Goal: Information Seeking & Learning: Check status

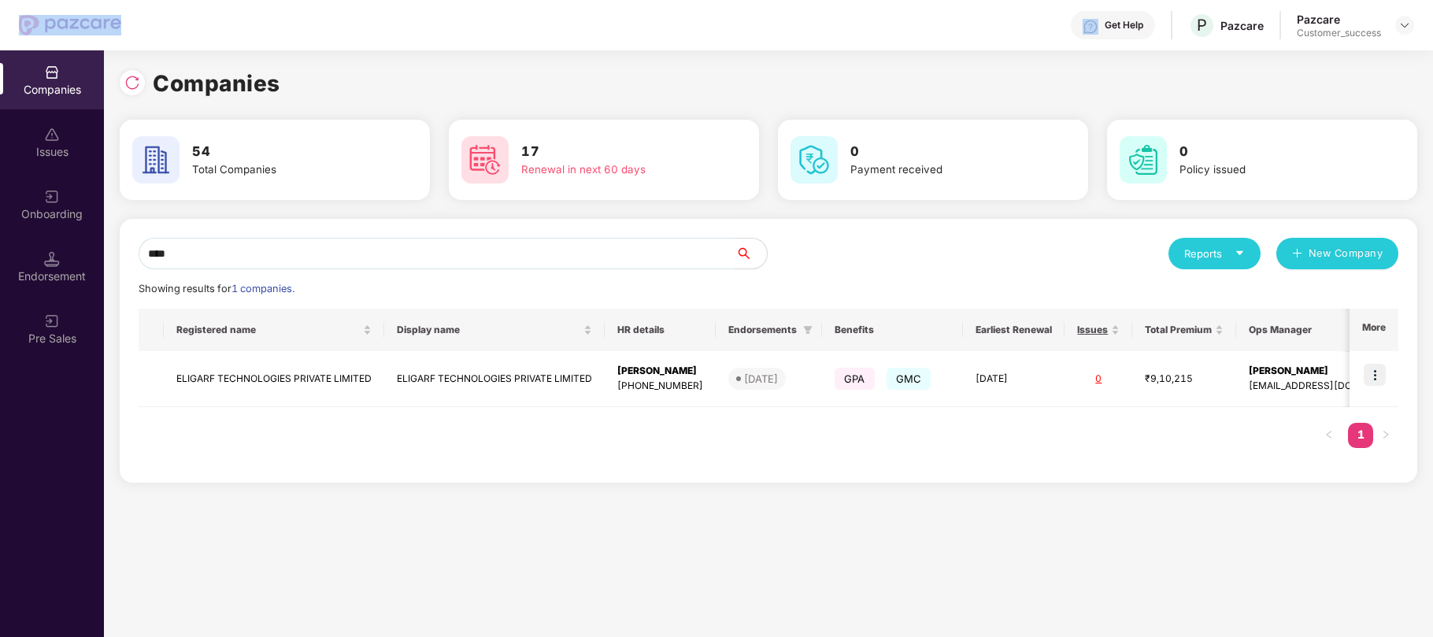
drag, startPoint x: 136, startPoint y: 24, endPoint x: 52, endPoint y: 24, distance: 84.3
click at [52, 24] on div "Get Help P Pazcare Pazcare Customer_success" at bounding box center [716, 25] width 1395 height 50
click at [175, 25] on div "Get Help P Pazcare Pazcare Customer_success" at bounding box center [767, 25] width 1293 height 50
drag, startPoint x: 136, startPoint y: 26, endPoint x: 50, endPoint y: 22, distance: 85.9
click at [50, 22] on div "Get Help P Pazcare Pazcare Customer_success" at bounding box center [716, 25] width 1395 height 50
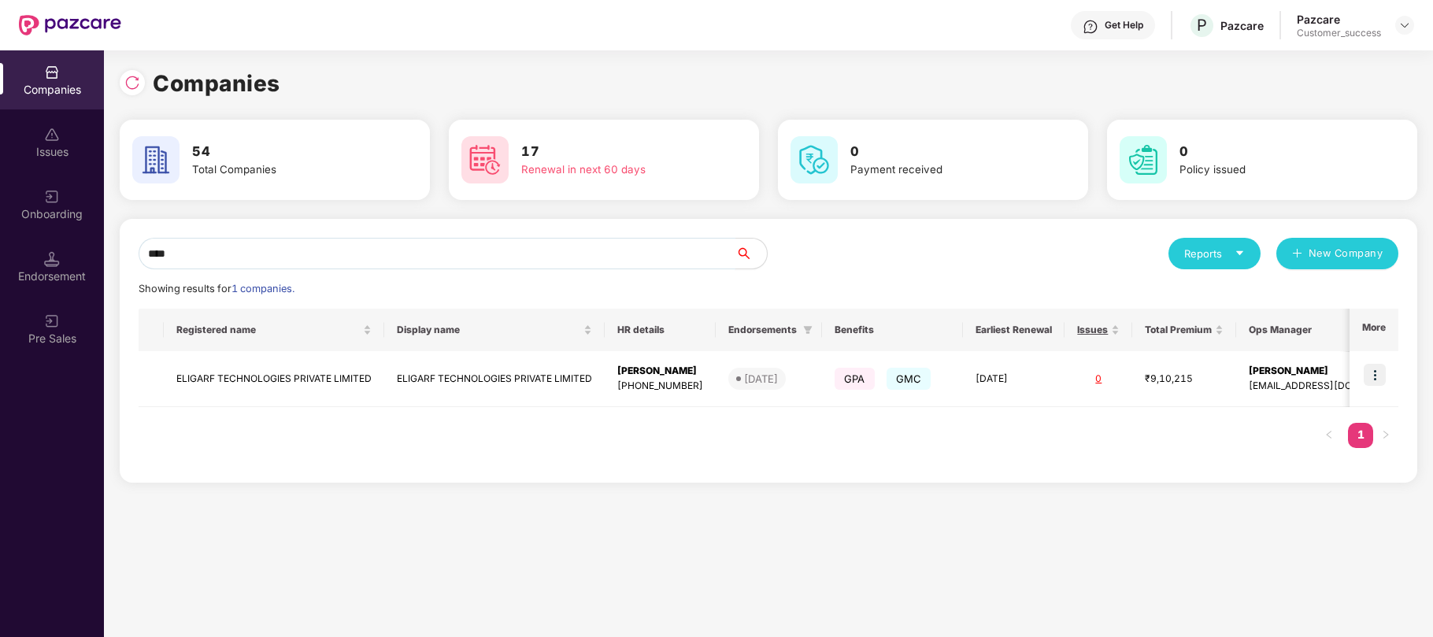
click at [168, 250] on input "****" at bounding box center [437, 254] width 597 height 32
drag, startPoint x: 168, startPoint y: 250, endPoint x: 553, endPoint y: 257, distance: 385.1
click at [553, 257] on input "****" at bounding box center [437, 254] width 597 height 32
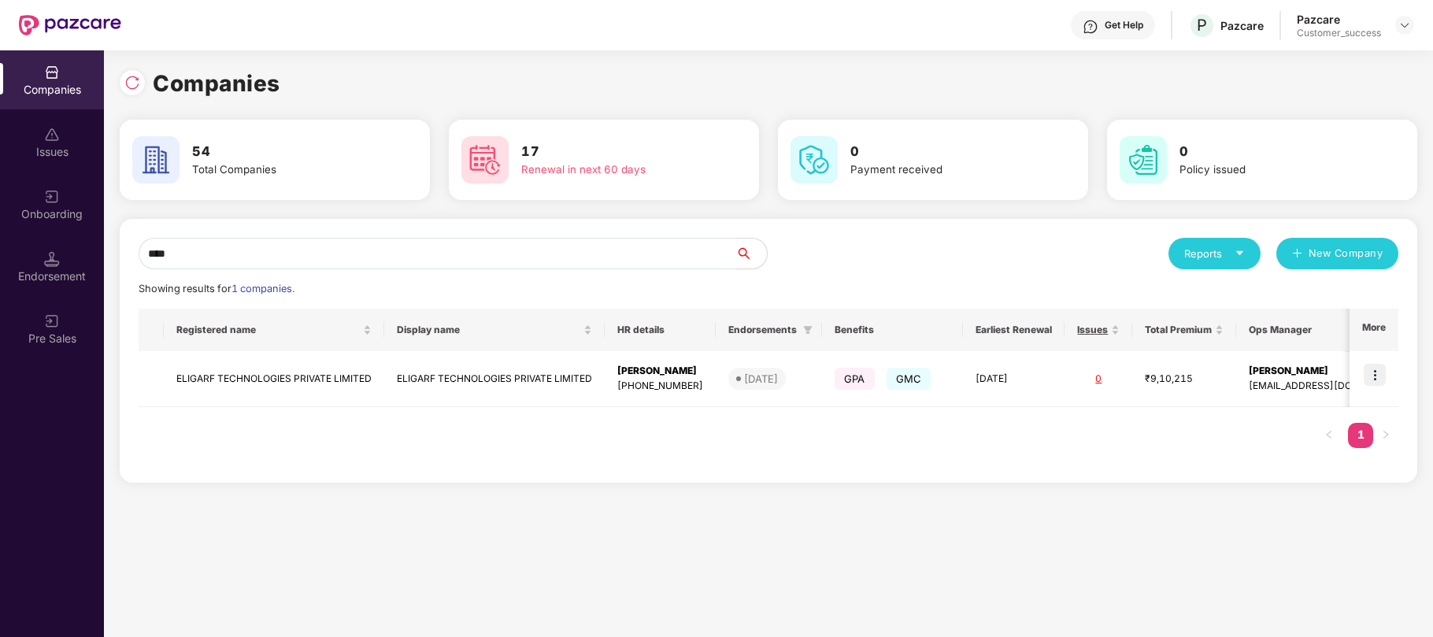
click at [551, 257] on input "****" at bounding box center [437, 254] width 597 height 32
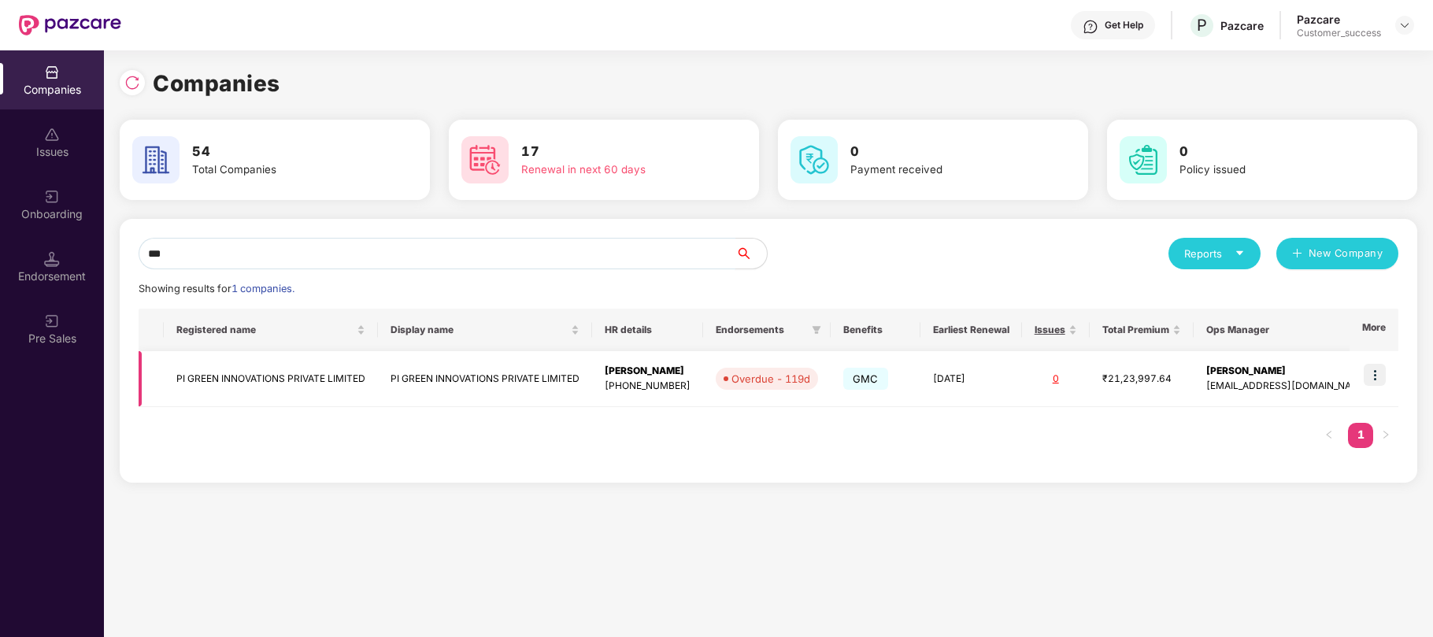
type input "**"
click at [1375, 372] on img at bounding box center [1375, 375] width 22 height 22
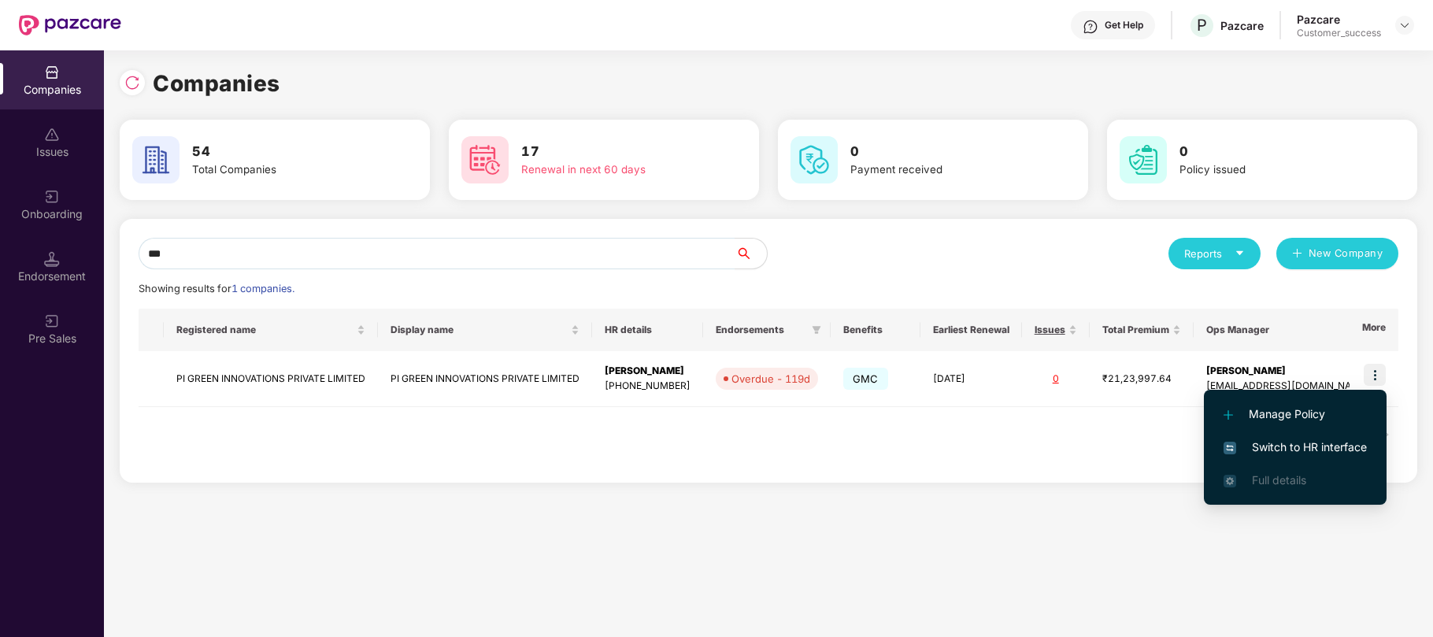
click at [1247, 446] on span "Switch to HR interface" at bounding box center [1295, 447] width 143 height 17
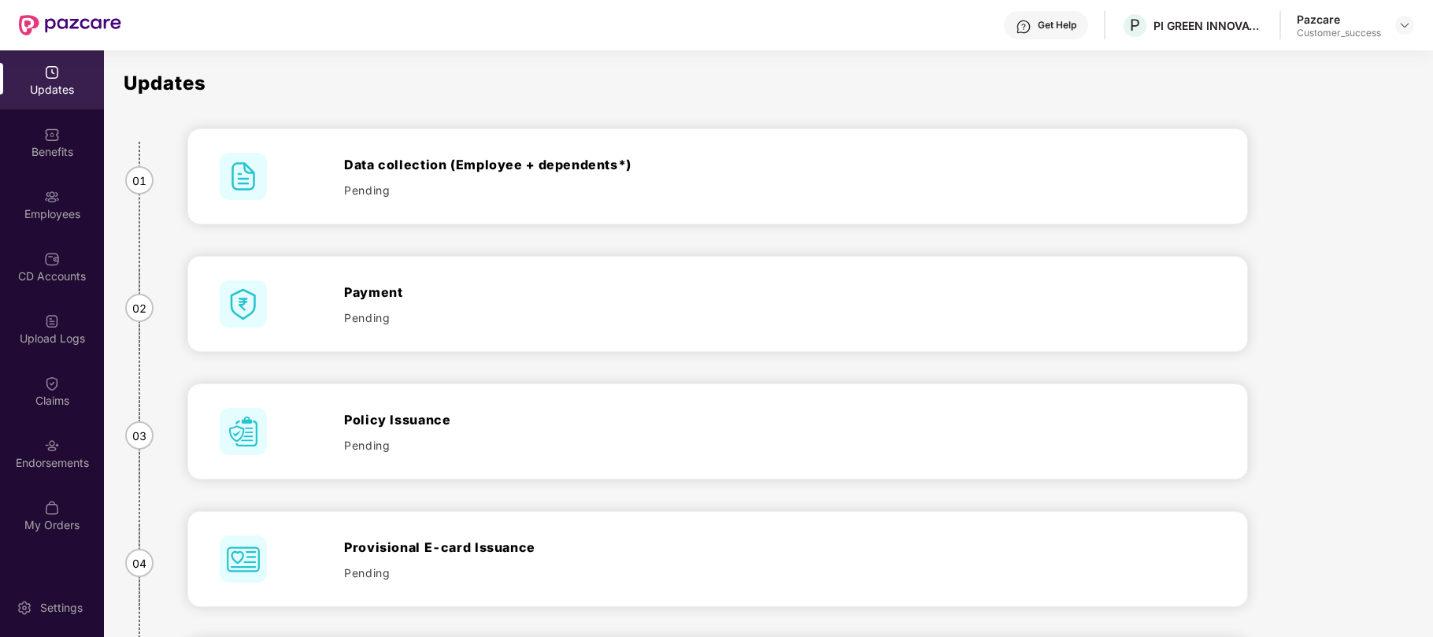
click at [63, 265] on div "CD Accounts" at bounding box center [52, 266] width 104 height 59
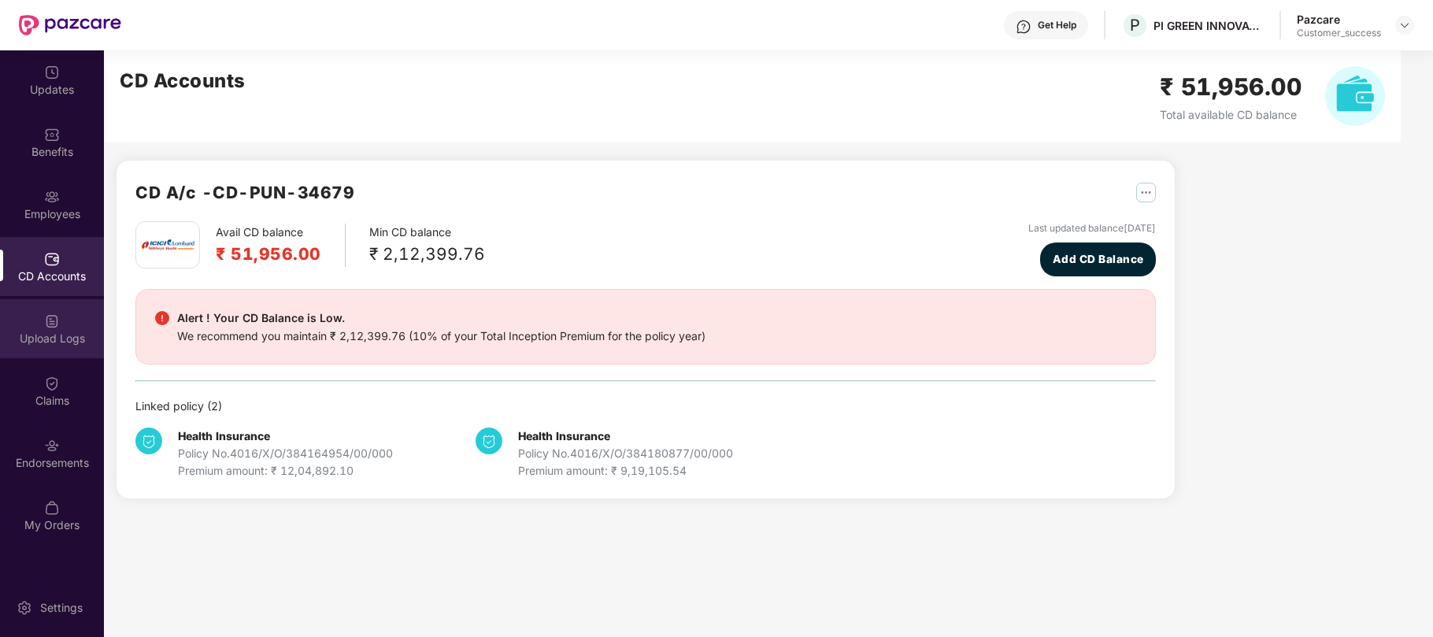
click at [57, 318] on img at bounding box center [52, 321] width 16 height 16
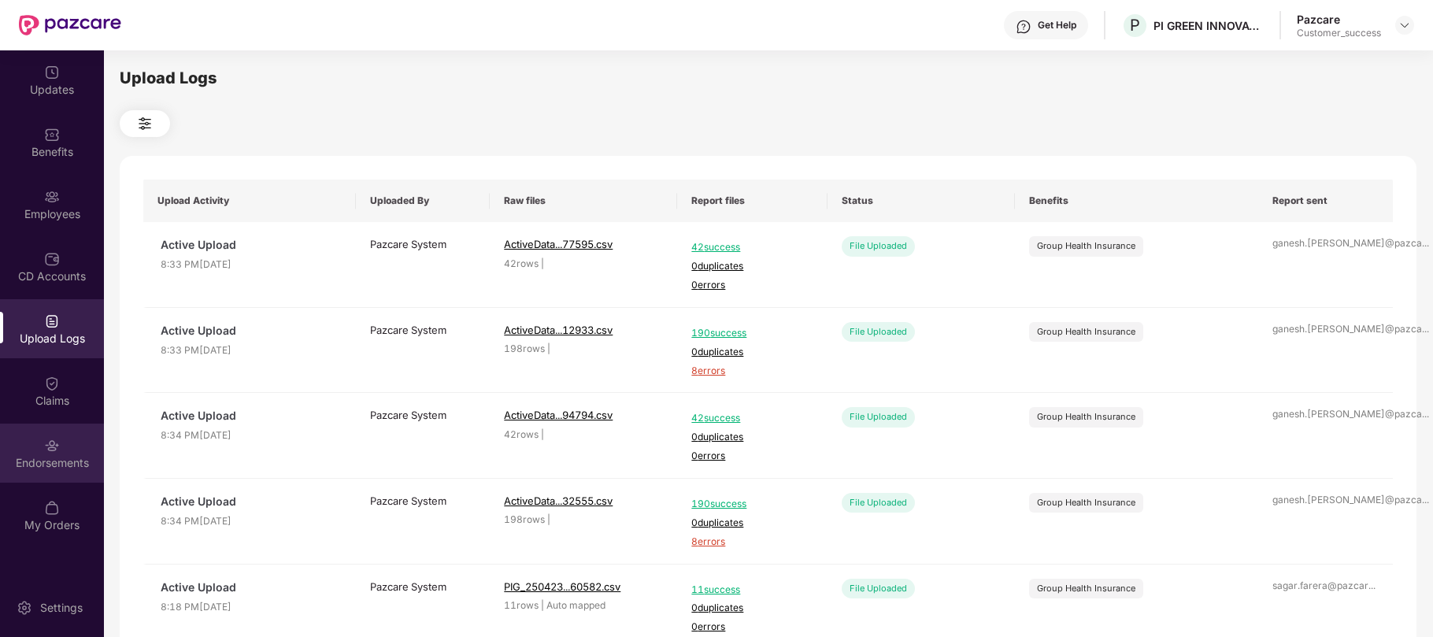
click at [49, 446] on img at bounding box center [52, 446] width 16 height 16
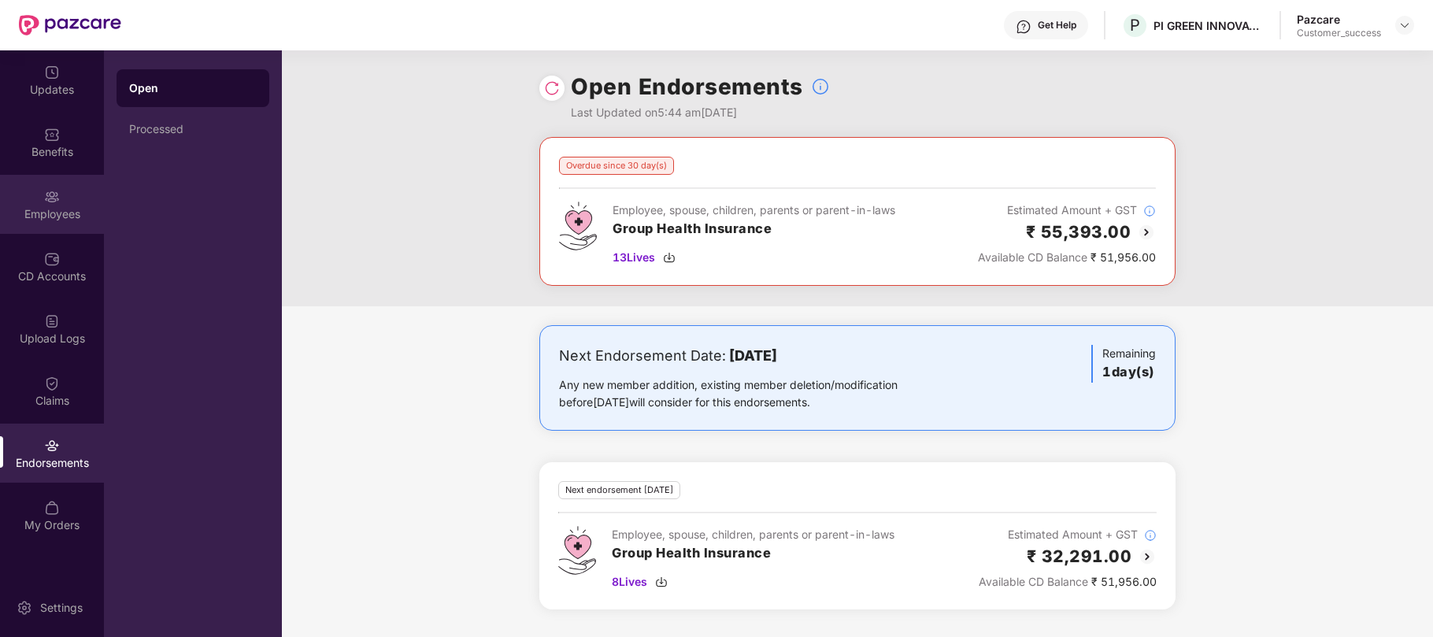
click at [52, 197] on img at bounding box center [52, 197] width 16 height 16
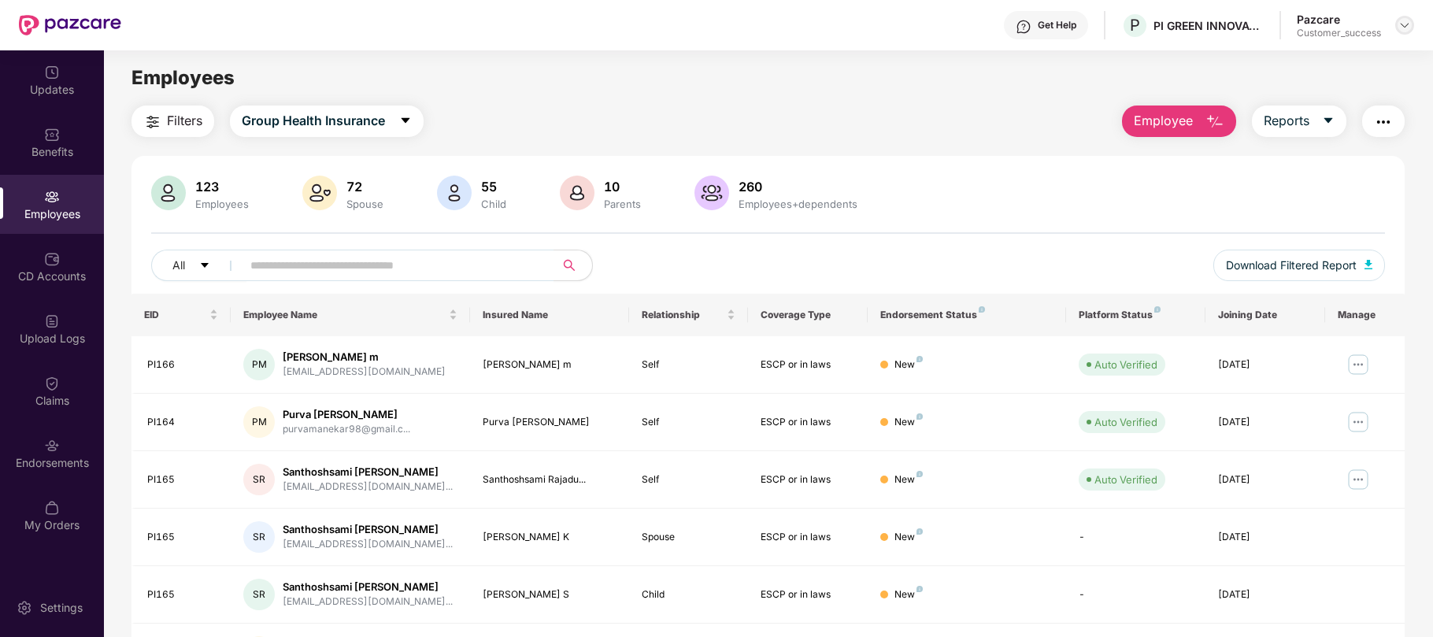
click at [1409, 25] on img at bounding box center [1405, 25] width 13 height 13
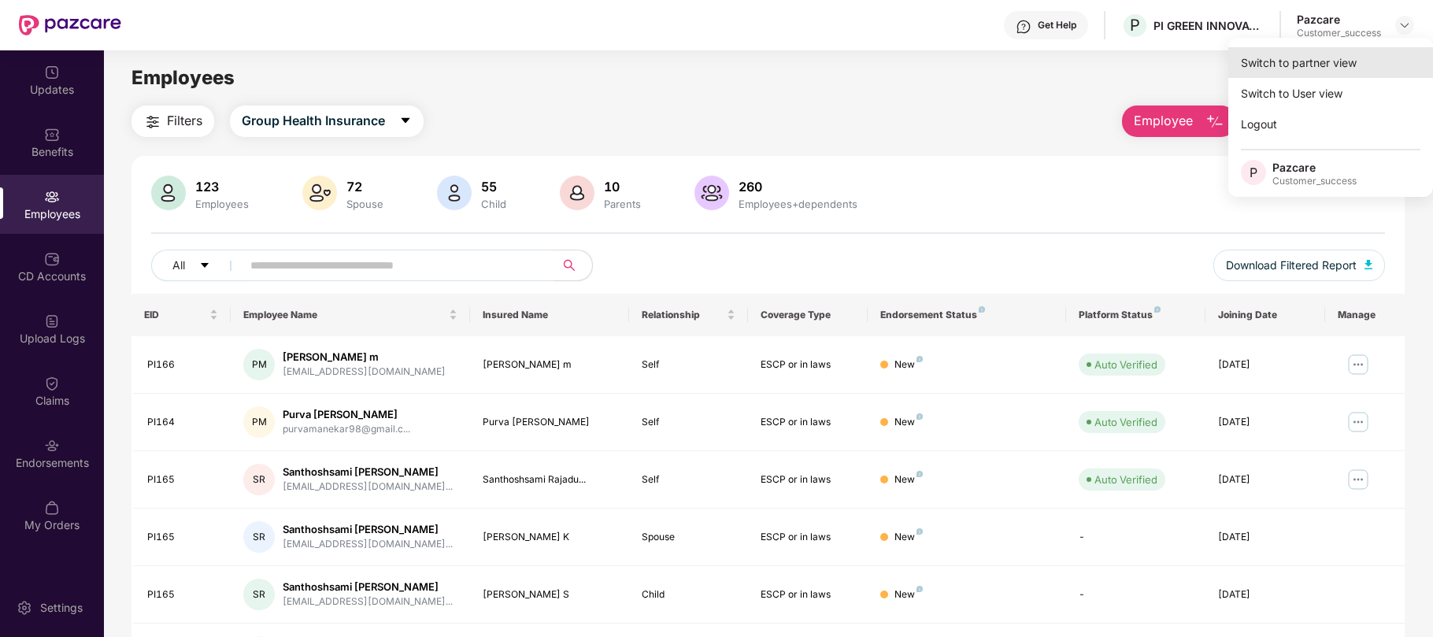
click at [1293, 66] on div "Switch to partner view" at bounding box center [1331, 62] width 205 height 31
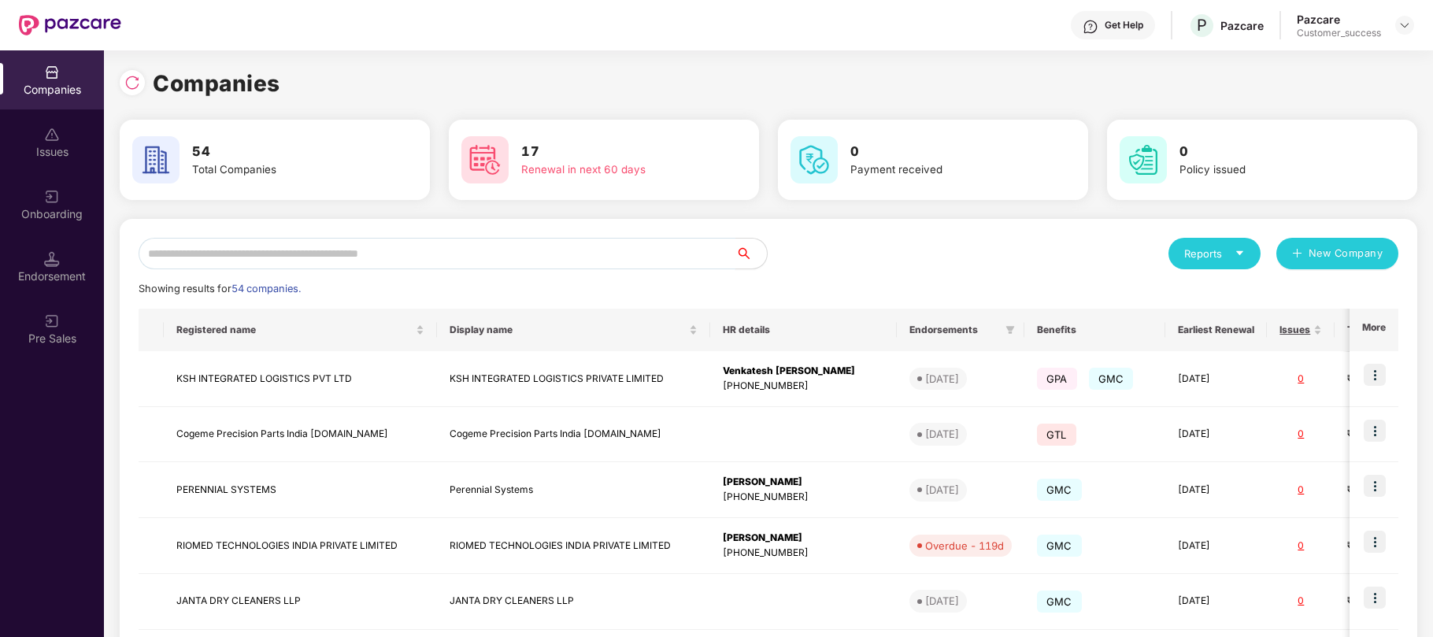
click at [561, 250] on input "text" at bounding box center [437, 254] width 597 height 32
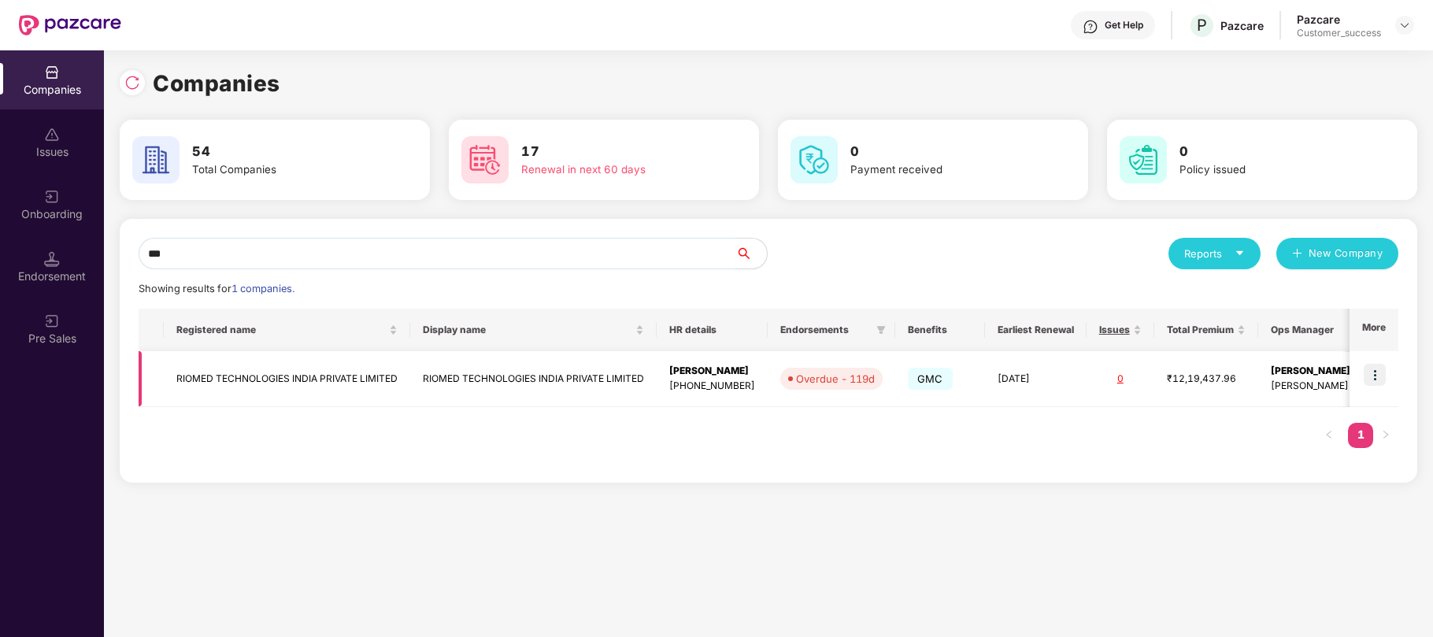
type input "***"
click at [1373, 370] on img at bounding box center [1375, 375] width 22 height 22
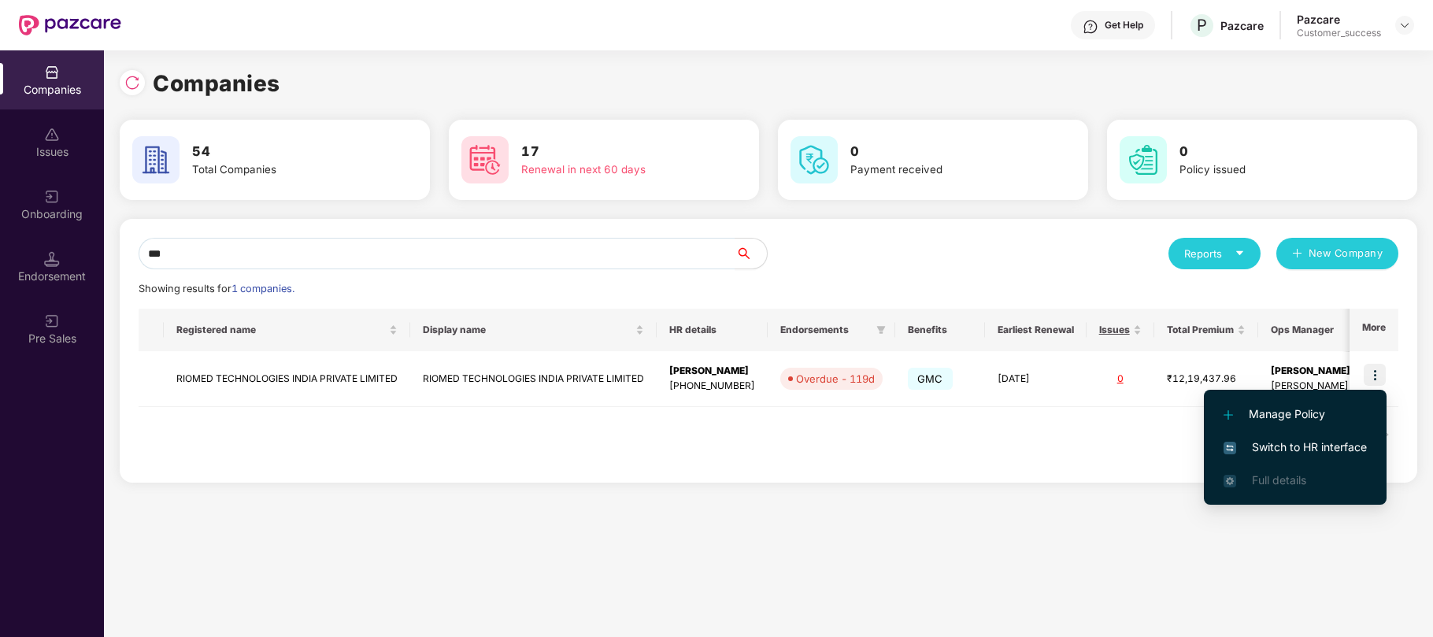
click at [1299, 443] on span "Switch to HR interface" at bounding box center [1295, 447] width 143 height 17
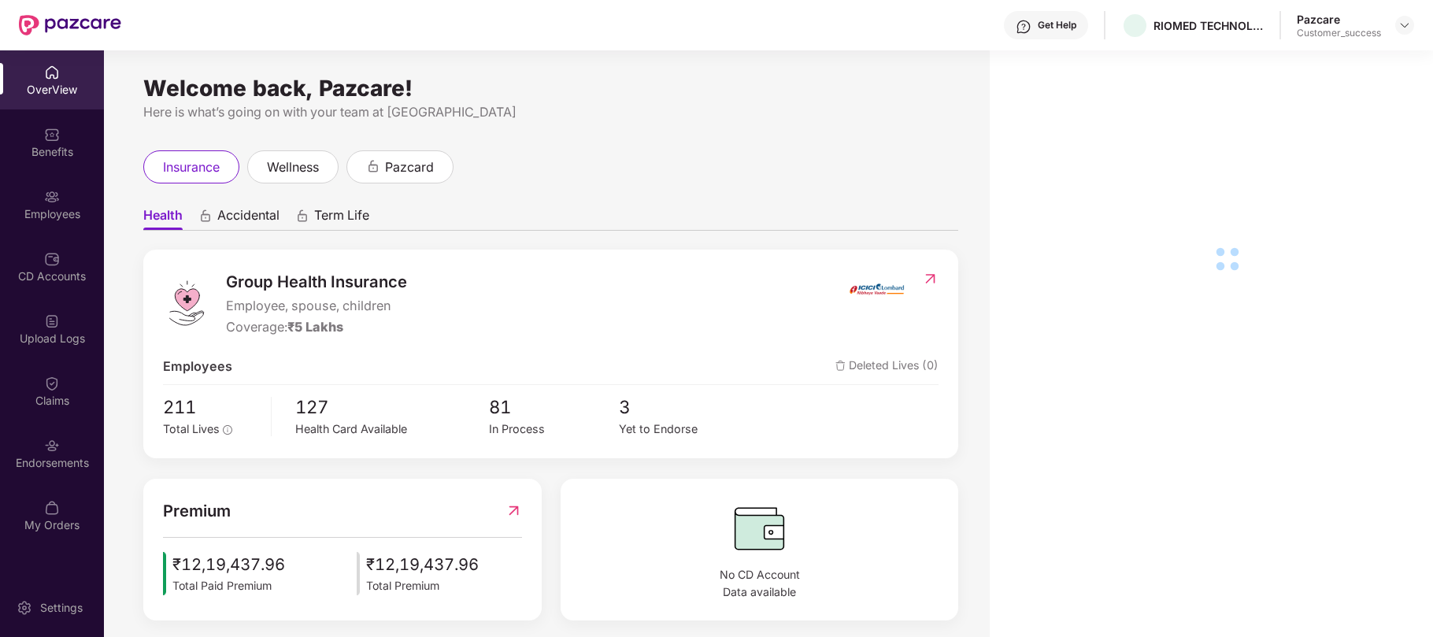
click at [57, 195] on img at bounding box center [52, 197] width 16 height 16
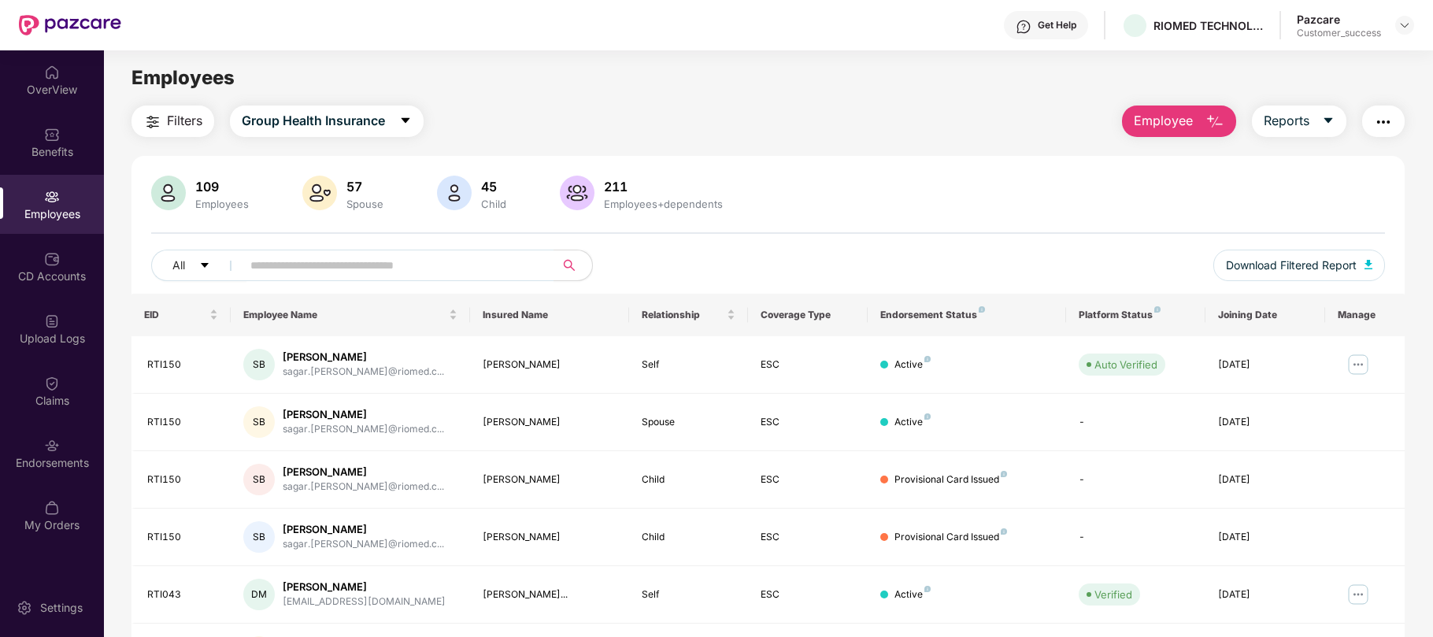
drag, startPoint x: 1216, startPoint y: 69, endPoint x: 1121, endPoint y: 54, distance: 95.7
click at [1121, 54] on div "Get Help RIOMED TECHNOLOGIES INDIA PRIVATE LIMITED Pazcare Customer_success Ove…" at bounding box center [716, 318] width 1433 height 637
click at [898, 159] on div "109 Employees 57 Spouse 45 Child 211 Employees+dependents All Download Filtered…" at bounding box center [768, 568] width 1273 height 825
click at [1383, 110] on button "button" at bounding box center [1383, 122] width 43 height 32
click at [833, 272] on div "All" at bounding box center [511, 266] width 720 height 32
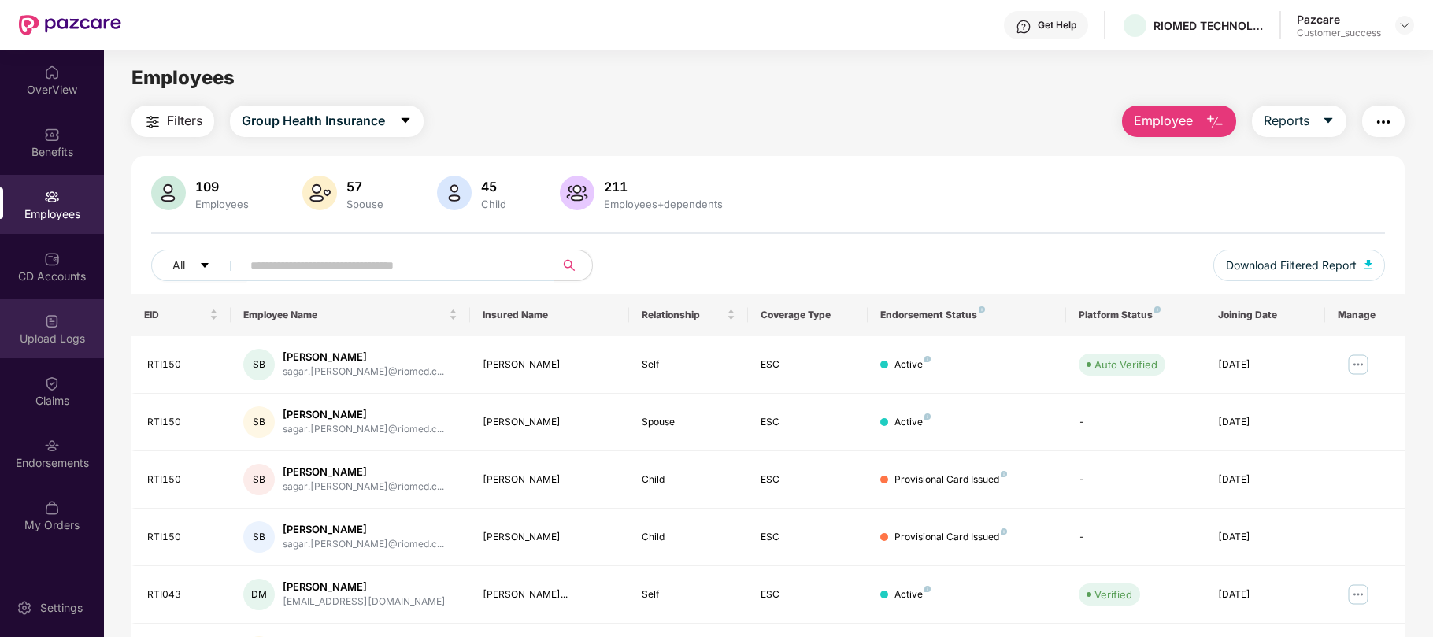
click at [47, 335] on div "Upload Logs" at bounding box center [52, 339] width 104 height 16
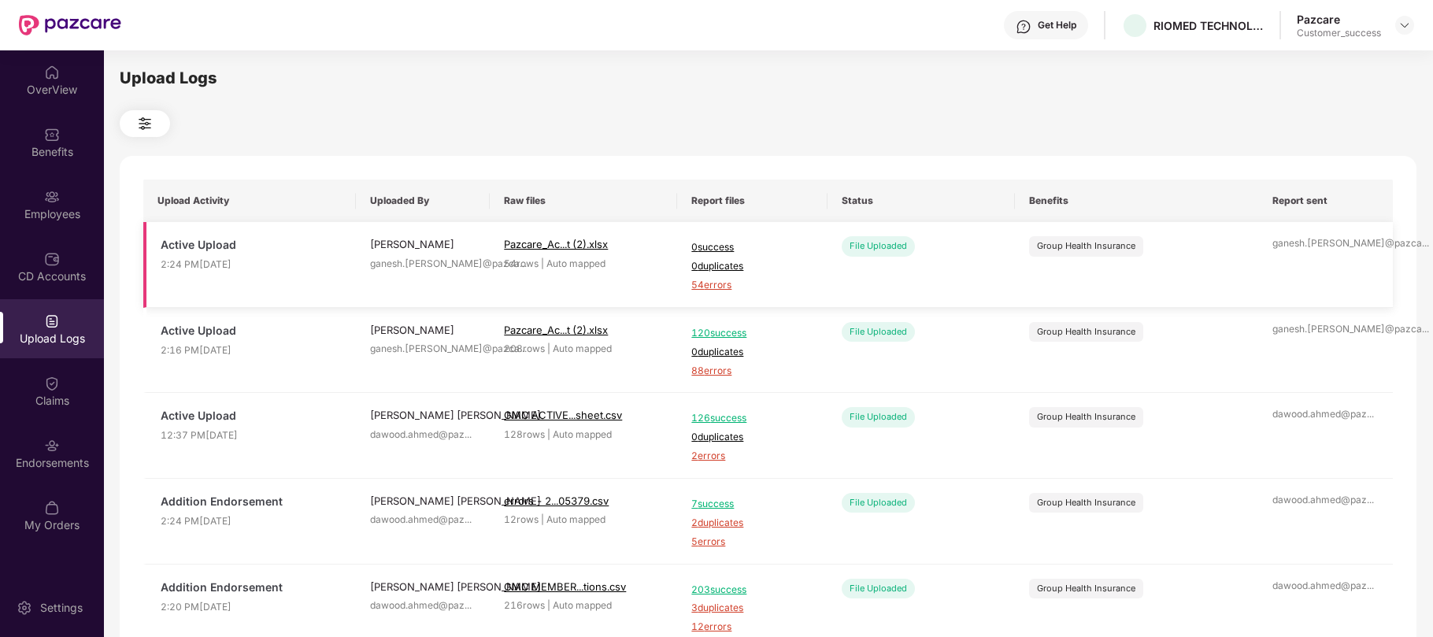
drag, startPoint x: 740, startPoint y: 287, endPoint x: 681, endPoint y: 288, distance: 59.1
click at [681, 288] on td "0 success 0 duplicates 54 errors" at bounding box center [752, 265] width 150 height 86
click at [42, 212] on div "Employees" at bounding box center [52, 214] width 104 height 16
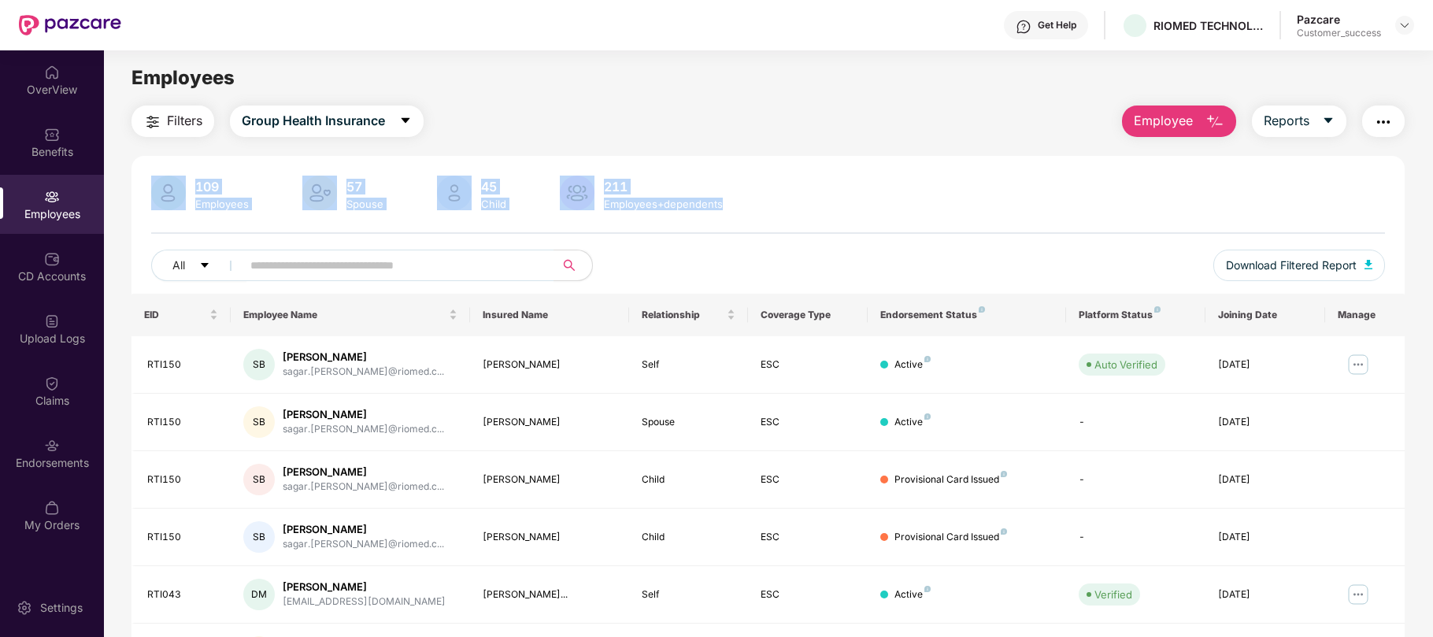
drag, startPoint x: 728, startPoint y: 202, endPoint x: 164, endPoint y: 176, distance: 565.2
click at [164, 176] on div "109 Employees 57 Spouse 45 Child 211 Employees+dependents" at bounding box center [768, 195] width 1234 height 38
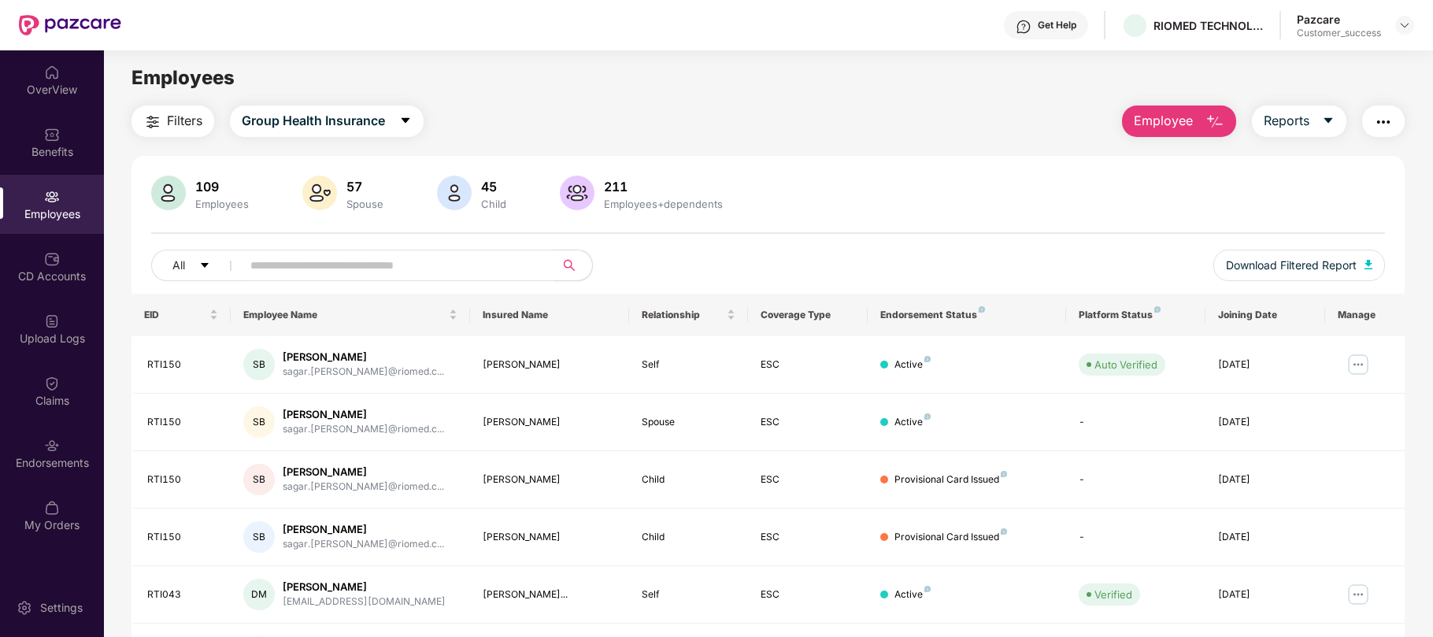
click at [804, 114] on div "Filters Group Health Insurance Employee Reports" at bounding box center [768, 122] width 1273 height 32
click at [1394, 126] on button "button" at bounding box center [1383, 122] width 43 height 32
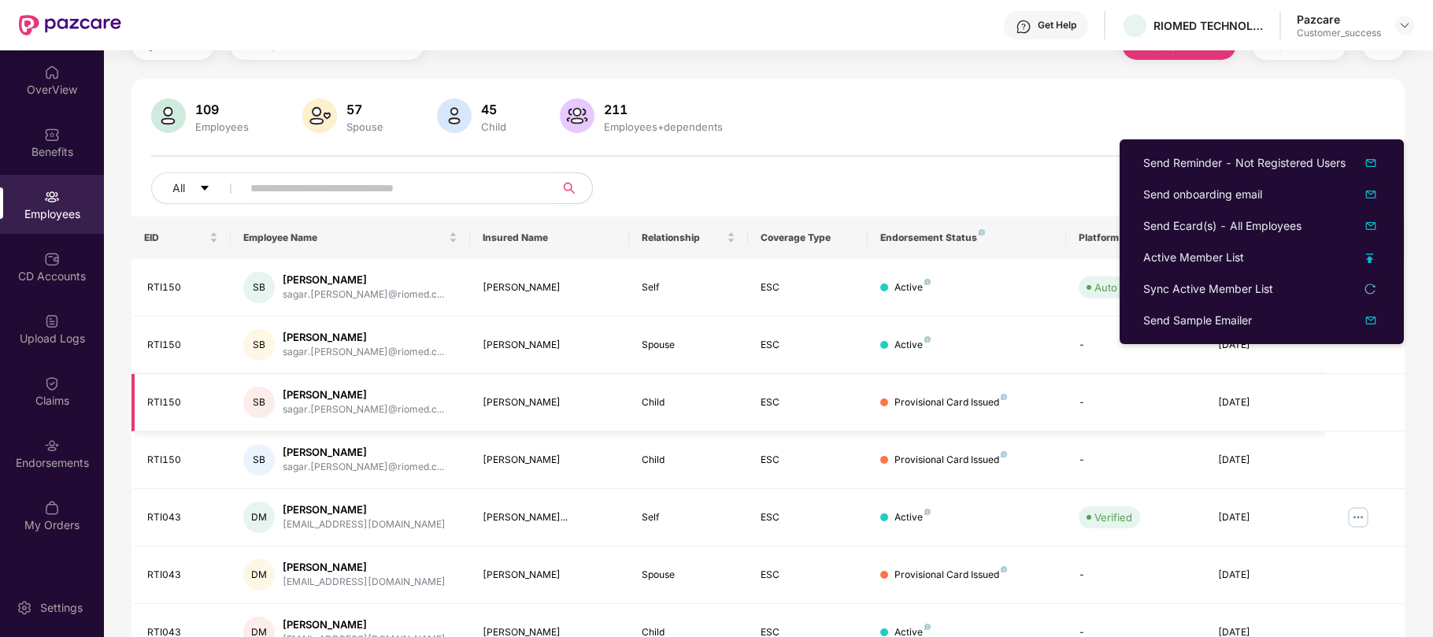
scroll to position [76, 0]
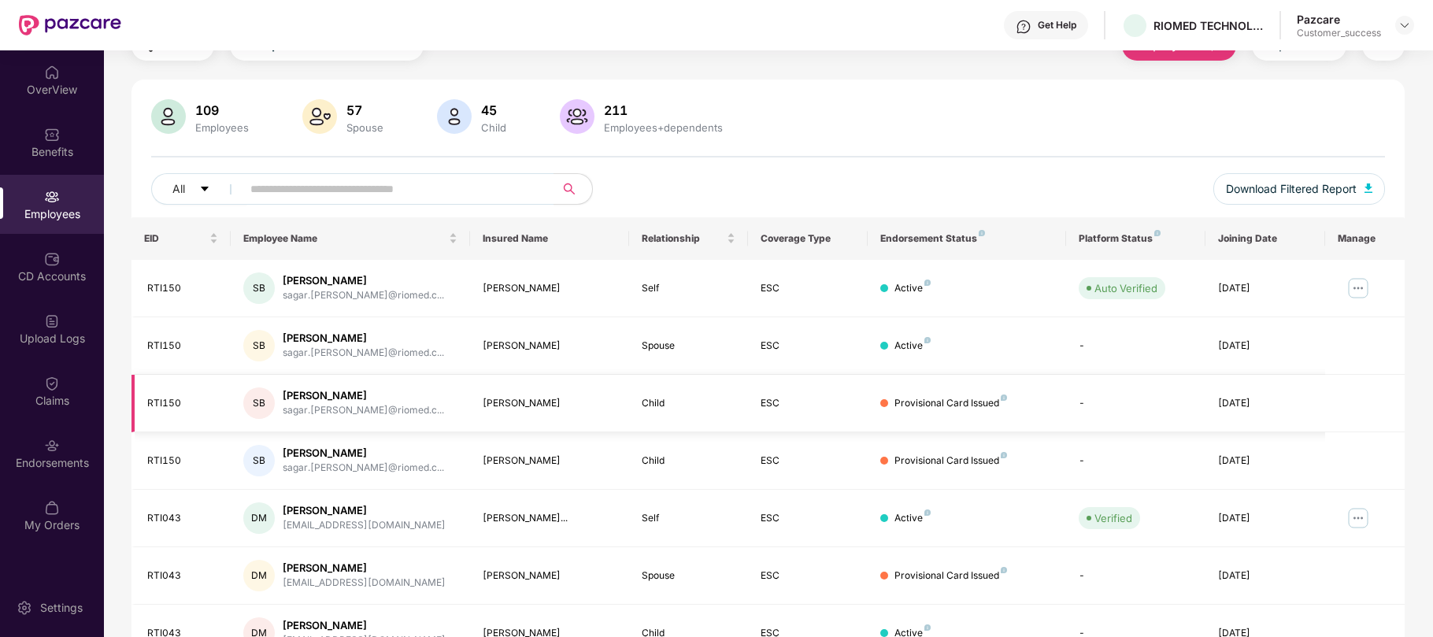
click at [1343, 398] on td at bounding box center [1365, 403] width 80 height 57
click at [413, 192] on input "text" at bounding box center [391, 189] width 283 height 24
paste input "******"
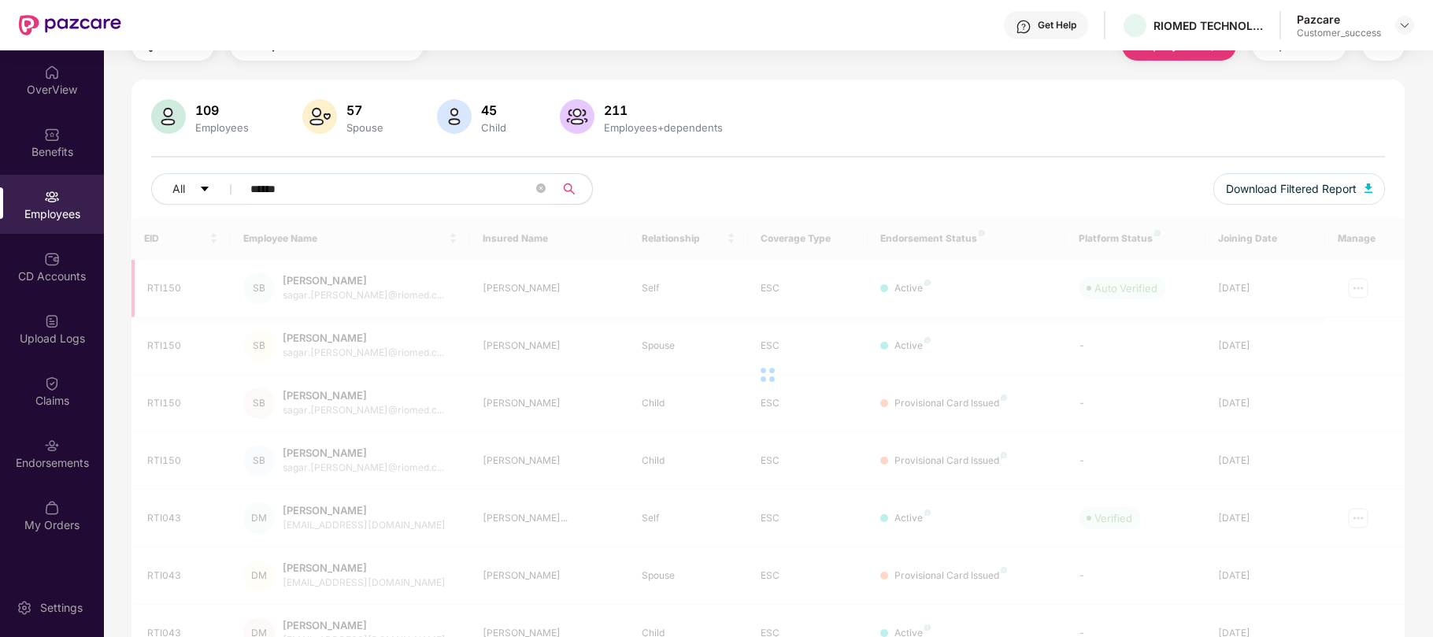
scroll to position [50, 0]
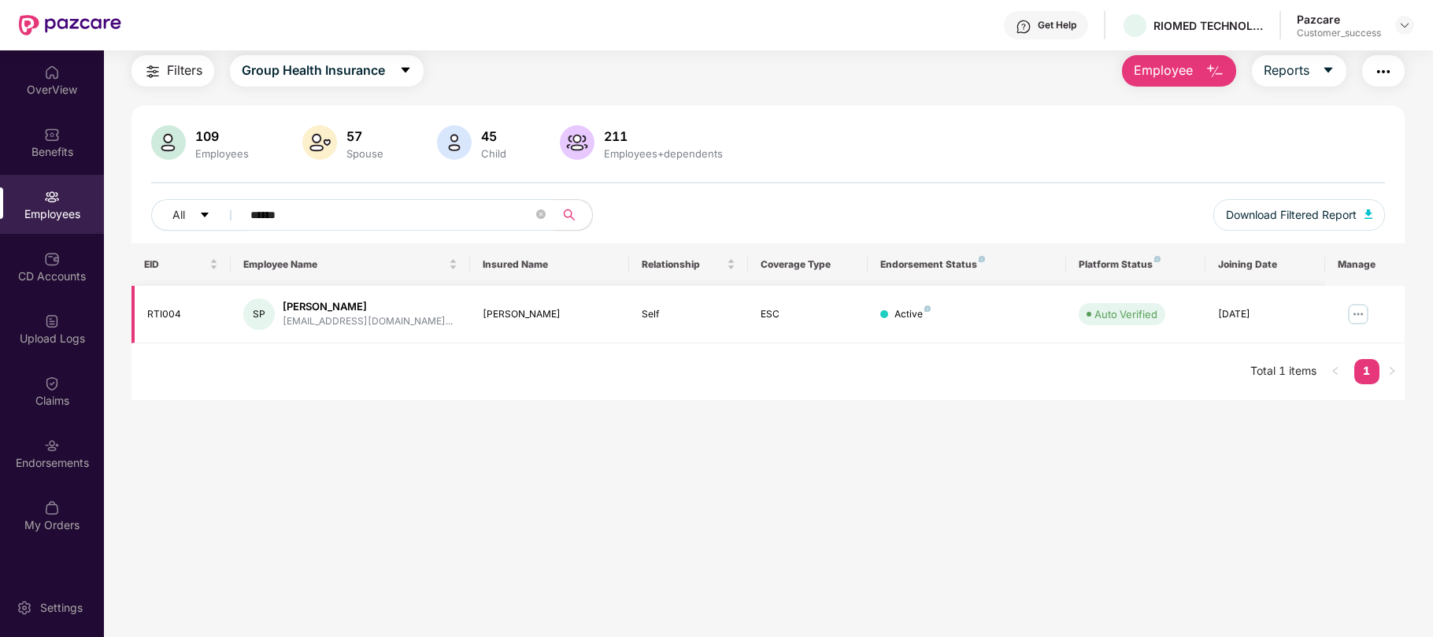
type input "******"
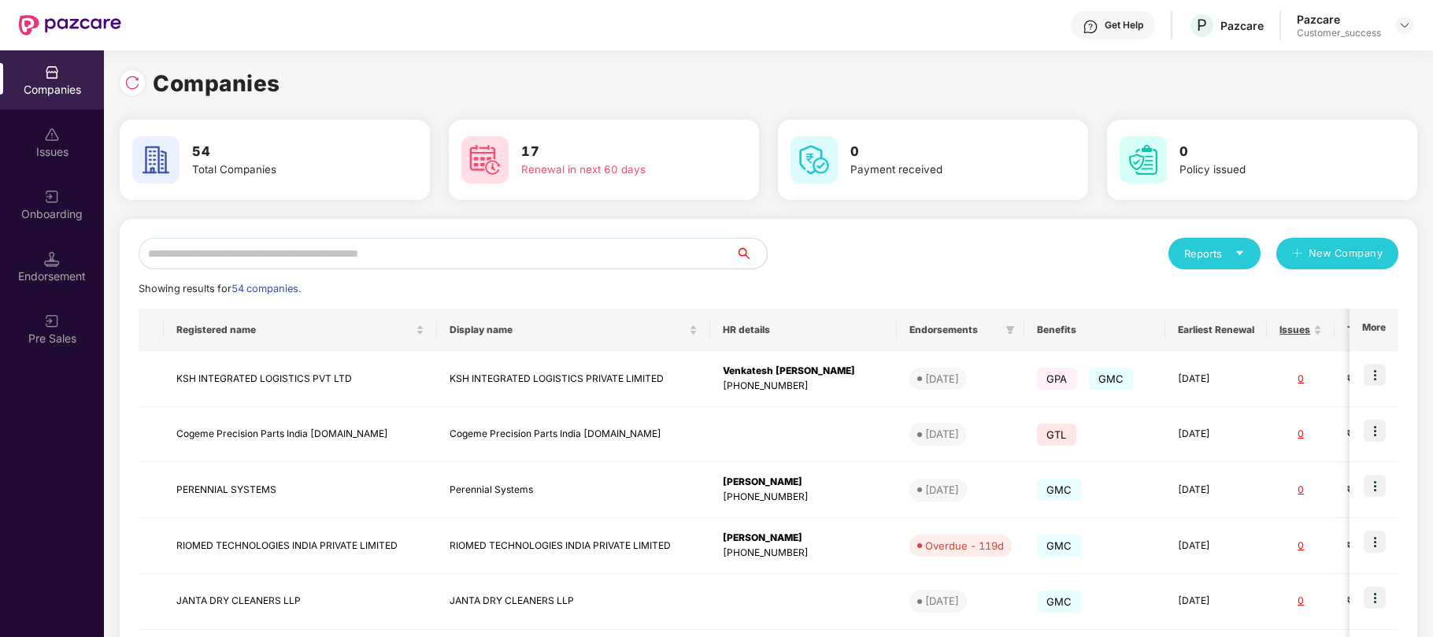
click at [256, 260] on input "text" at bounding box center [437, 254] width 597 height 32
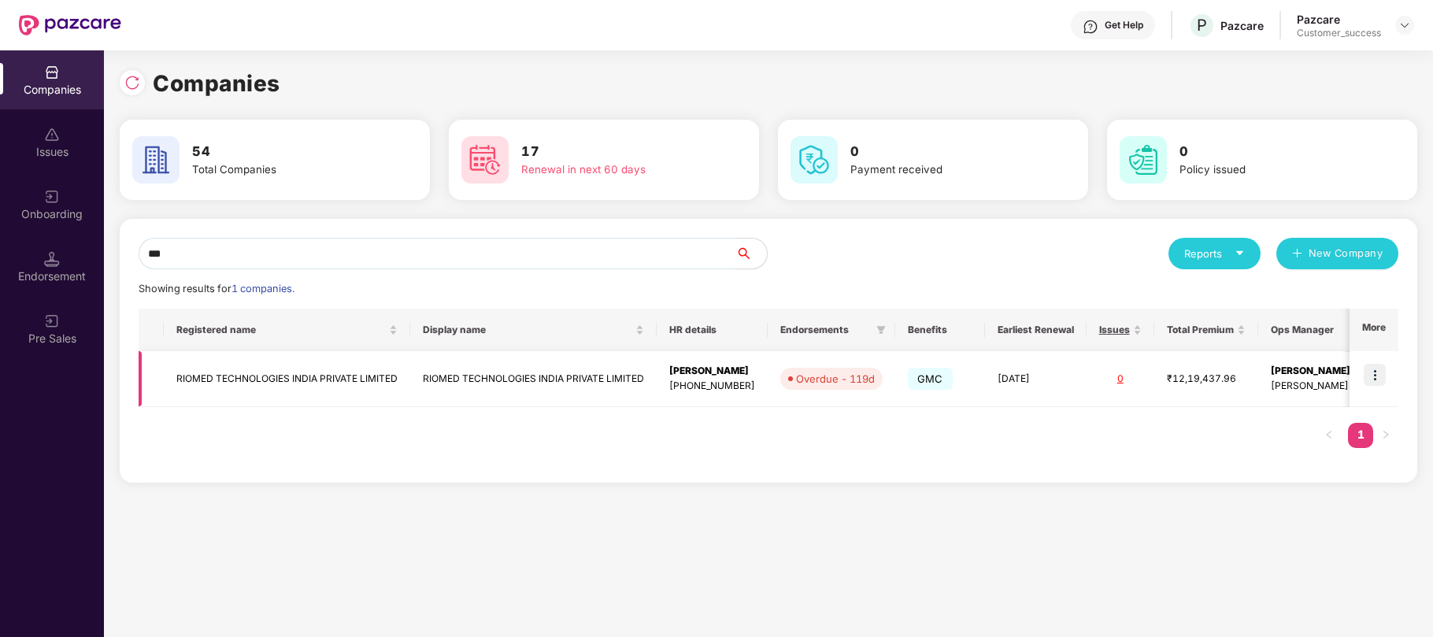
type input "***"
click at [238, 379] on td "RIOMED TECHNOLOGIES INDIA PRIVATE LIMITED" at bounding box center [287, 379] width 246 height 56
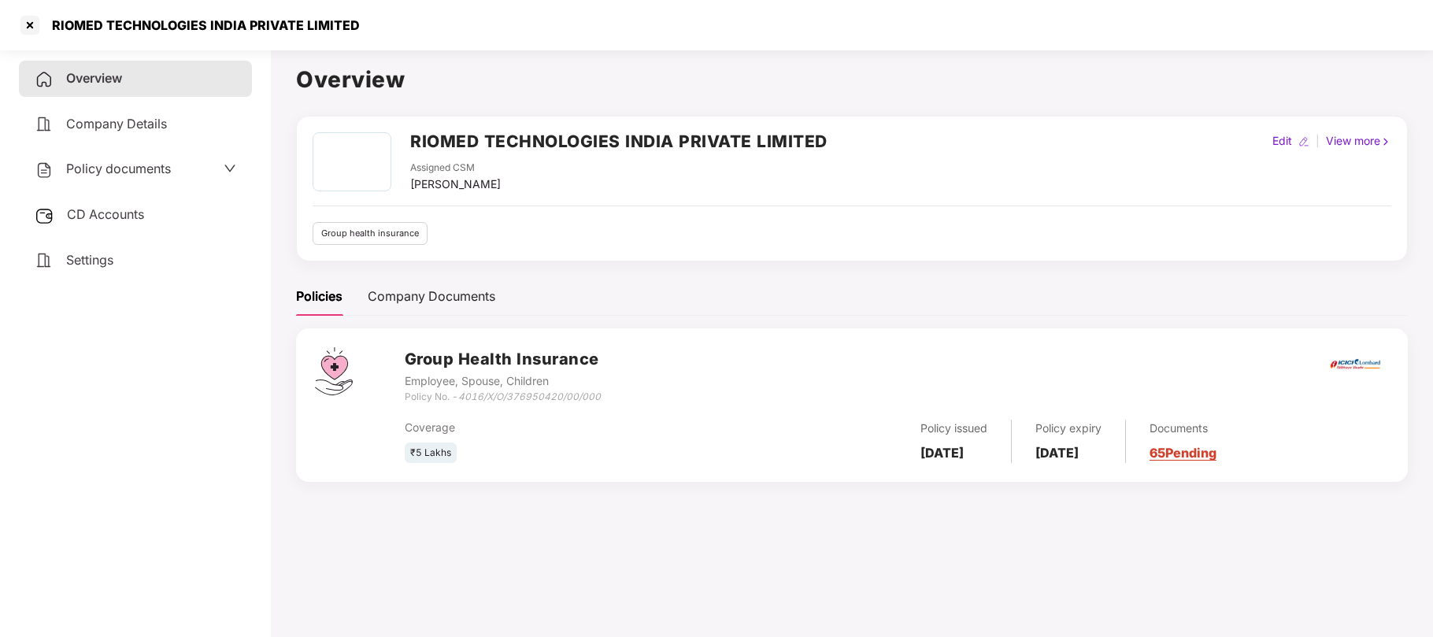
click at [139, 173] on span "Policy documents" at bounding box center [118, 169] width 105 height 16
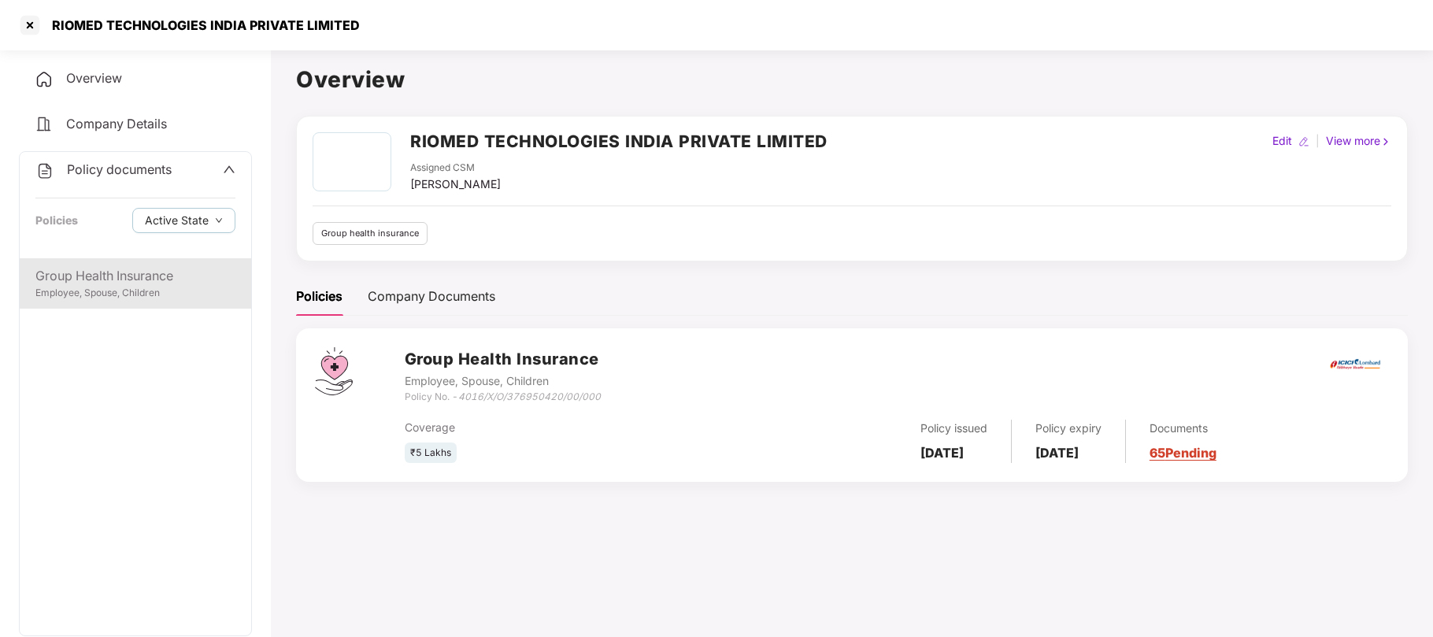
click at [117, 277] on div "Group Health Insurance" at bounding box center [135, 276] width 200 height 20
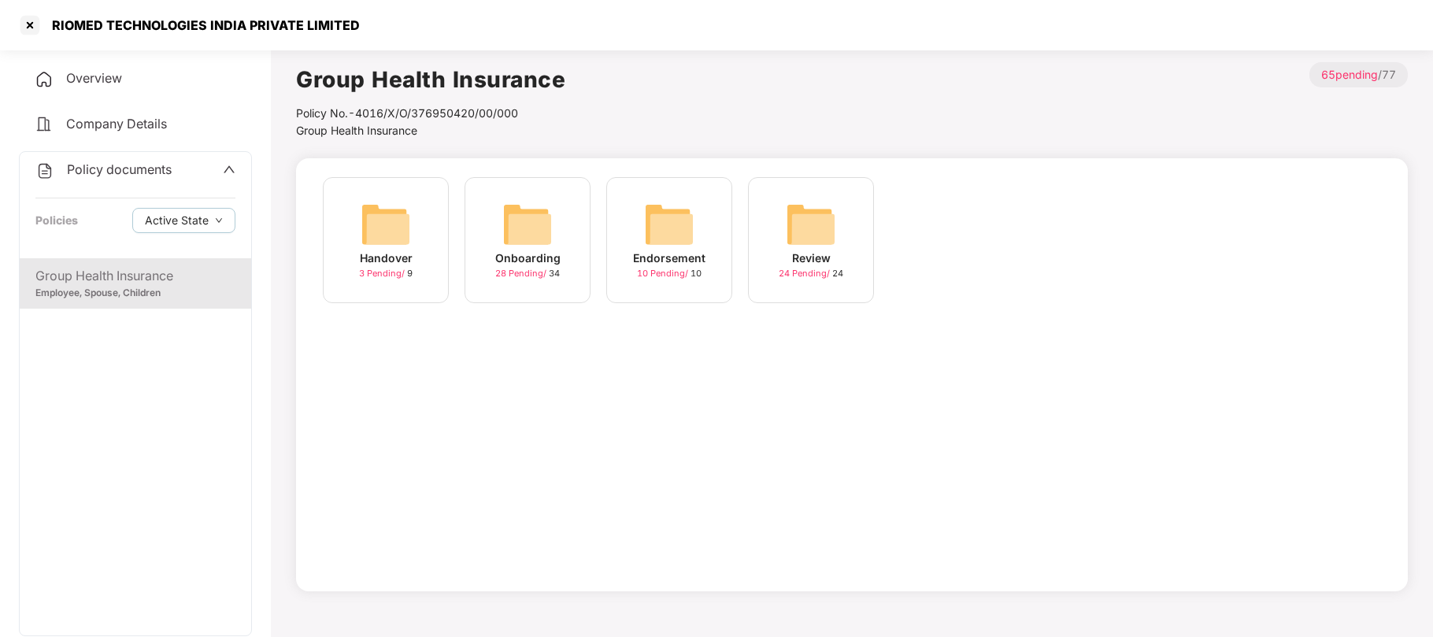
click at [515, 265] on div "Onboarding" at bounding box center [527, 258] width 65 height 17
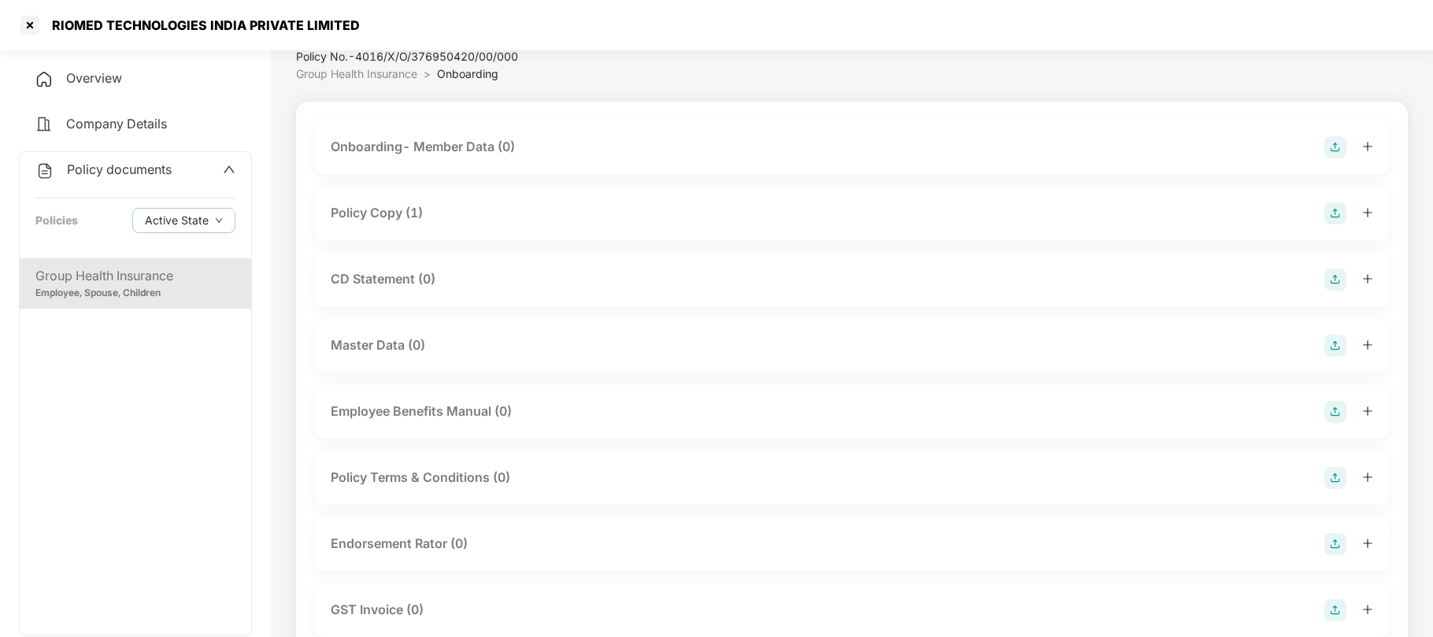
scroll to position [13, 0]
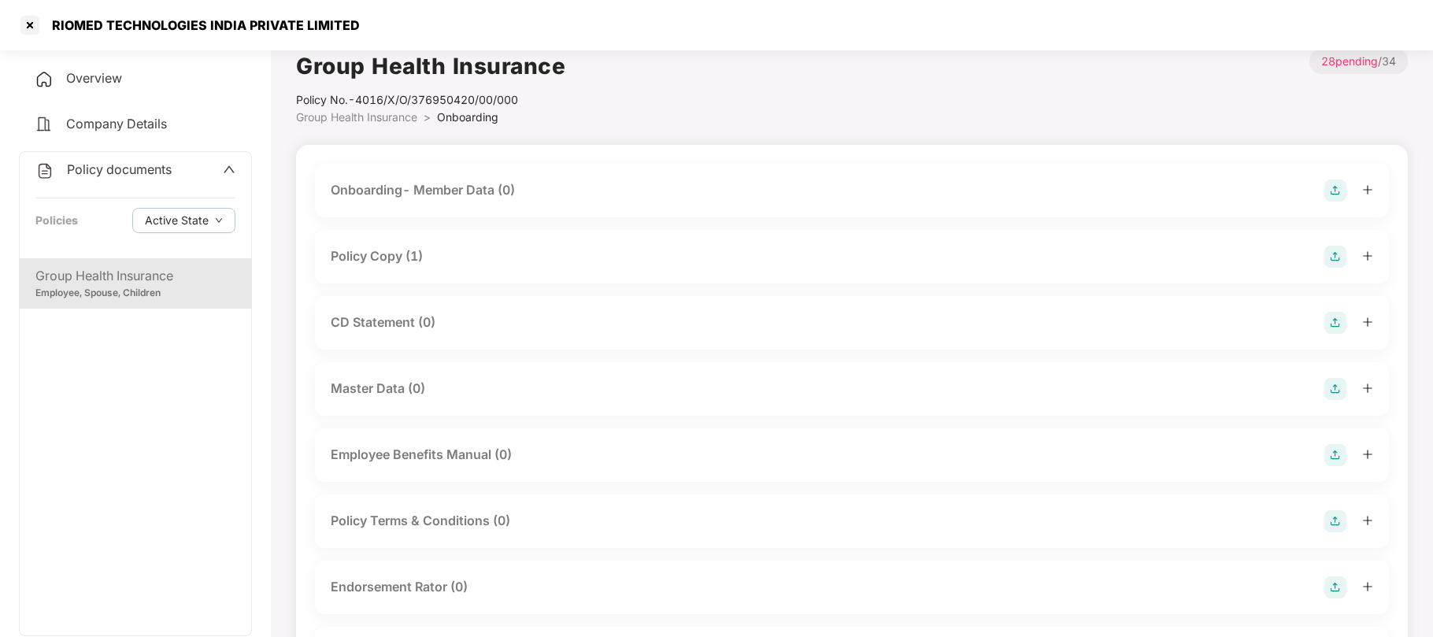
click at [365, 118] on span "Group Health Insurance" at bounding box center [356, 116] width 121 height 13
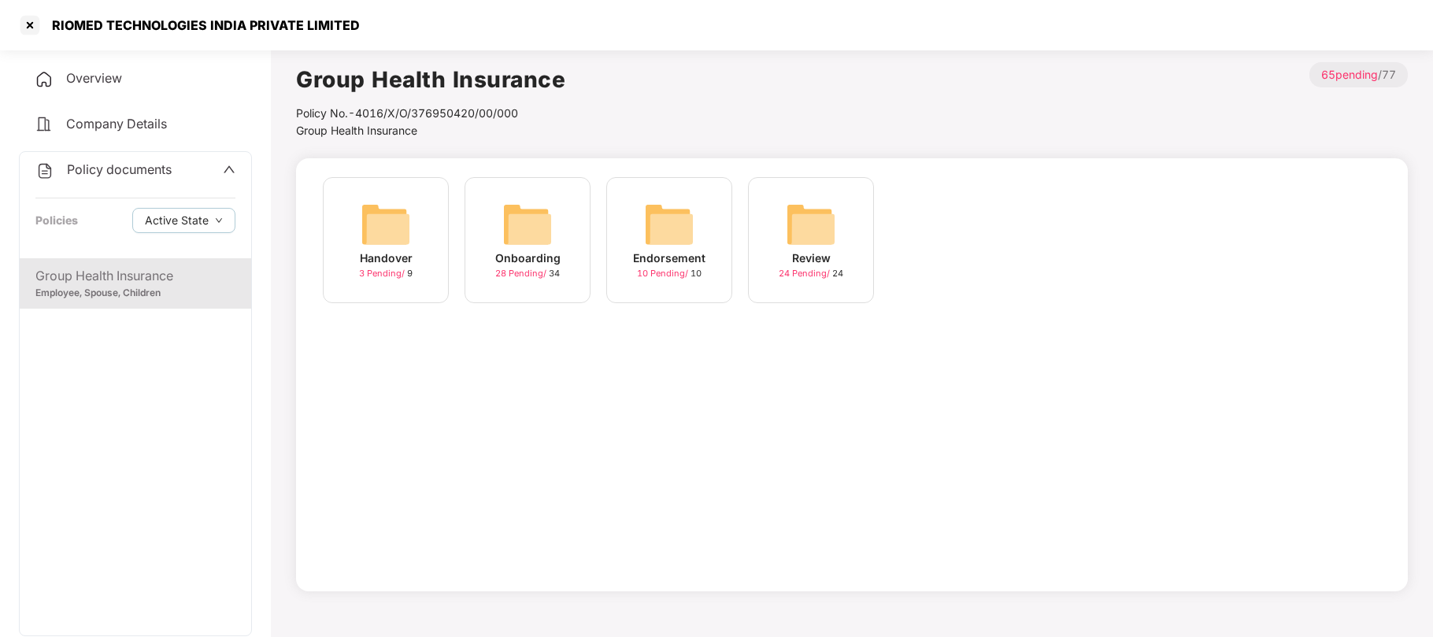
click at [372, 230] on img at bounding box center [386, 224] width 50 height 50
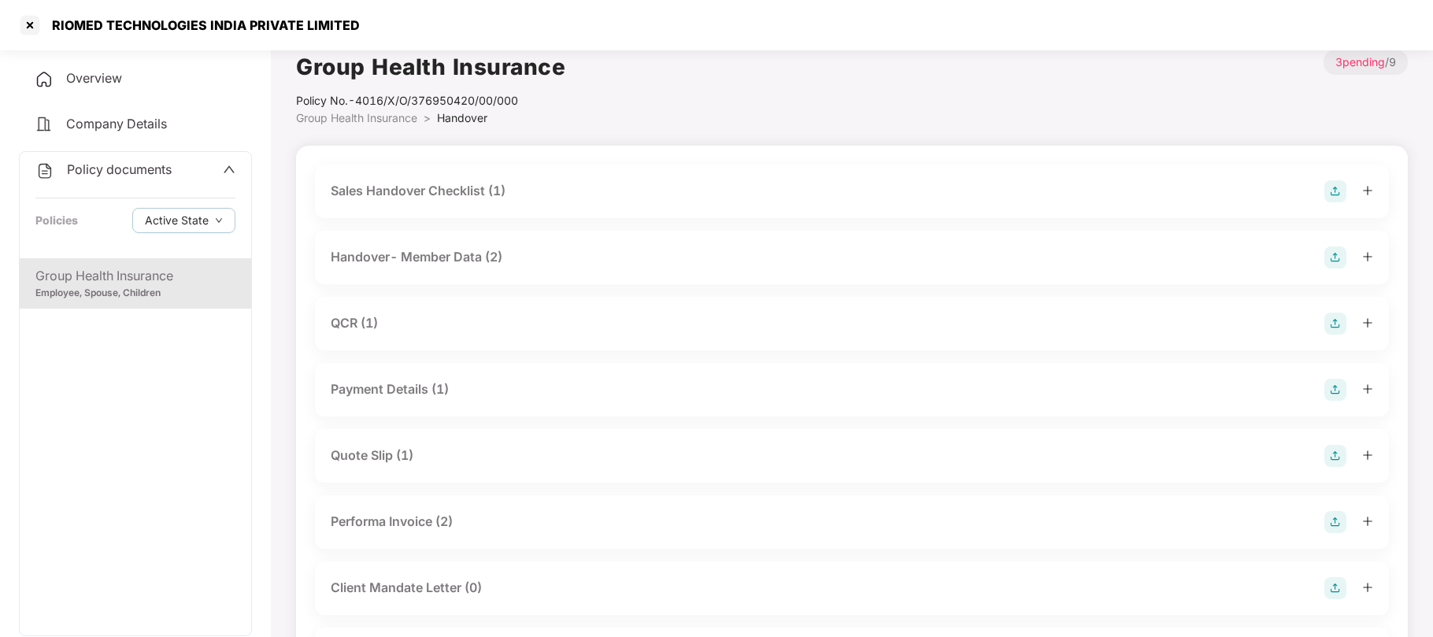
scroll to position [26, 0]
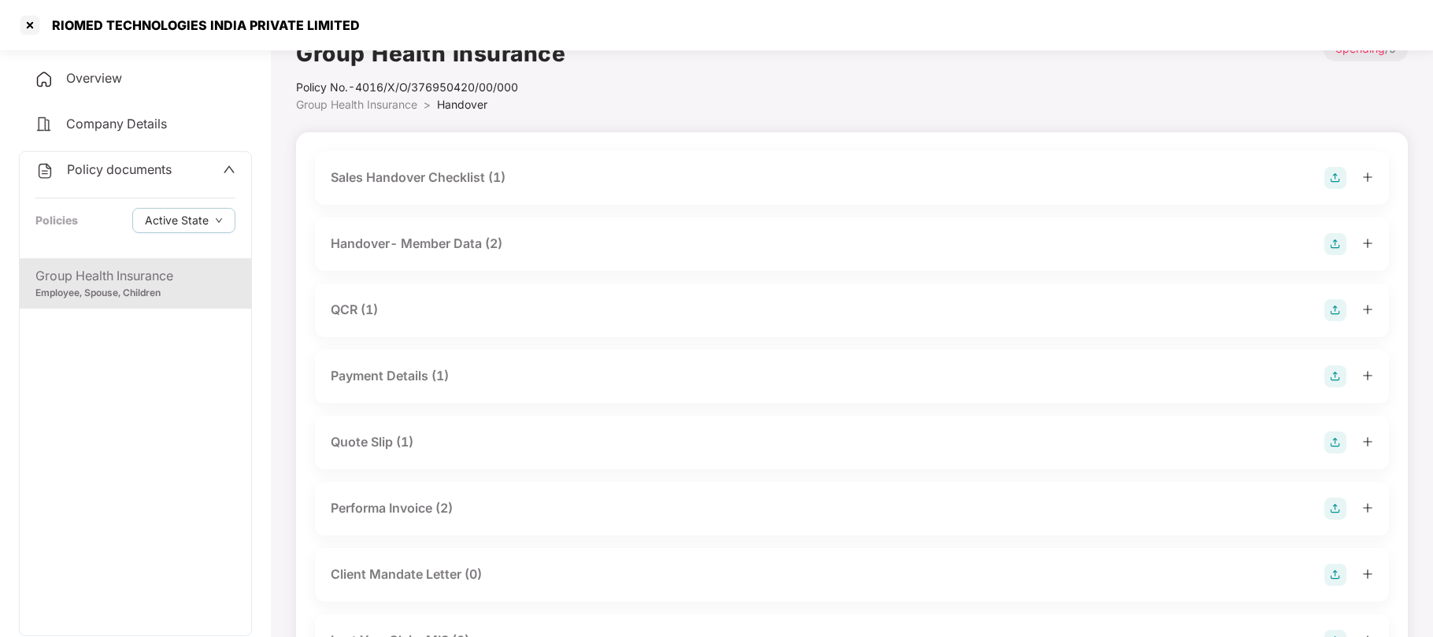
click at [430, 246] on div "Handover- Member Data (2)" at bounding box center [417, 244] width 172 height 20
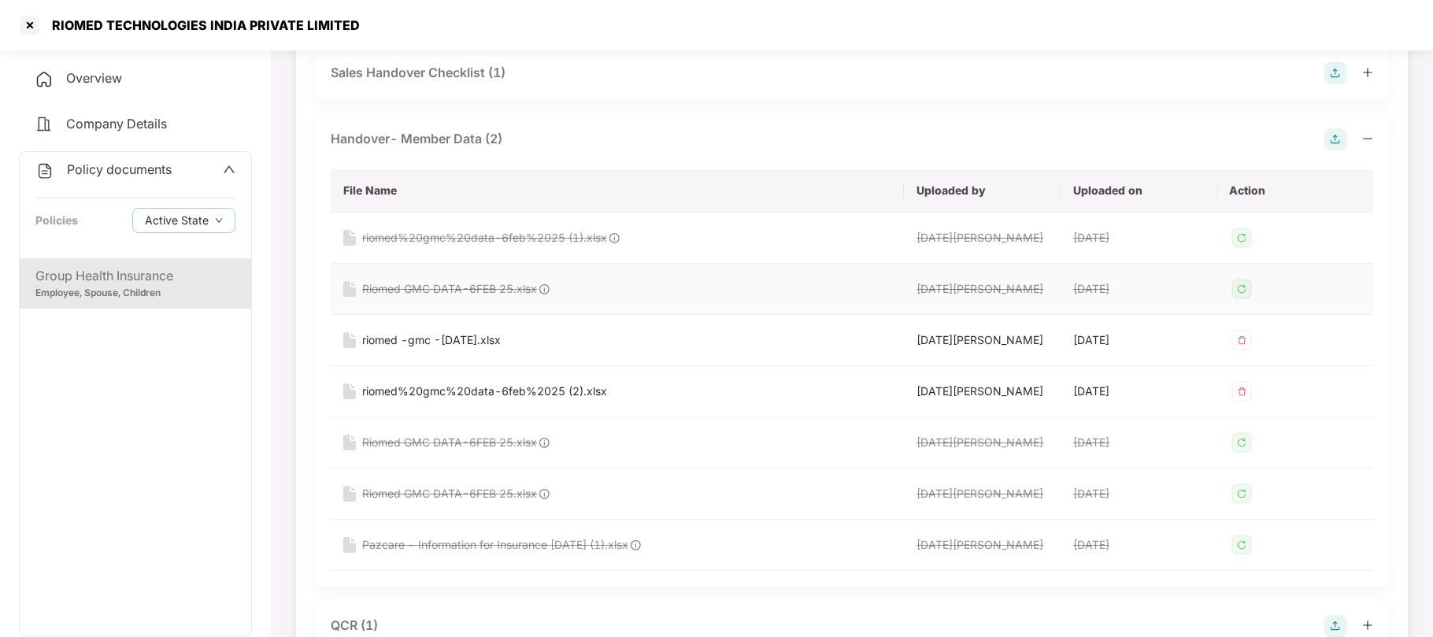
scroll to position [132, 0]
click at [450, 394] on div "riomed%20gmc%20data-6feb%2025 (2).xlsx" at bounding box center [484, 389] width 245 height 17
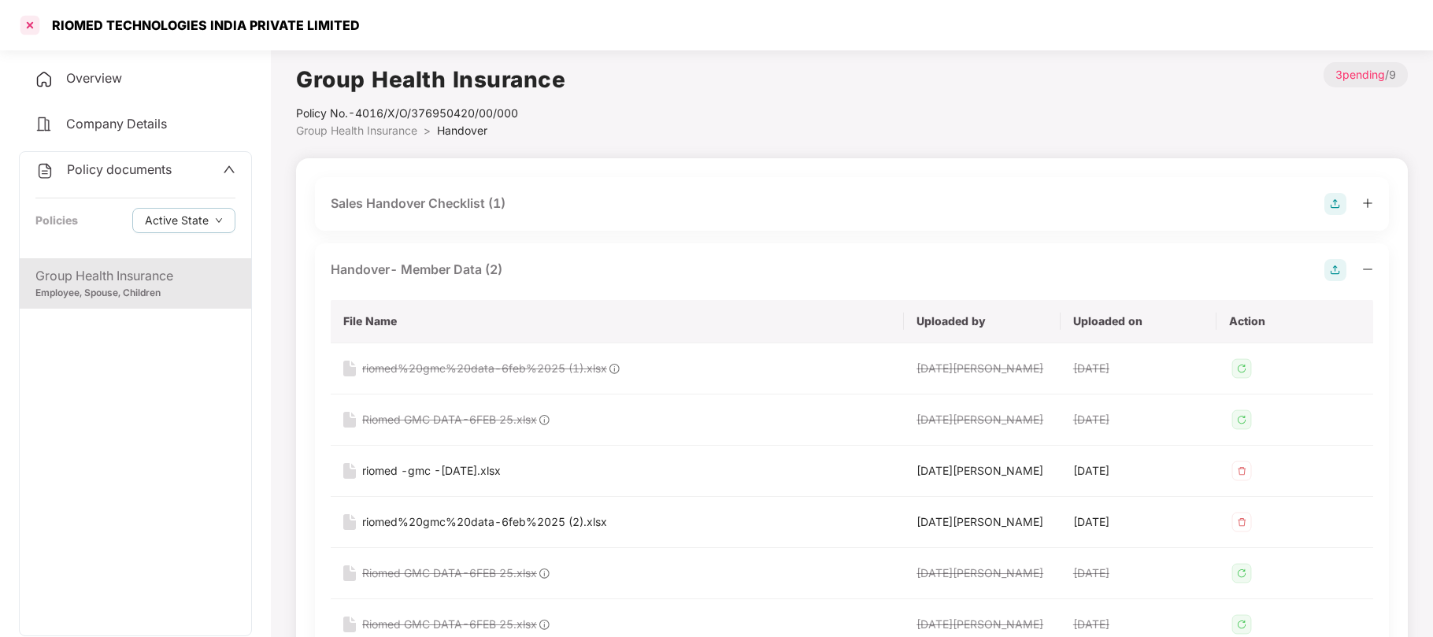
click at [30, 28] on div at bounding box center [29, 25] width 25 height 25
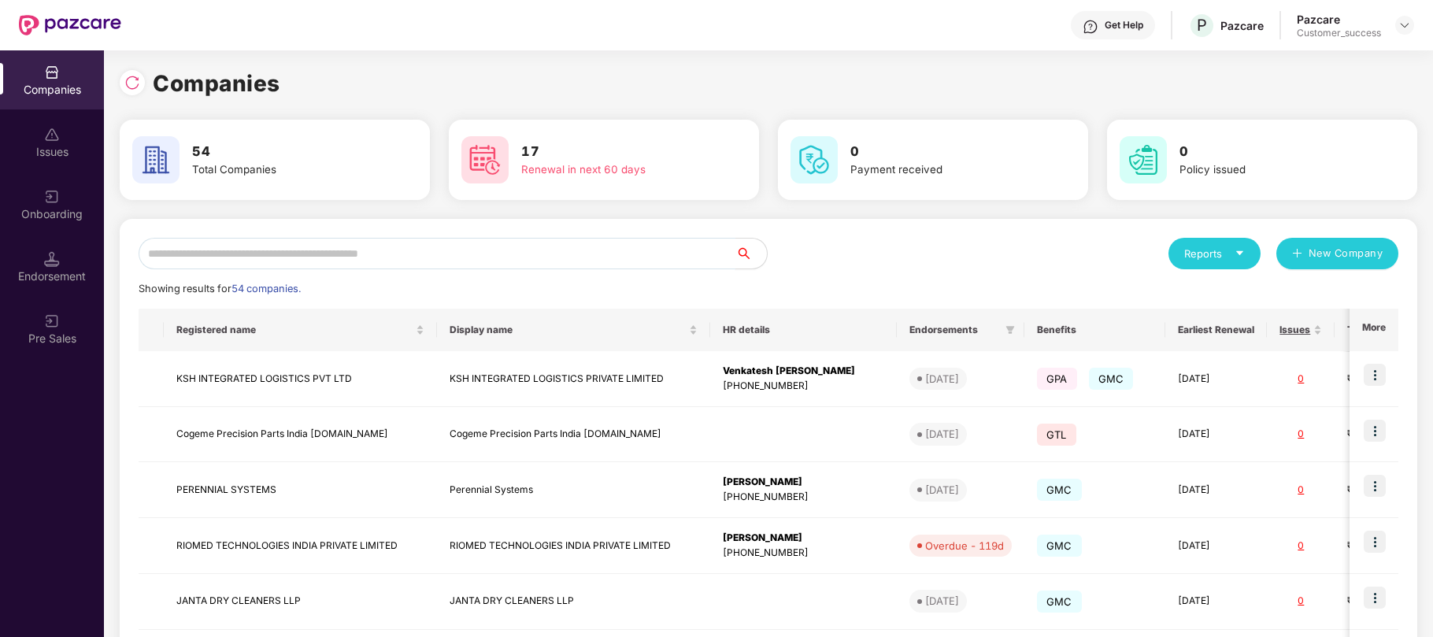
click at [277, 243] on input "text" at bounding box center [437, 254] width 597 height 32
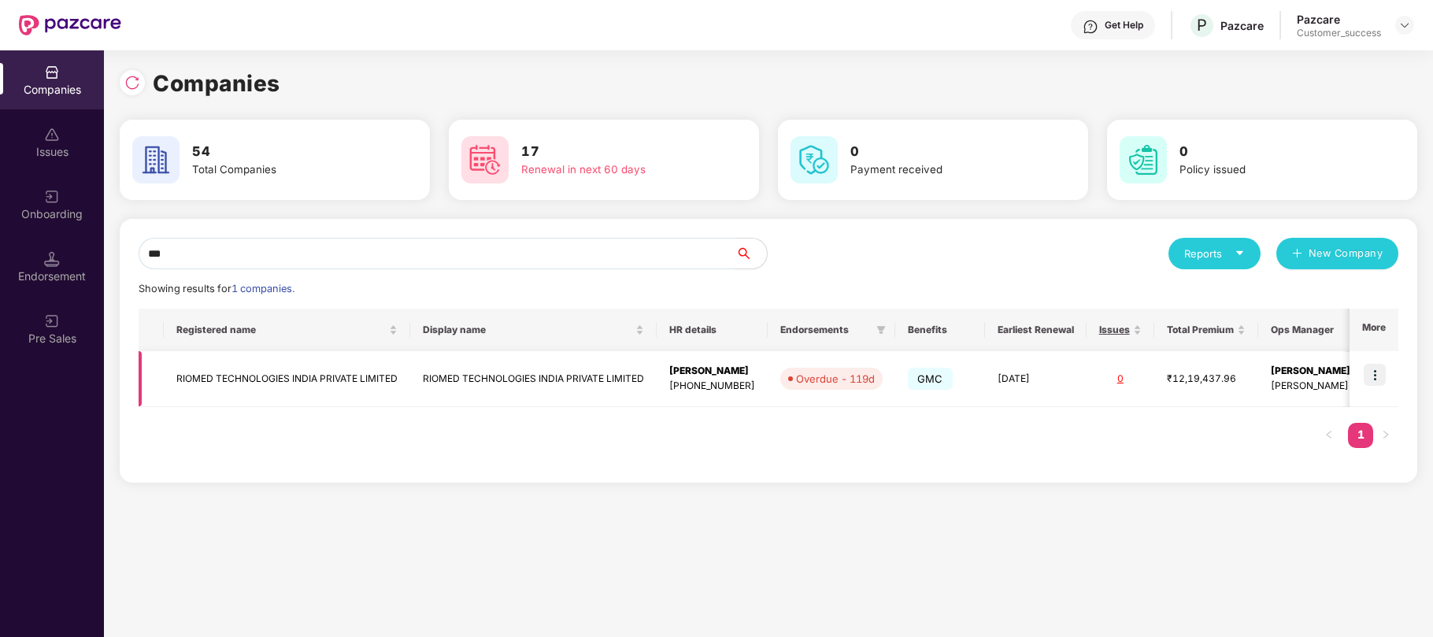
type input "***"
click at [1372, 373] on img at bounding box center [1375, 375] width 22 height 22
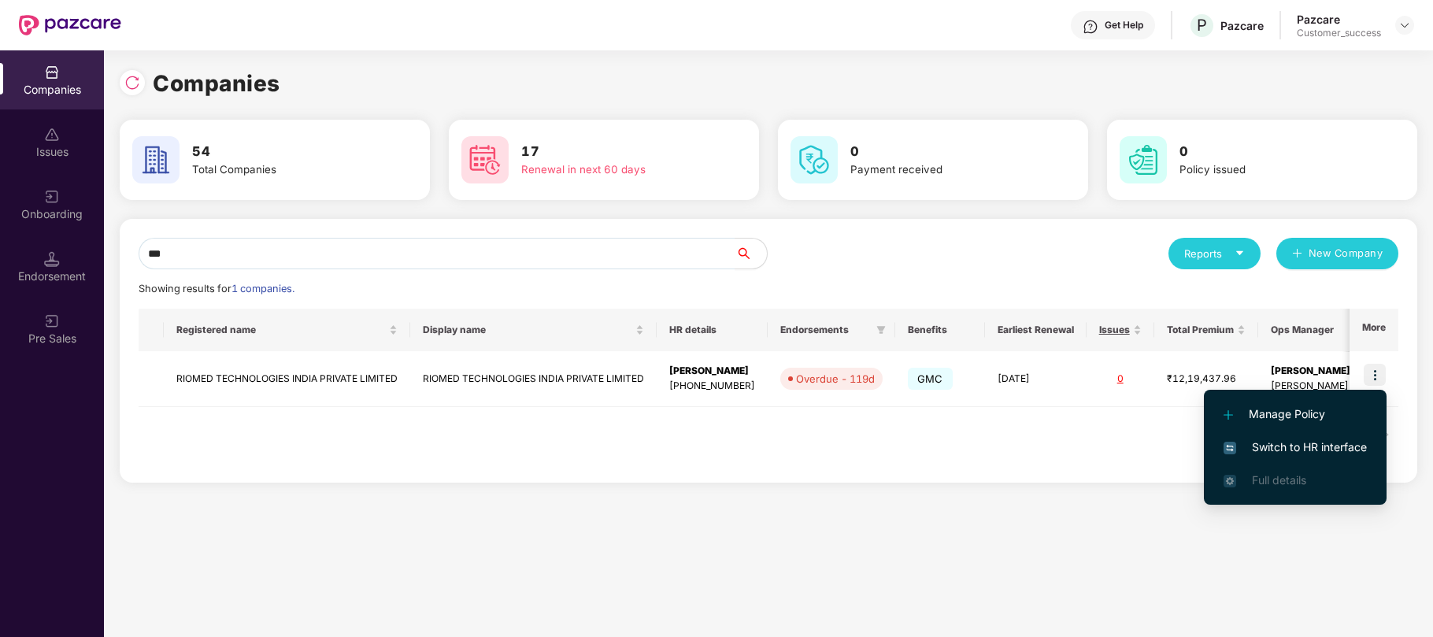
click at [1277, 448] on span "Switch to HR interface" at bounding box center [1295, 447] width 143 height 17
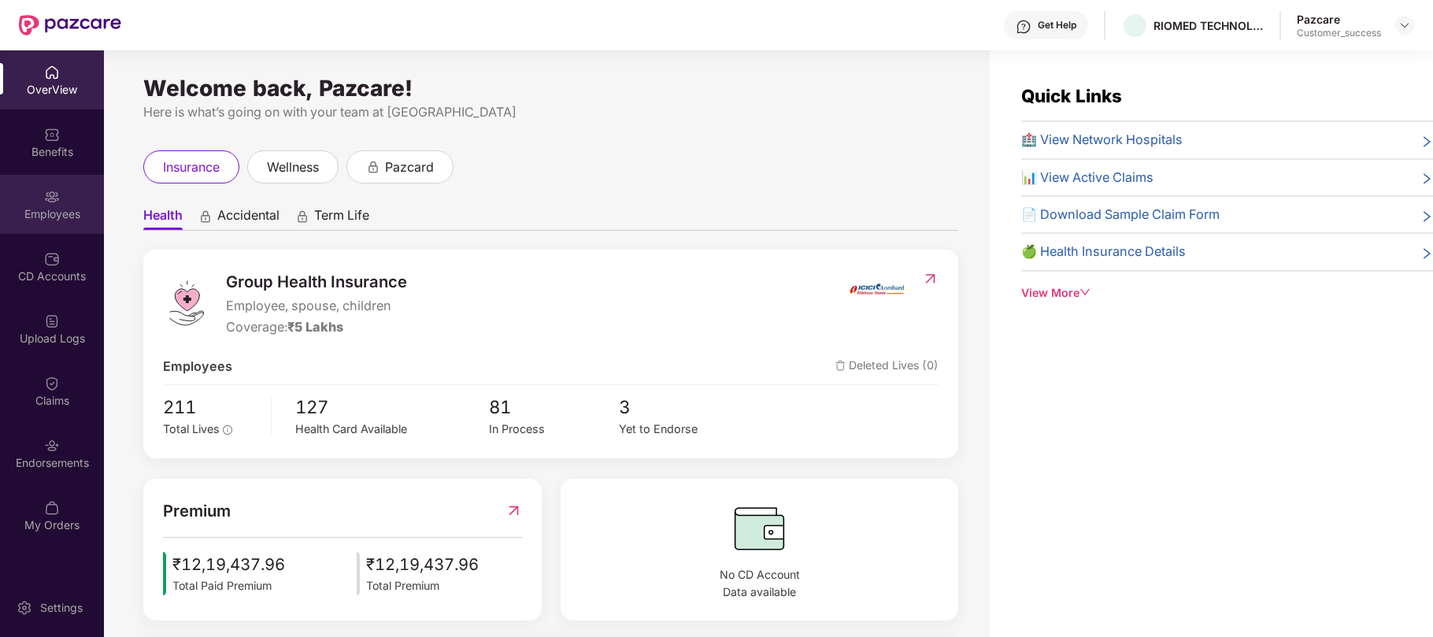
click at [51, 200] on img at bounding box center [52, 197] width 16 height 16
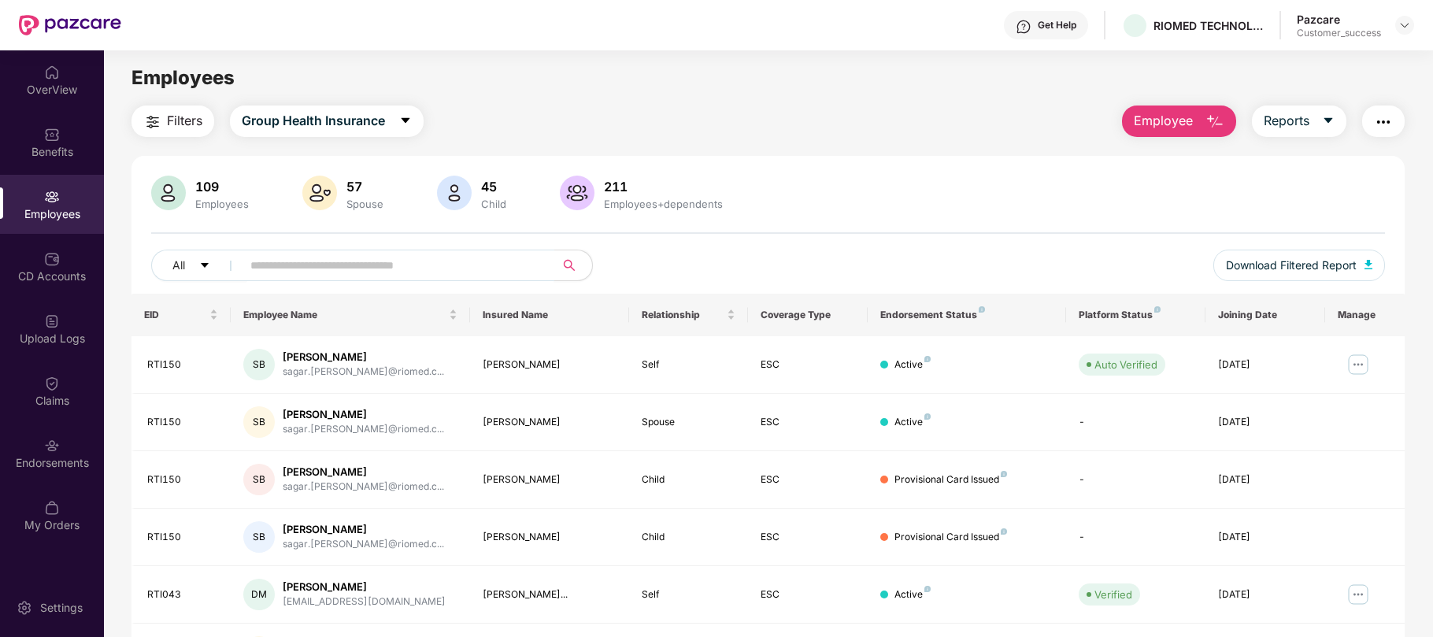
click at [332, 256] on input "text" at bounding box center [391, 266] width 283 height 24
click at [1368, 265] on img "button" at bounding box center [1369, 264] width 8 height 9
click at [1400, 17] on div at bounding box center [1404, 25] width 19 height 19
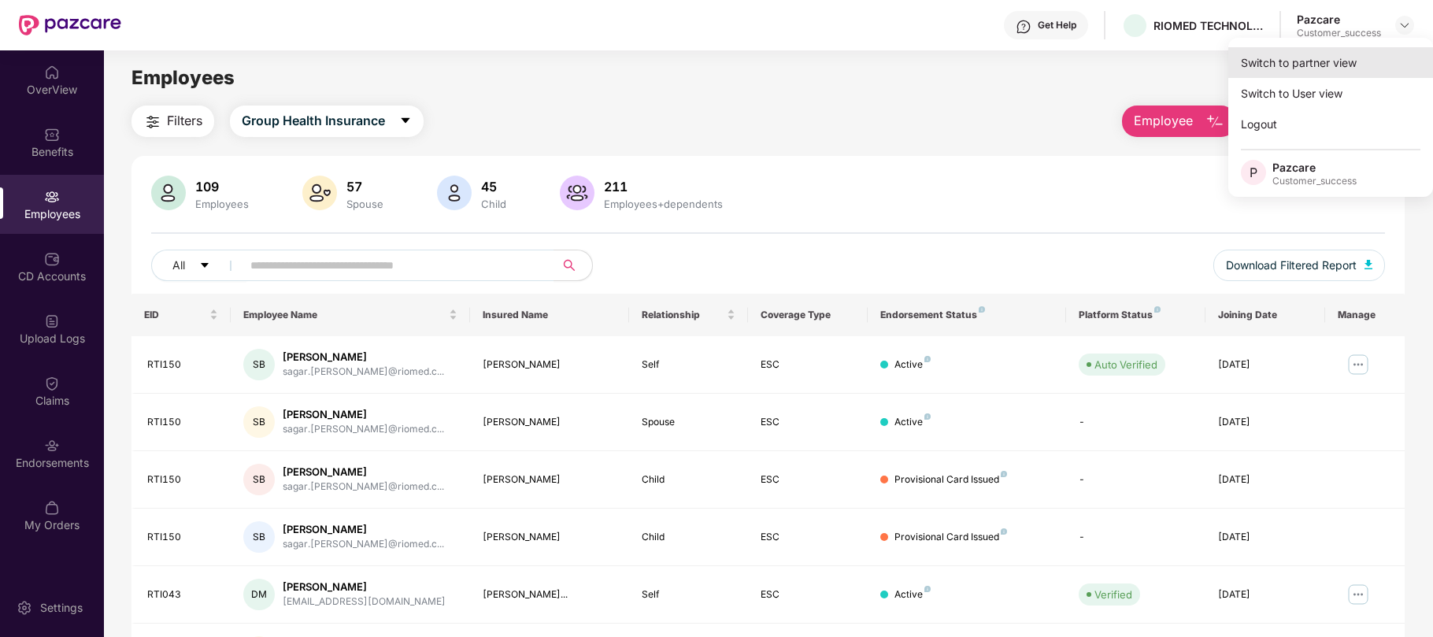
click at [1303, 63] on div "Switch to partner view" at bounding box center [1331, 62] width 205 height 31
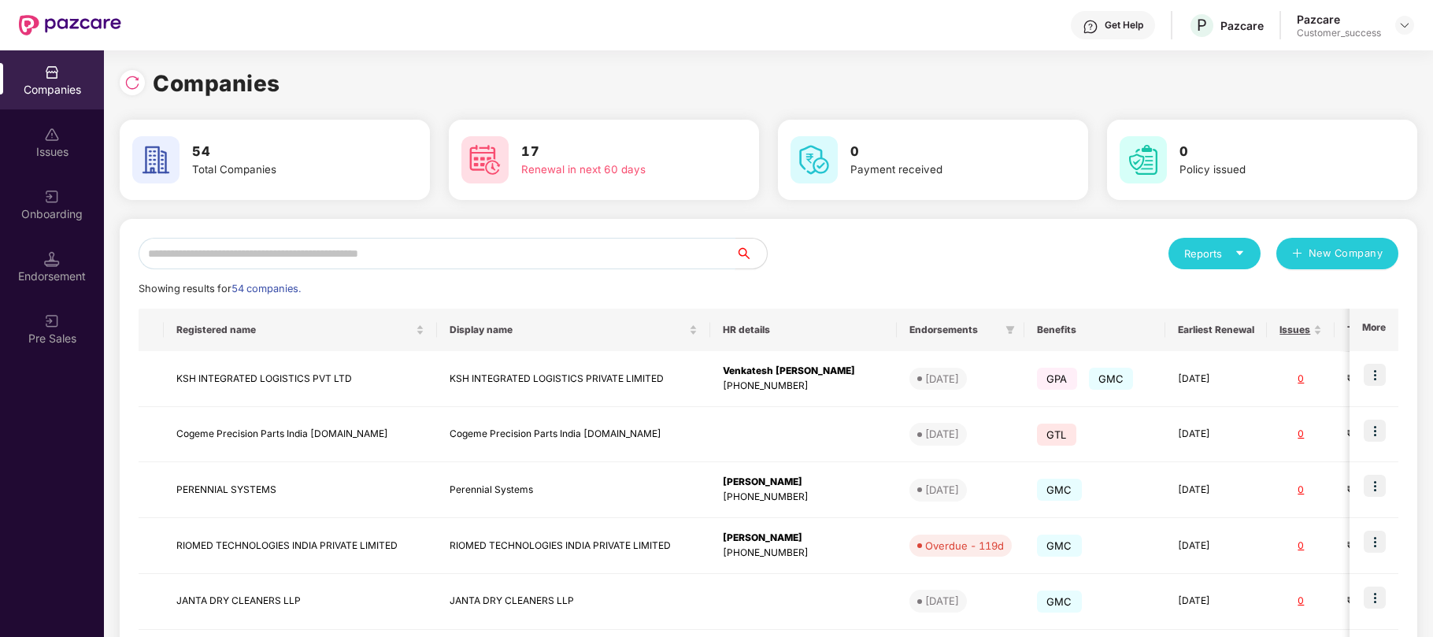
click at [595, 260] on input "text" at bounding box center [437, 254] width 597 height 32
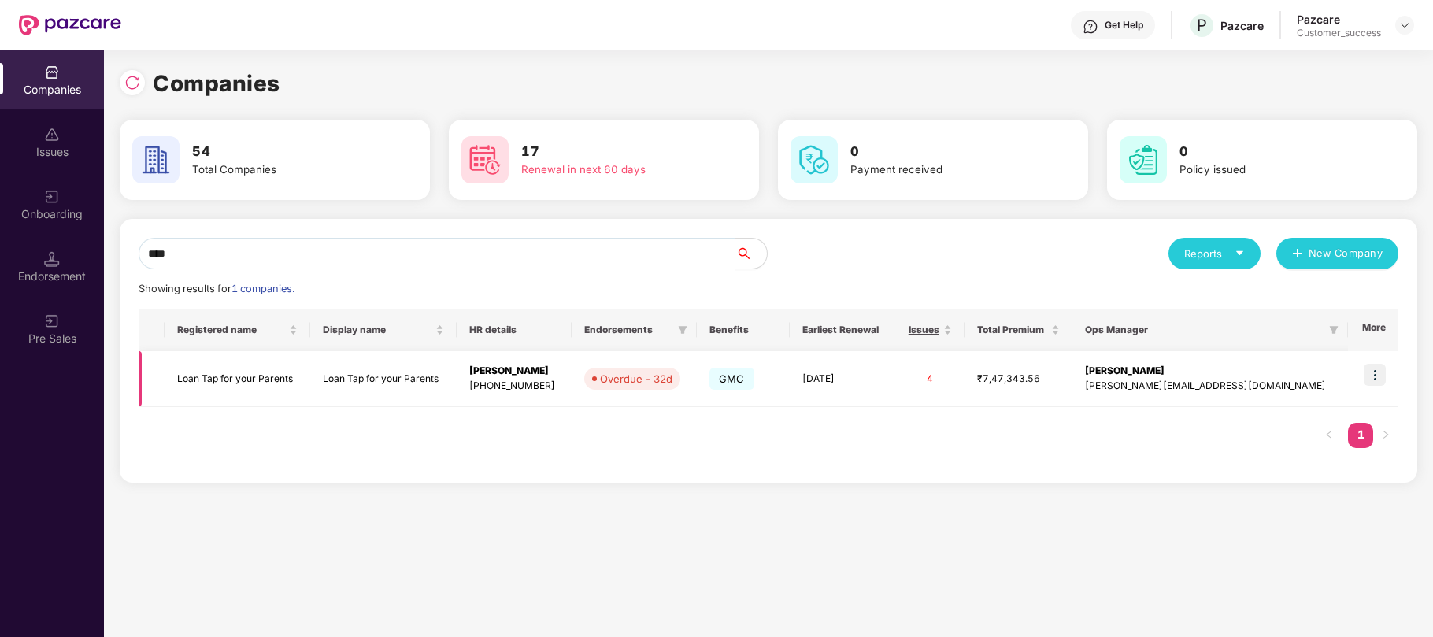
type input "****"
click at [411, 378] on td "Loan Tap for your Parents" at bounding box center [383, 379] width 146 height 56
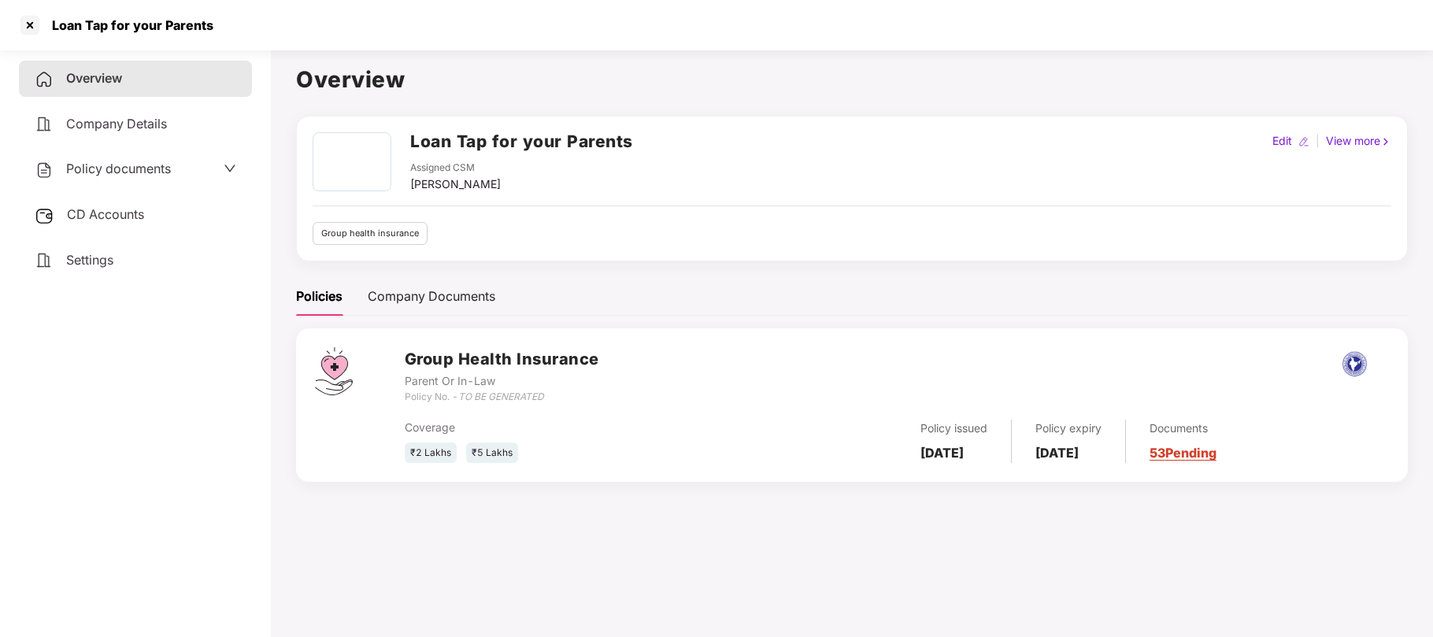
click at [228, 168] on icon "down" at bounding box center [230, 168] width 13 height 13
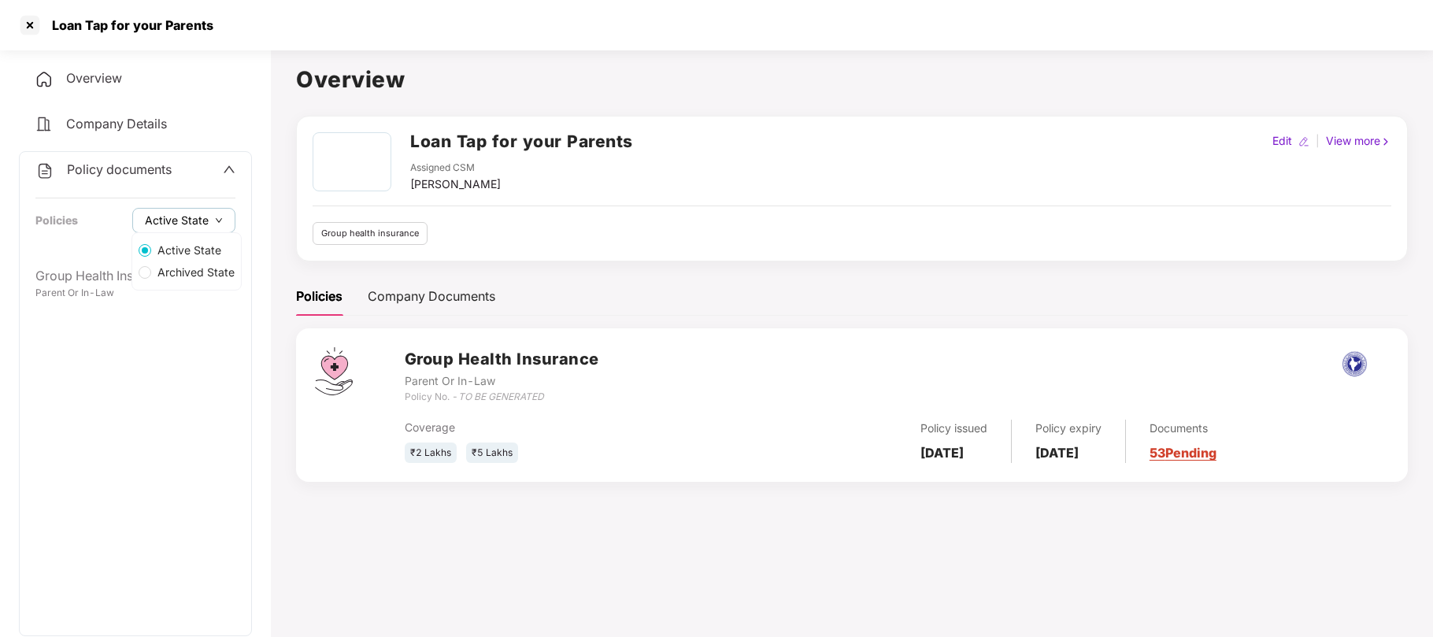
click at [194, 217] on span "Active State" at bounding box center [177, 220] width 64 height 17
click at [191, 272] on span "Archived State" at bounding box center [196, 272] width 90 height 17
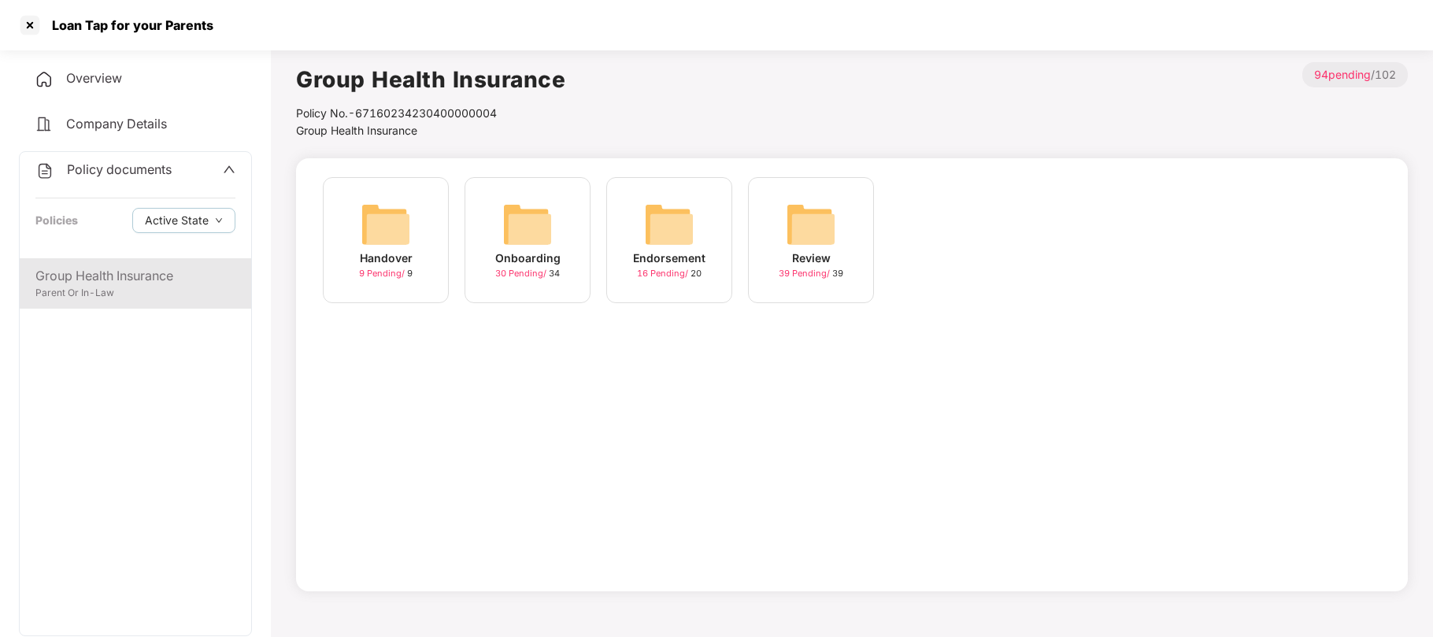
click at [86, 300] on div "Group Health Insurance Parent Or In-Law" at bounding box center [136, 283] width 232 height 50
click at [658, 263] on div "Endorsement" at bounding box center [669, 258] width 72 height 17
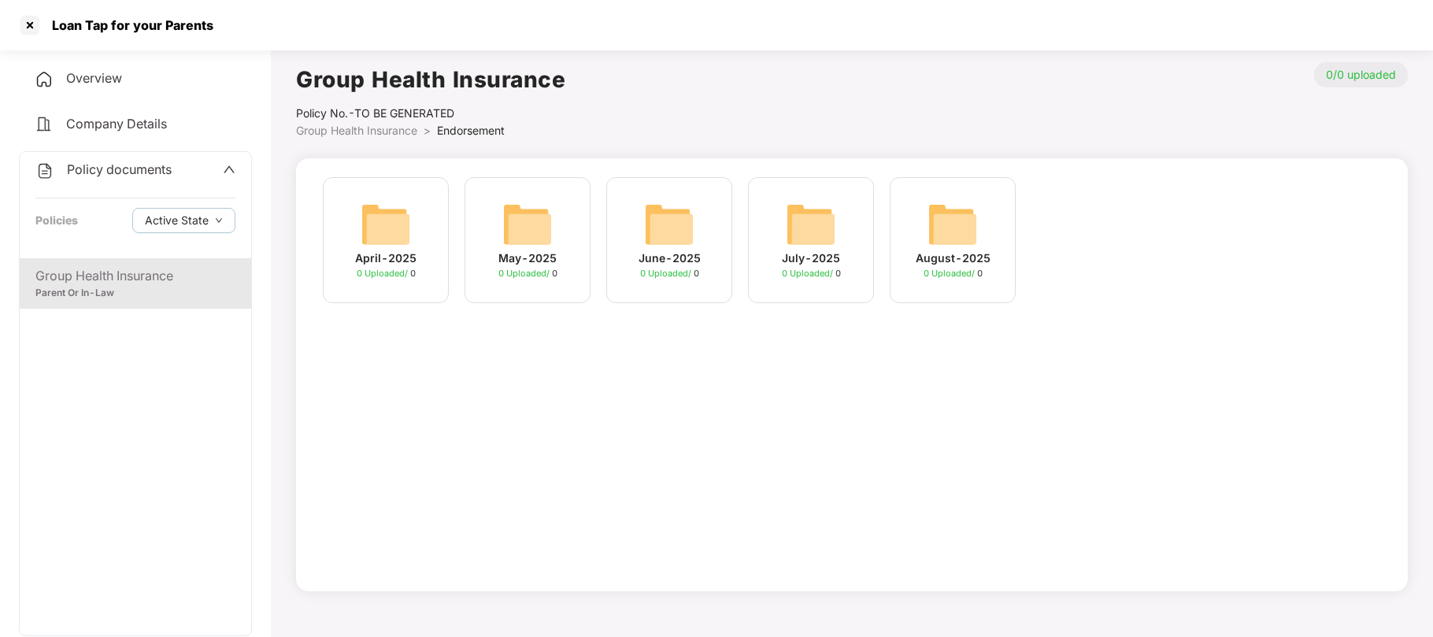
click at [95, 295] on div "Parent Or In-Law" at bounding box center [135, 293] width 200 height 15
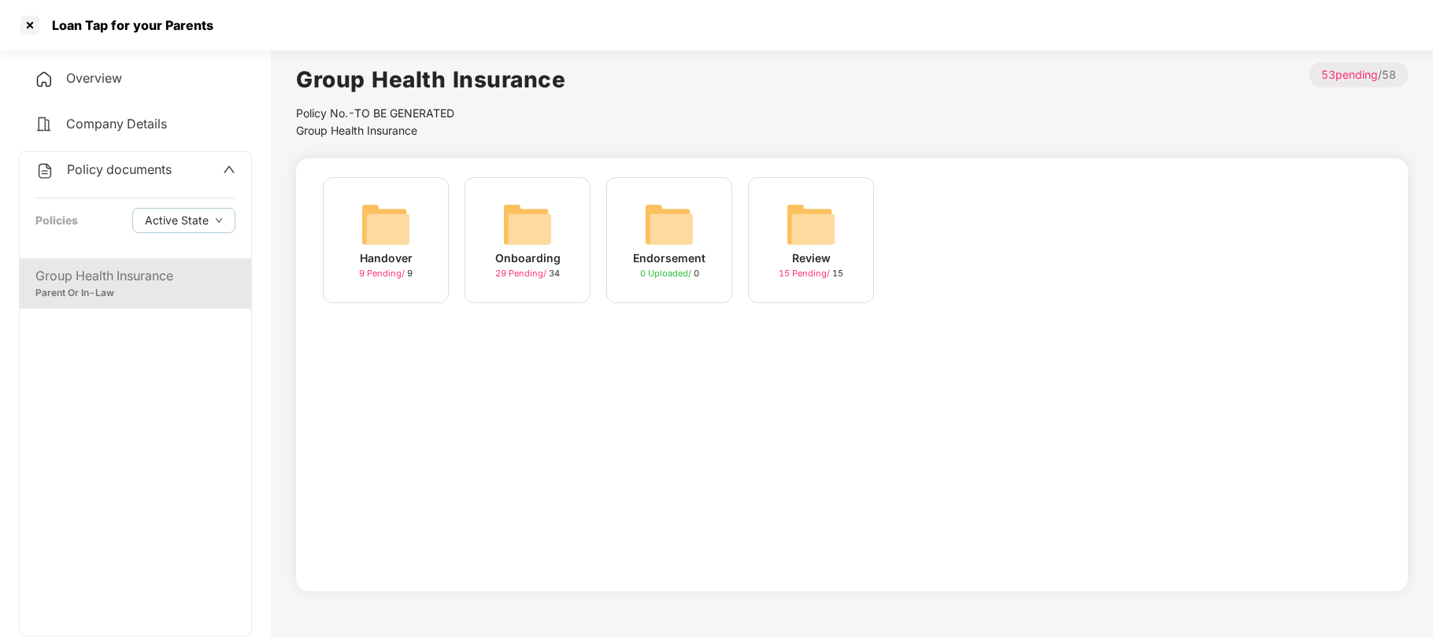
click at [521, 262] on div "Onboarding" at bounding box center [527, 258] width 65 height 17
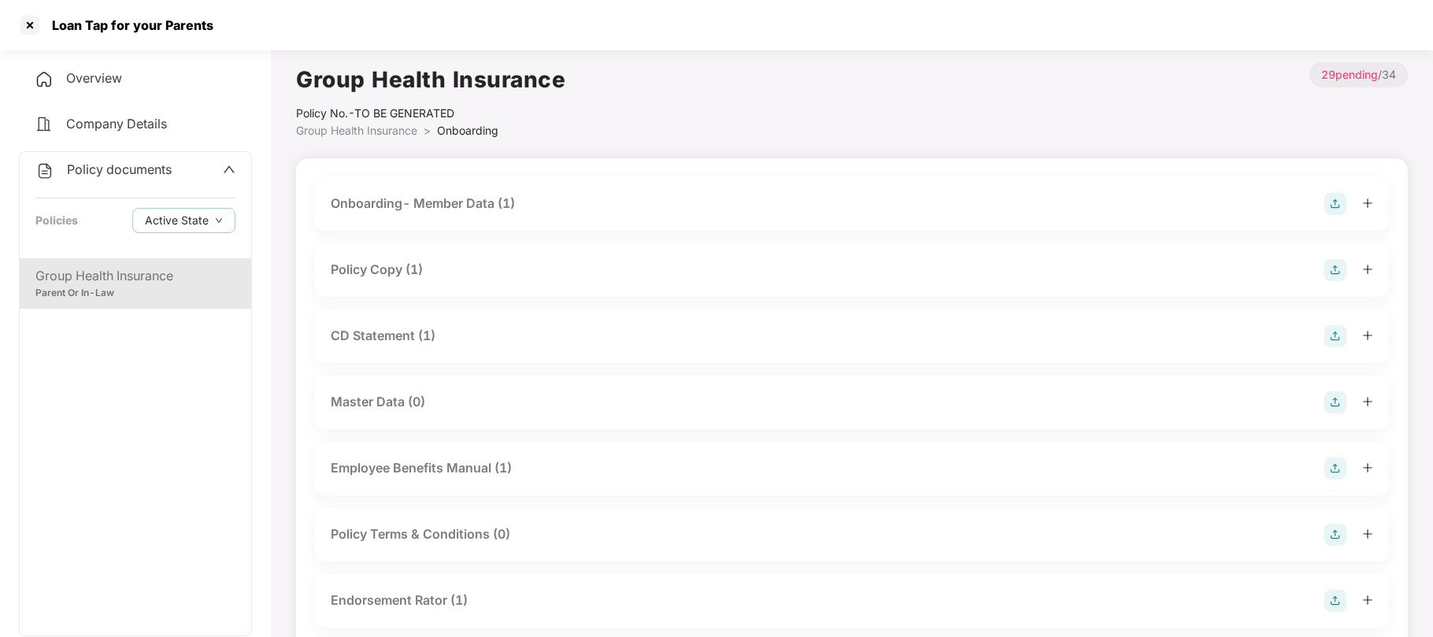
click at [498, 208] on div "Onboarding- Member Data (1)" at bounding box center [423, 204] width 184 height 20
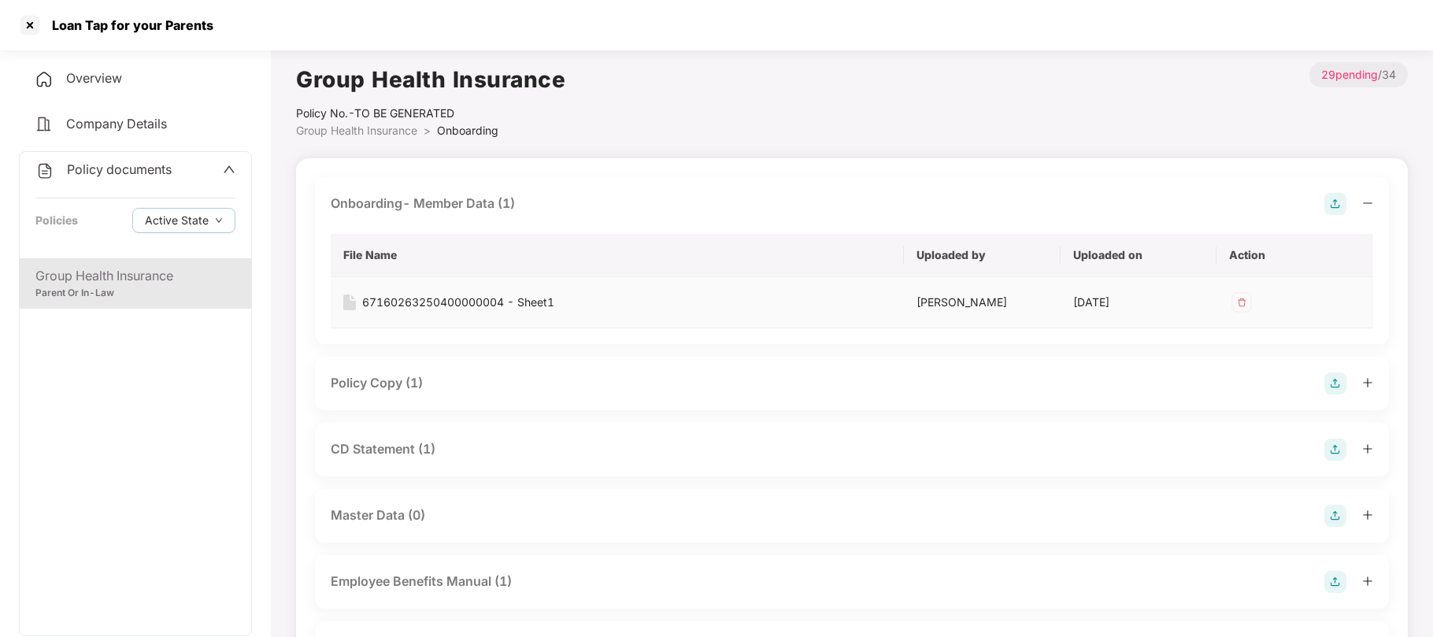
click at [547, 299] on div "67160263250400000004 - Sheet1" at bounding box center [458, 302] width 192 height 17
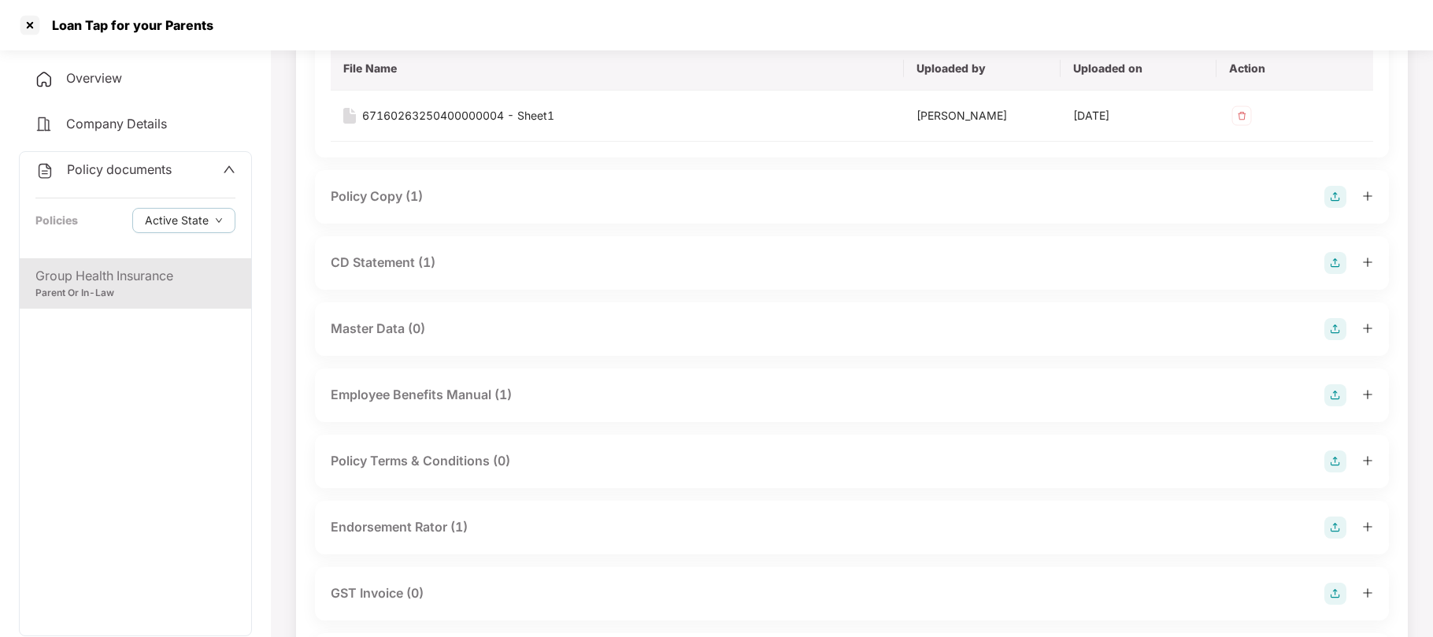
scroll to position [192, 0]
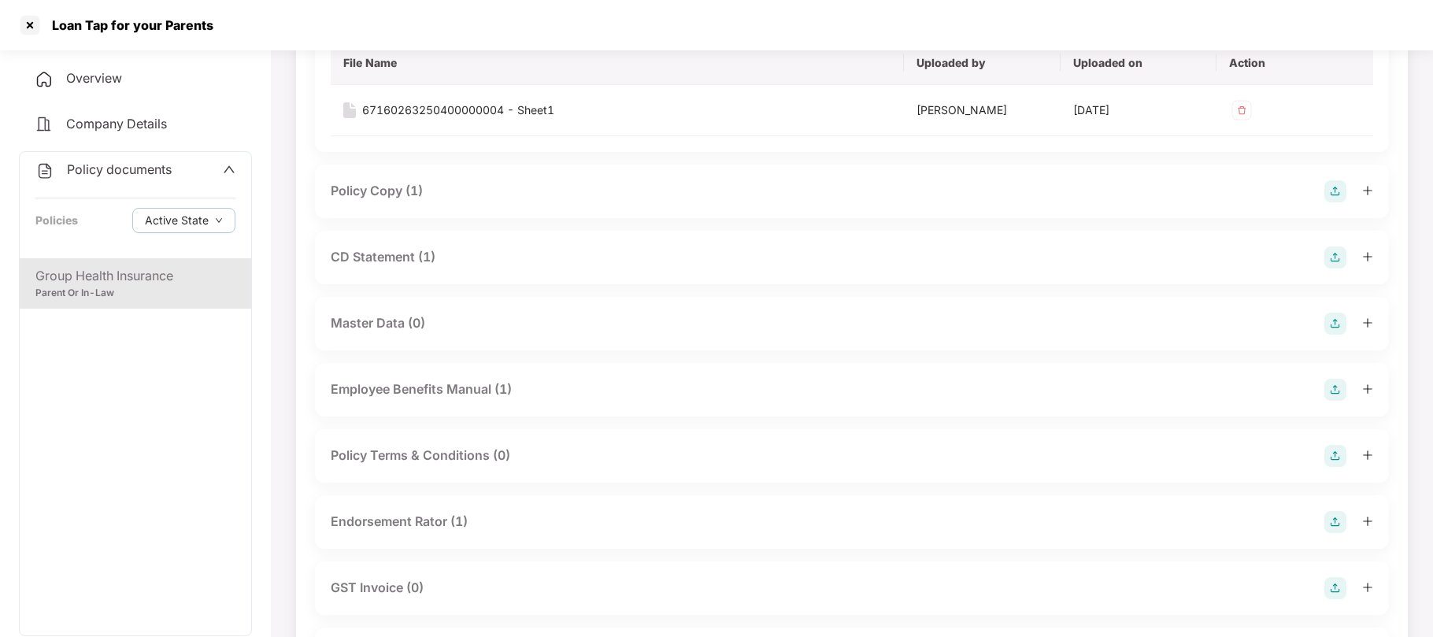
click at [417, 521] on div "Endorsement Rator (1)" at bounding box center [399, 522] width 137 height 20
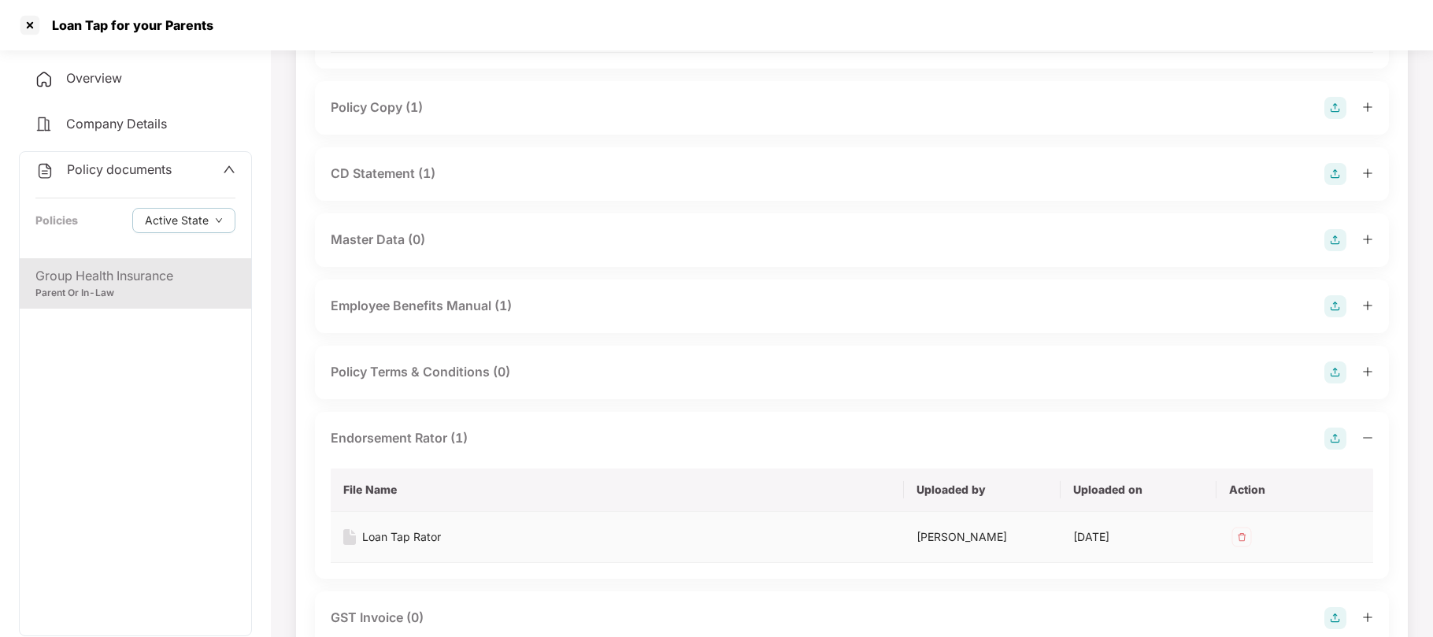
scroll to position [277, 0]
click at [414, 539] on div "Loan Tap Rator" at bounding box center [401, 535] width 79 height 17
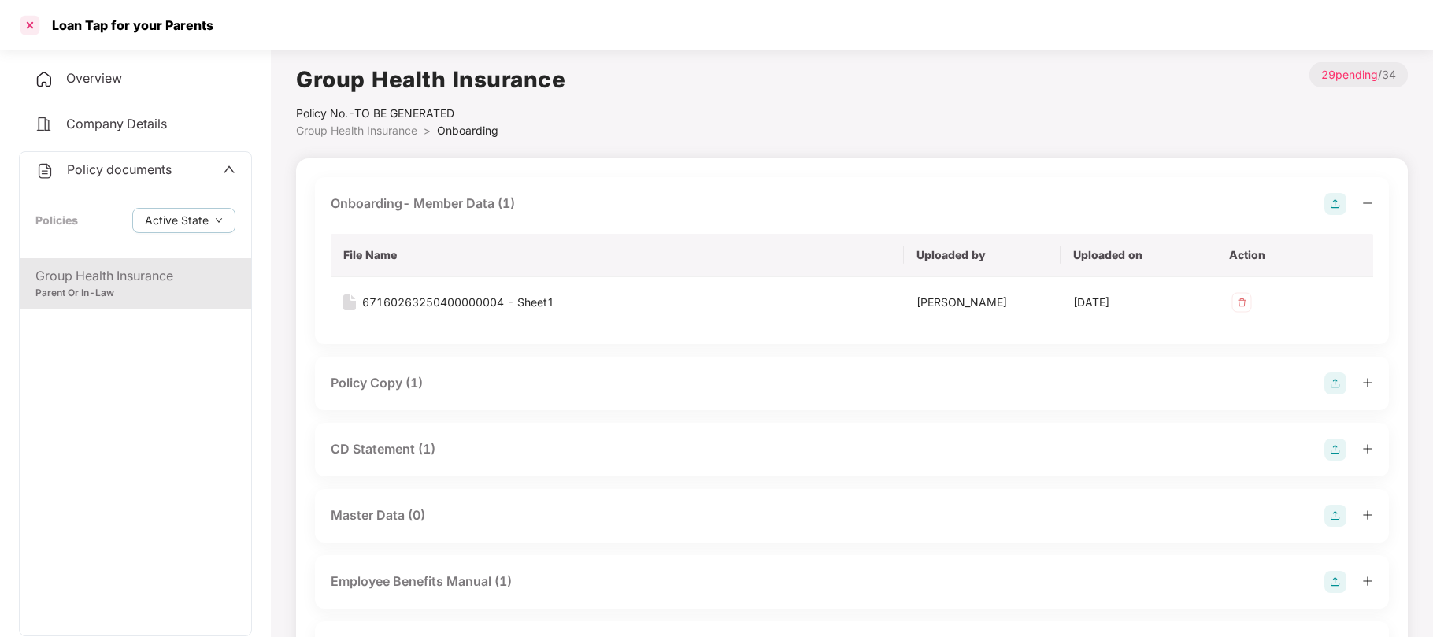
click at [35, 26] on div at bounding box center [29, 25] width 25 height 25
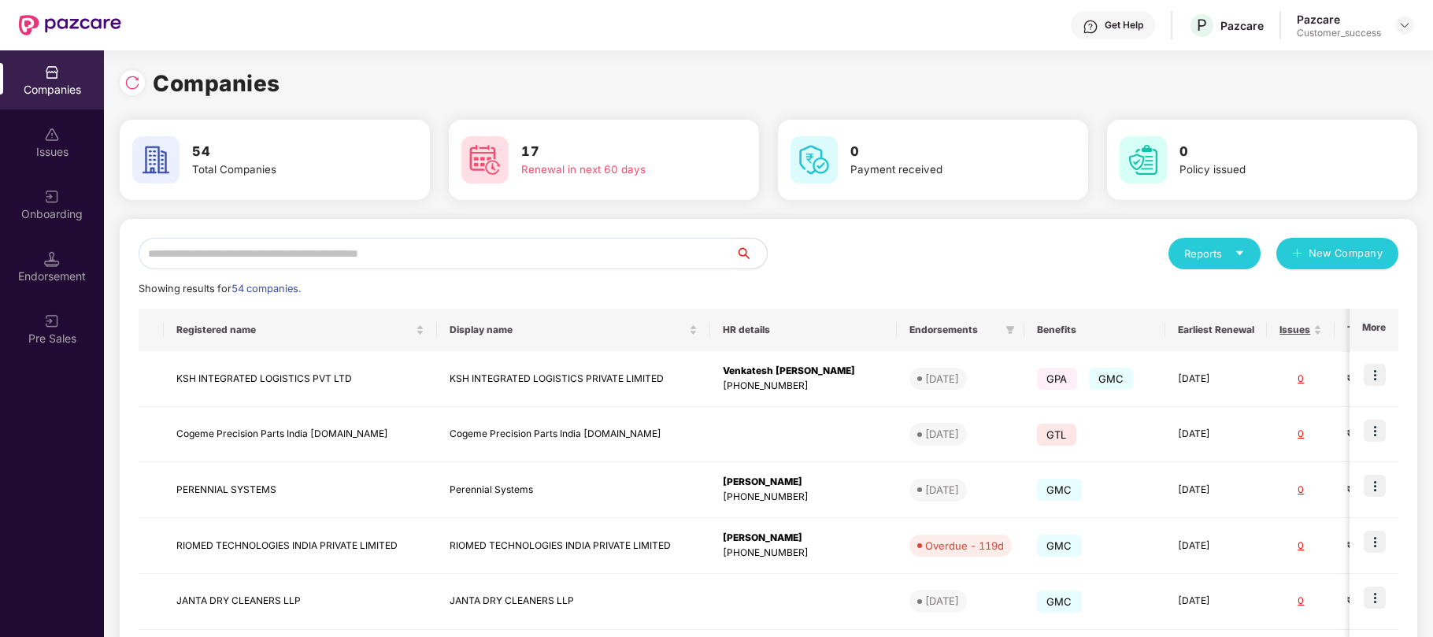
click at [573, 250] on input "text" at bounding box center [437, 254] width 597 height 32
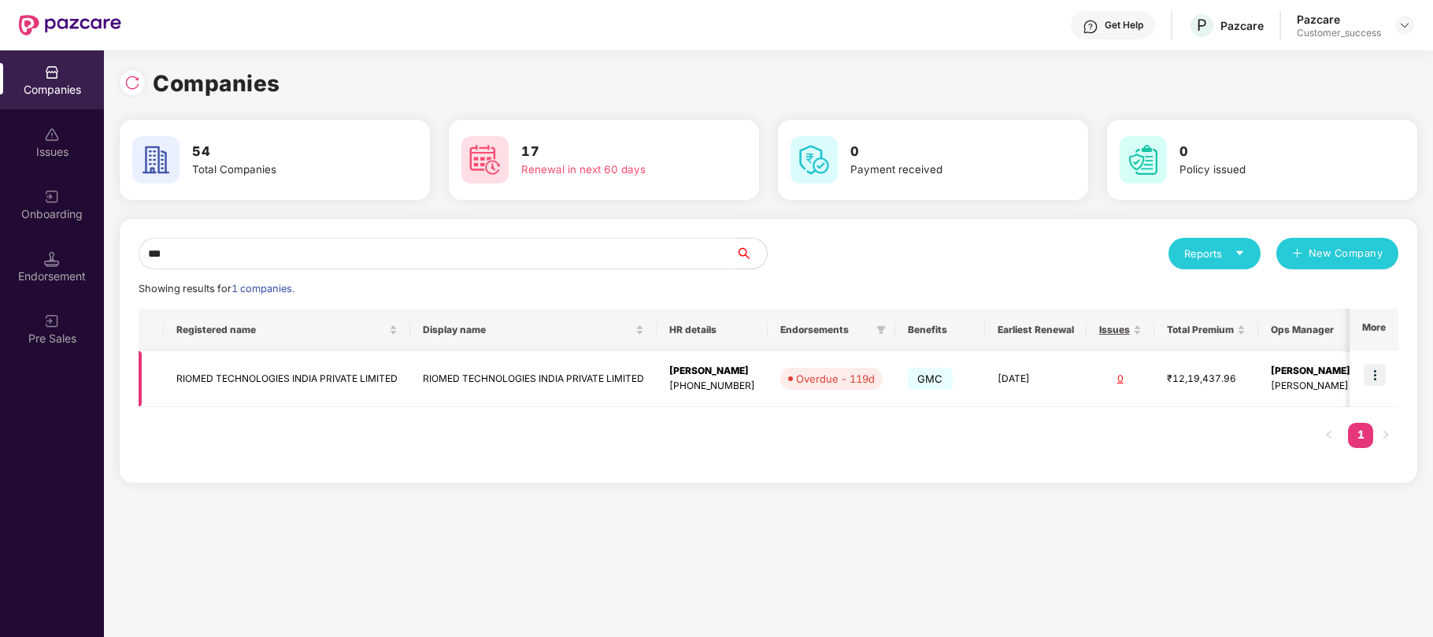
type input "***"
drag, startPoint x: 401, startPoint y: 381, endPoint x: 174, endPoint y: 378, distance: 226.8
click at [174, 378] on td "RIOMED TECHNOLOGIES INDIA PRIVATE LIMITED" at bounding box center [287, 379] width 246 height 56
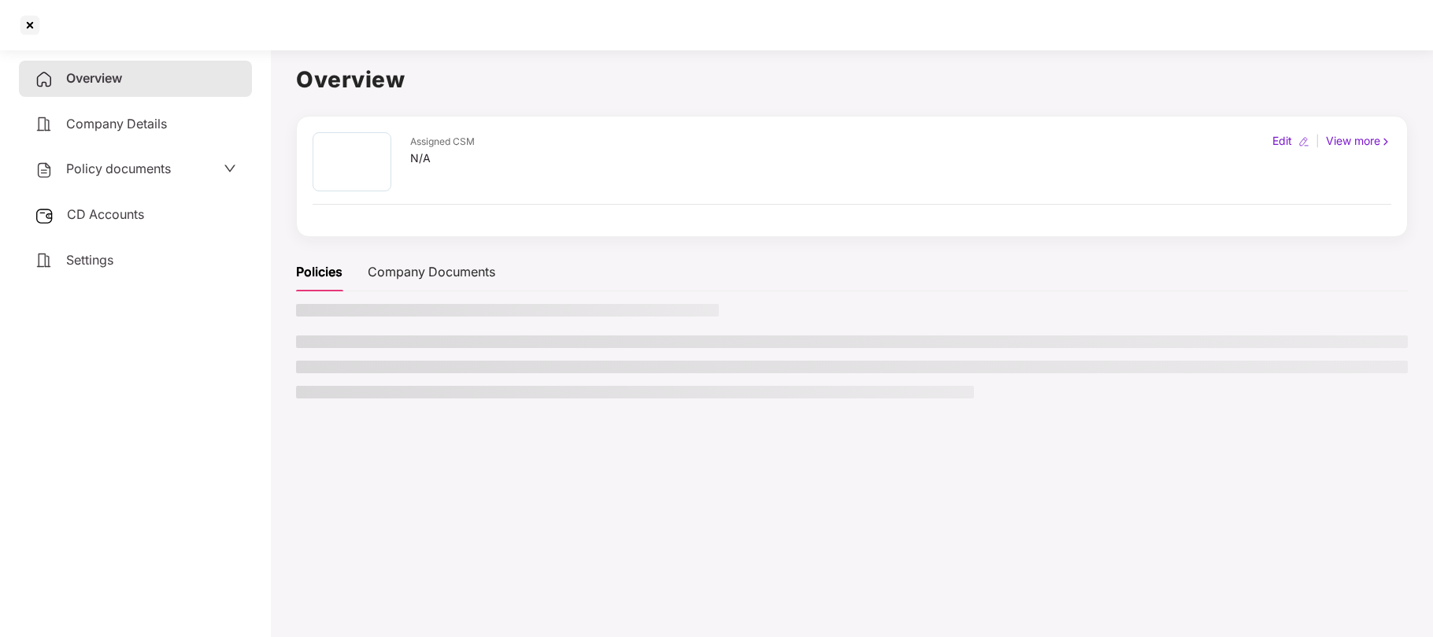
copy td "RIOMED TECHNOLOGIES INDIA PRIVATE LIMITED"
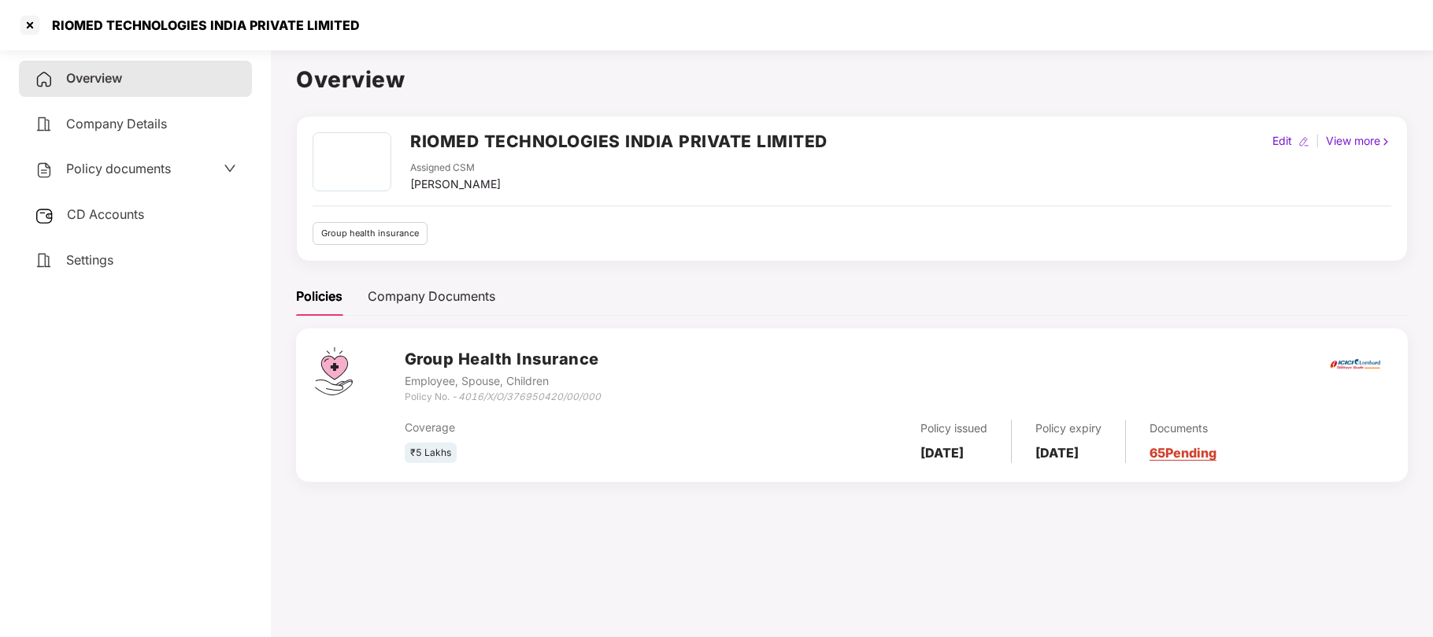
drag, startPoint x: 833, startPoint y: 143, endPoint x: 411, endPoint y: 146, distance: 422.1
click at [411, 146] on div "RIOMED TECHNOLOGIES INDIA PRIVATE LIMITED Assigned CSM [PERSON_NAME] Edit | Vie…" at bounding box center [852, 162] width 1079 height 61
copy h2 "RIOMED TECHNOLOGIES INDIA PRIVATE LIMITED"
click at [32, 26] on div at bounding box center [29, 25] width 25 height 25
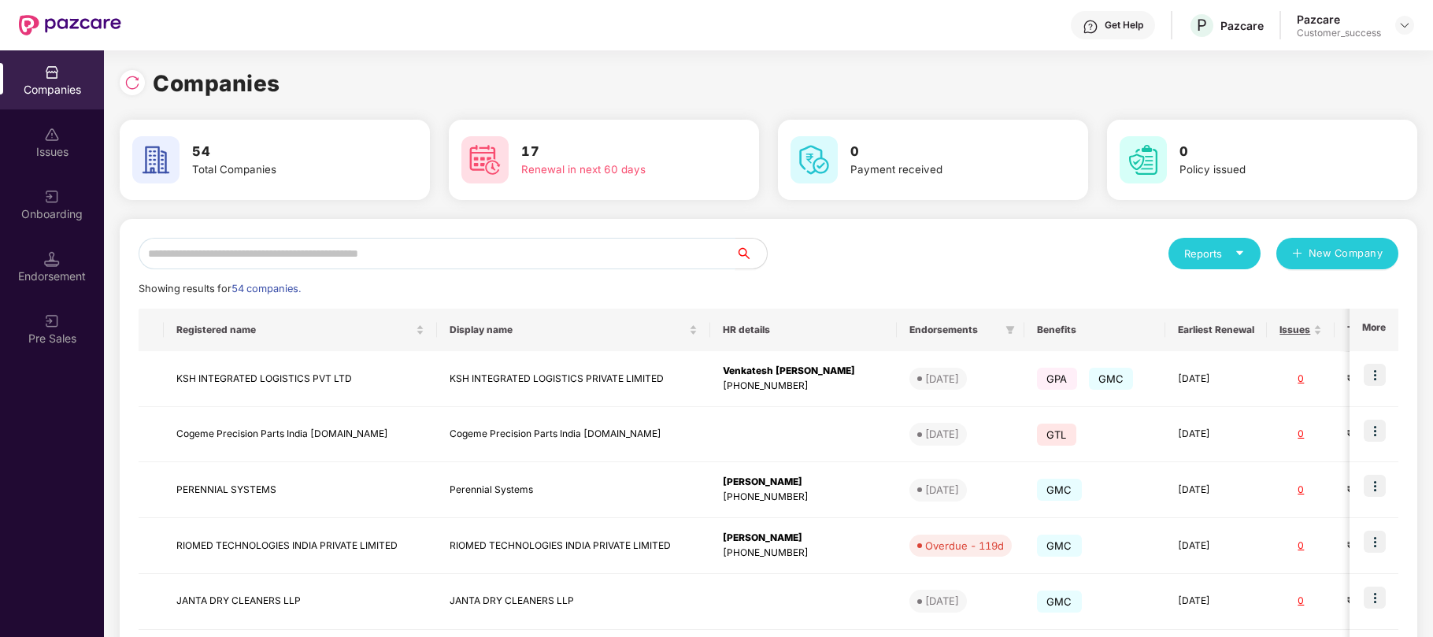
click at [460, 254] on input "text" at bounding box center [437, 254] width 597 height 32
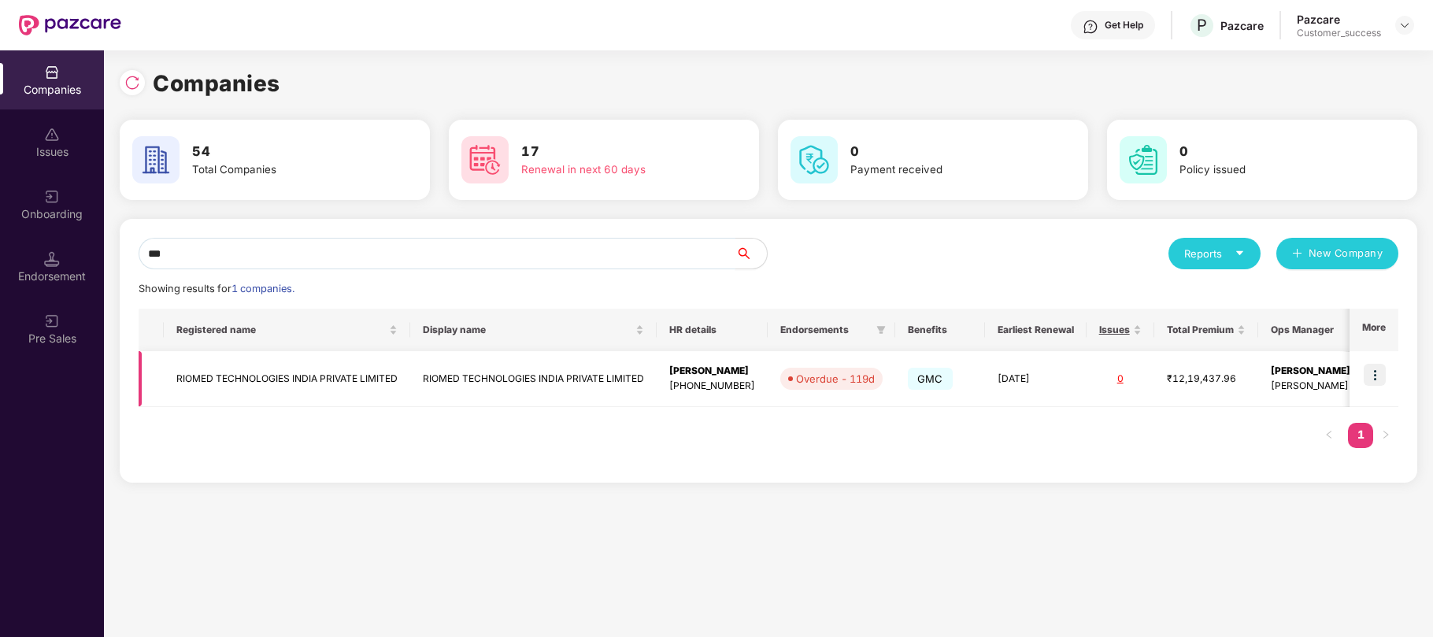
type input "***"
click at [1373, 376] on img at bounding box center [1375, 375] width 22 height 22
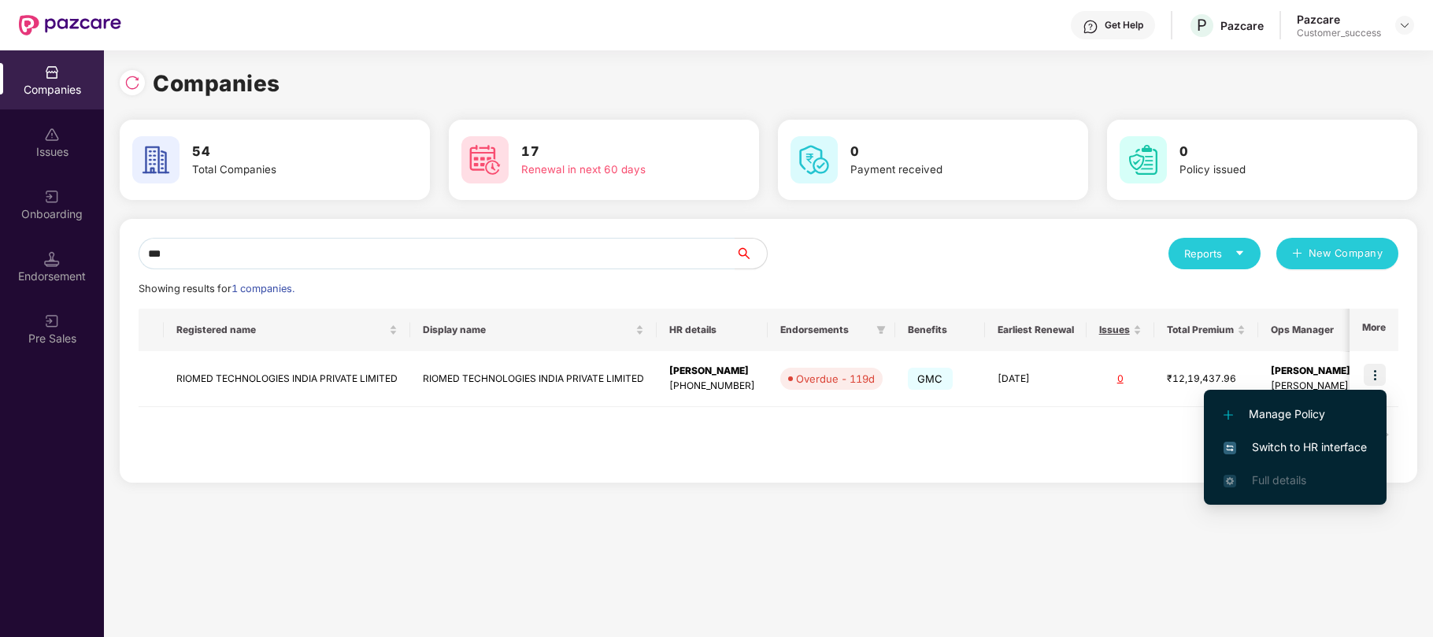
click at [1302, 439] on span "Switch to HR interface" at bounding box center [1295, 447] width 143 height 17
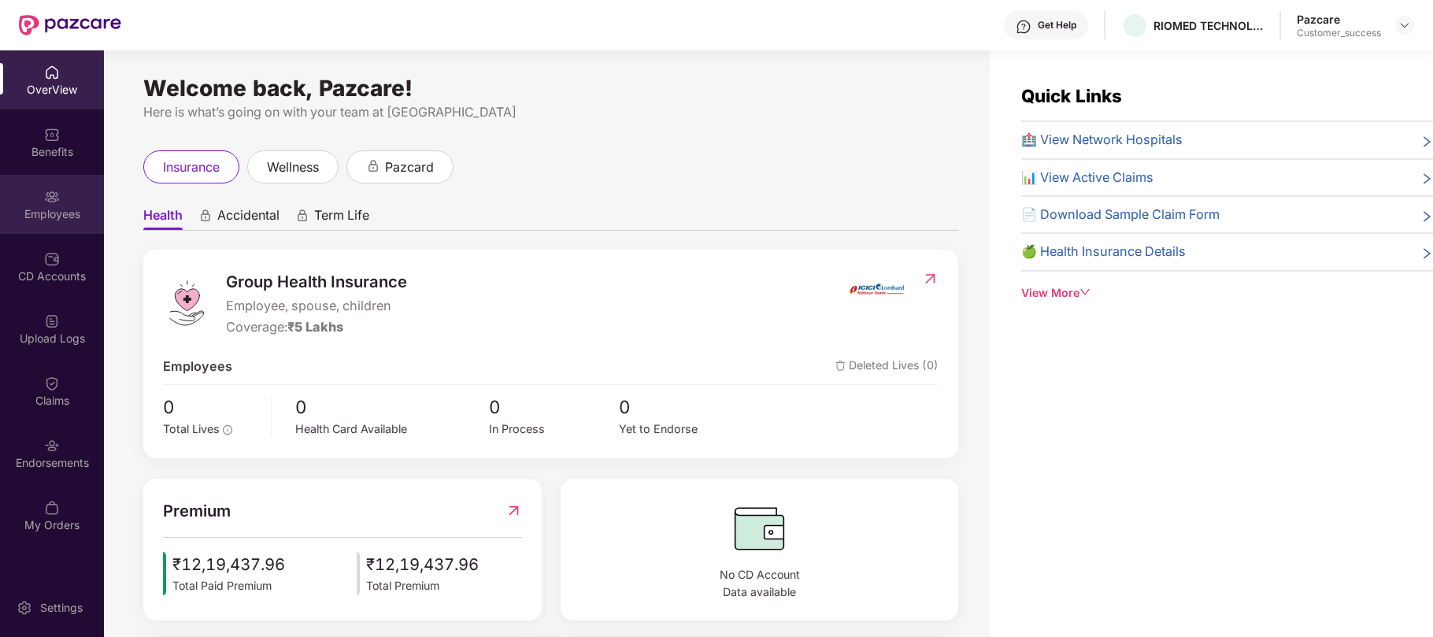
click at [49, 209] on div "Employees" at bounding box center [52, 214] width 104 height 16
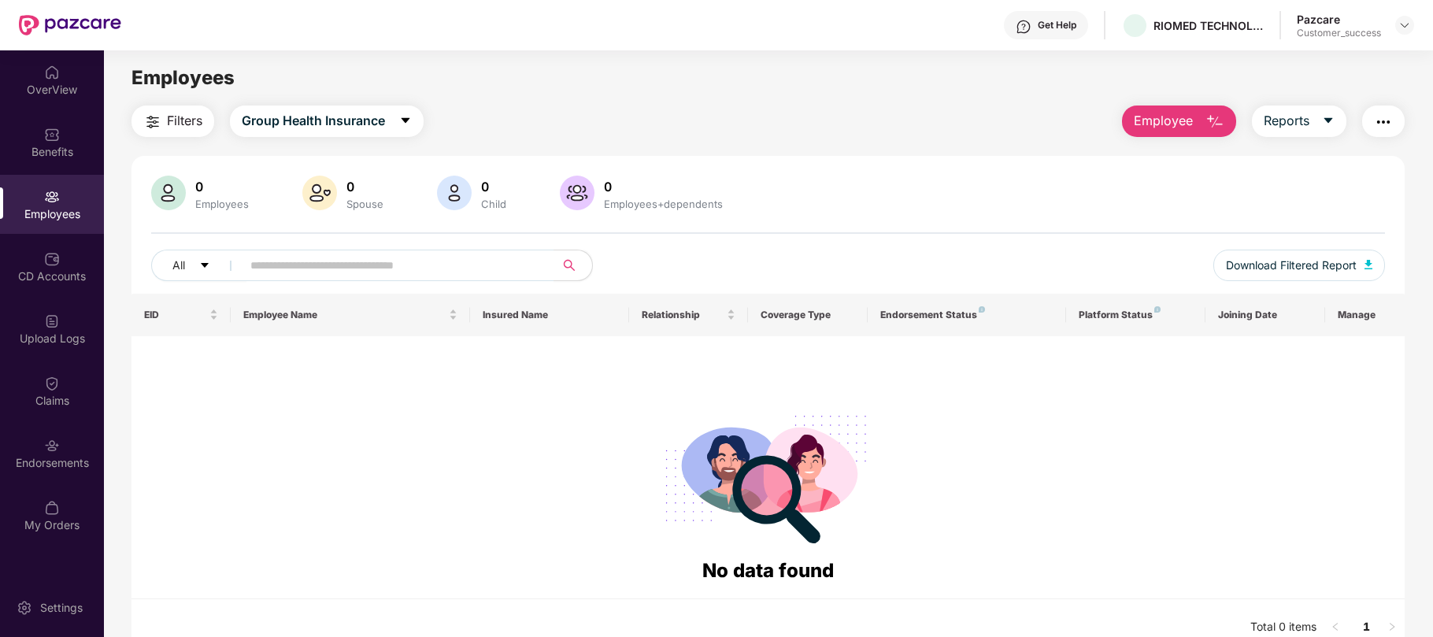
scroll to position [1, 0]
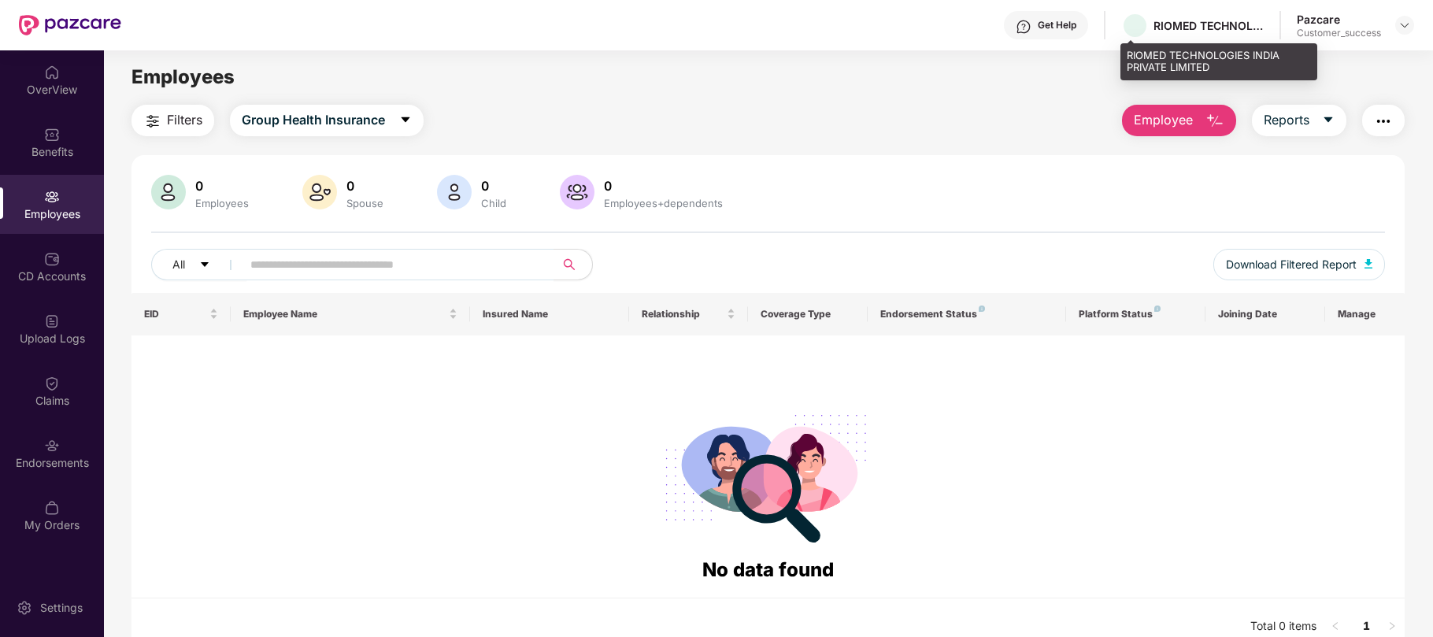
drag, startPoint x: 1211, startPoint y: 66, endPoint x: 1128, endPoint y: 54, distance: 84.4
click at [1128, 54] on div "RIOMED TECHNOLOGIES INDIA PRIVATE LIMITED" at bounding box center [1219, 61] width 197 height 37
copy div "RIOMED TECHNOLOGIES INDIA PRIVATE LIMITED"
click at [1406, 24] on img at bounding box center [1405, 25] width 13 height 13
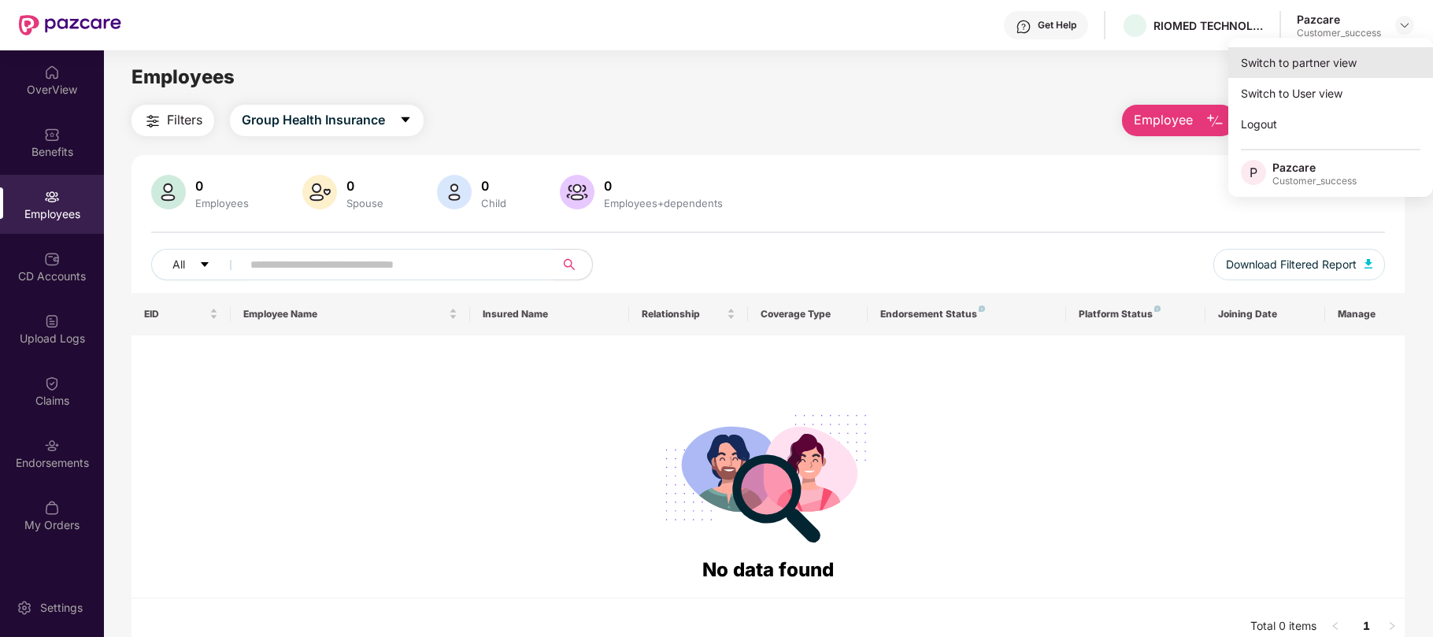
click at [1330, 61] on div "Switch to partner view" at bounding box center [1331, 62] width 205 height 31
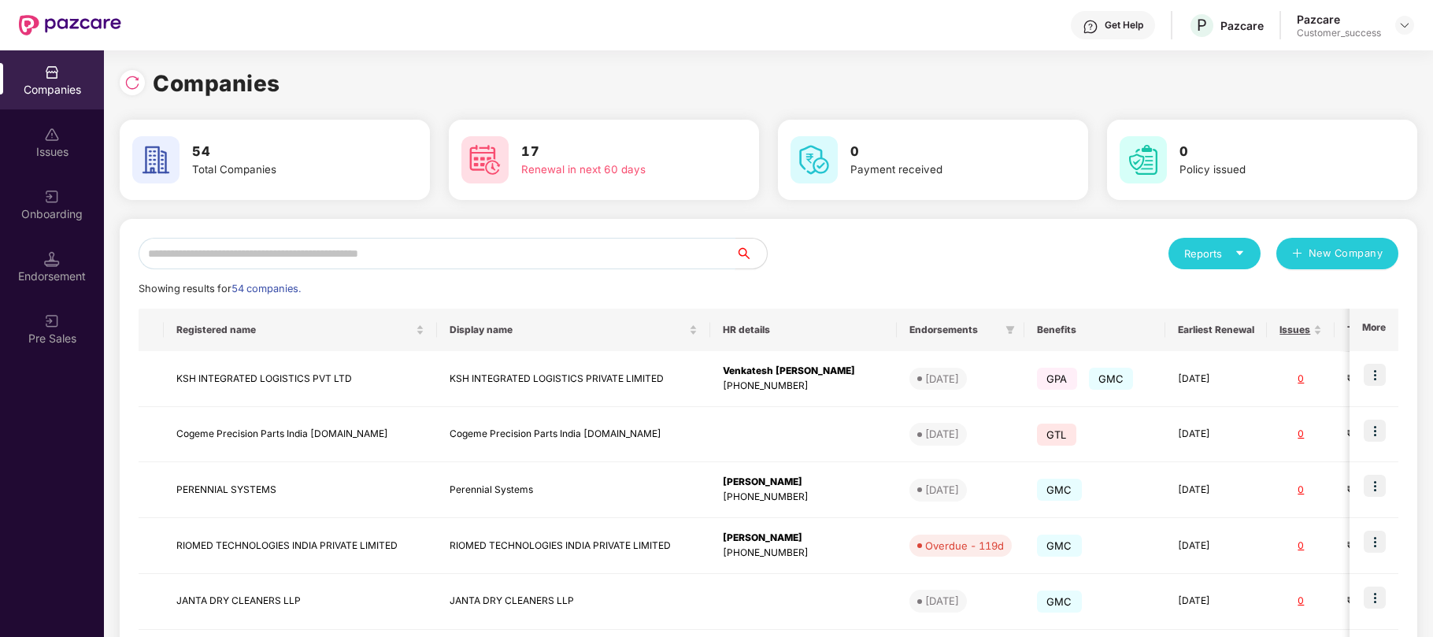
click at [617, 246] on input "text" at bounding box center [437, 254] width 597 height 32
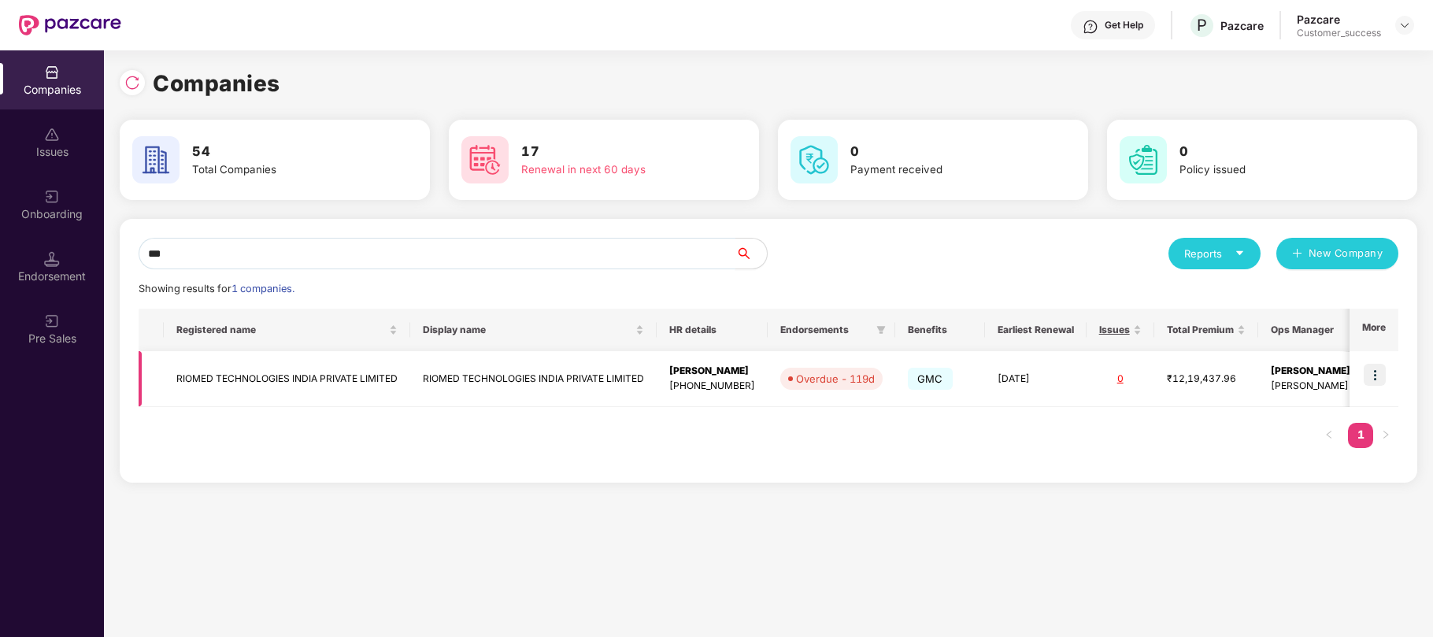
type input "***"
click at [574, 382] on td "RIOMED TECHNOLOGIES INDIA PRIVATE LIMITED" at bounding box center [533, 379] width 246 height 56
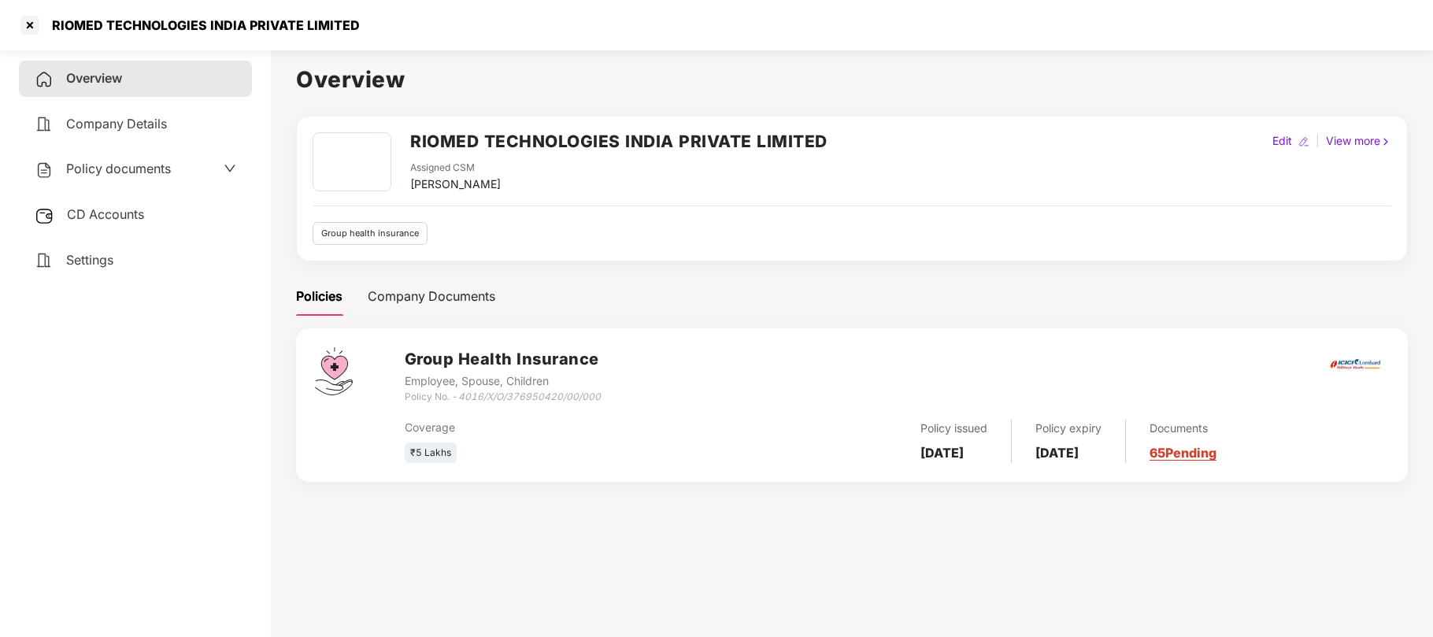
click at [115, 170] on span "Policy documents" at bounding box center [118, 169] width 105 height 16
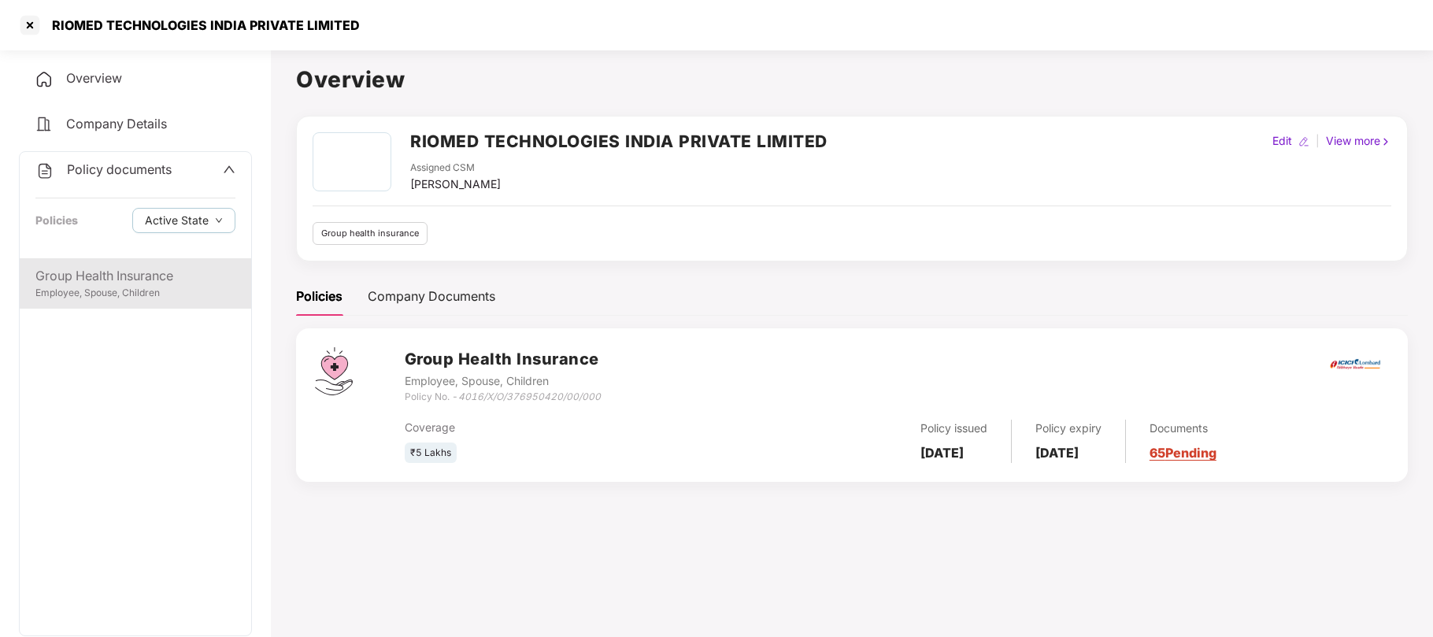
click at [111, 275] on div "Group Health Insurance" at bounding box center [135, 276] width 200 height 20
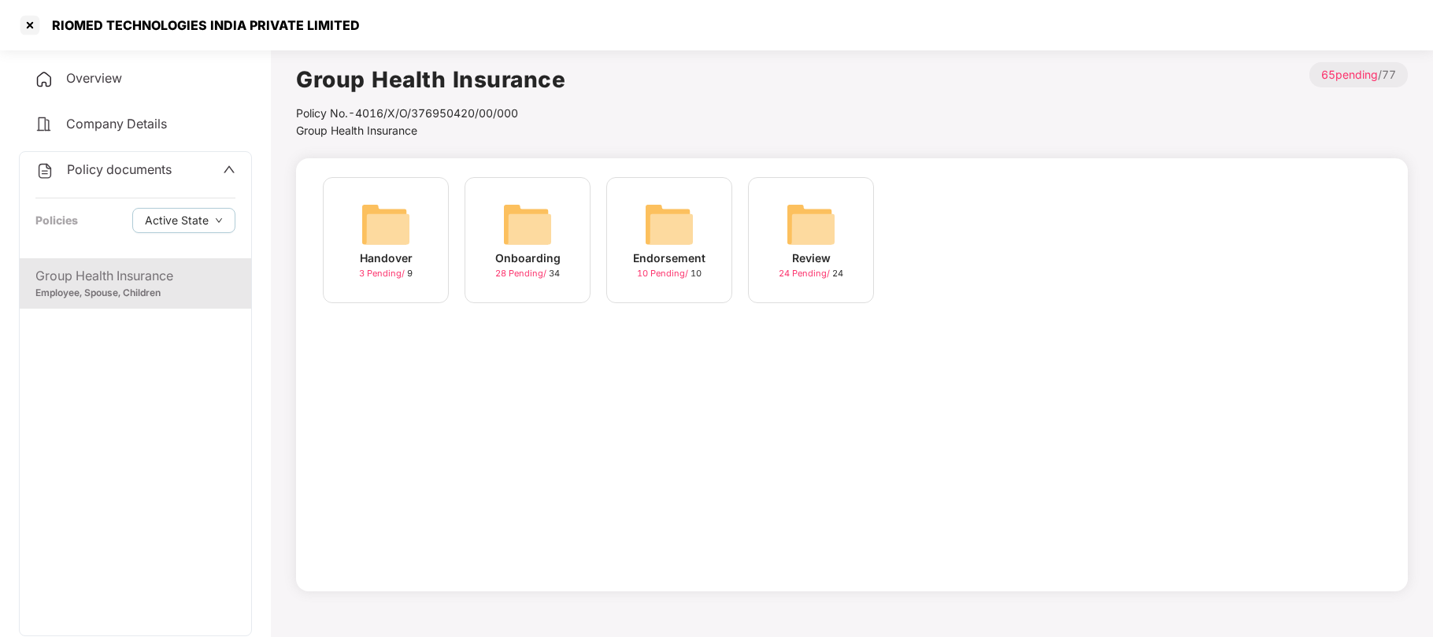
click at [549, 269] on div "28 Pending / 34" at bounding box center [527, 273] width 65 height 13
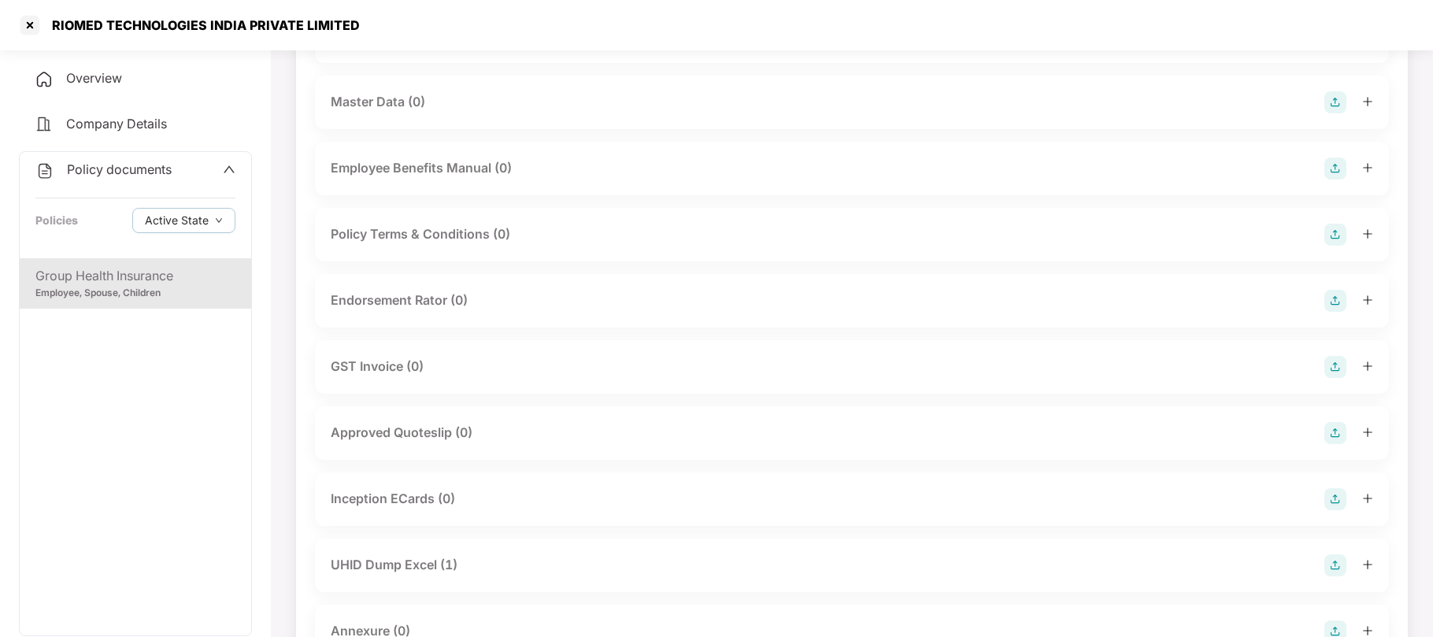
scroll to position [301, 0]
click at [402, 558] on div "UHID Dump Excel (1)" at bounding box center [394, 564] width 127 height 20
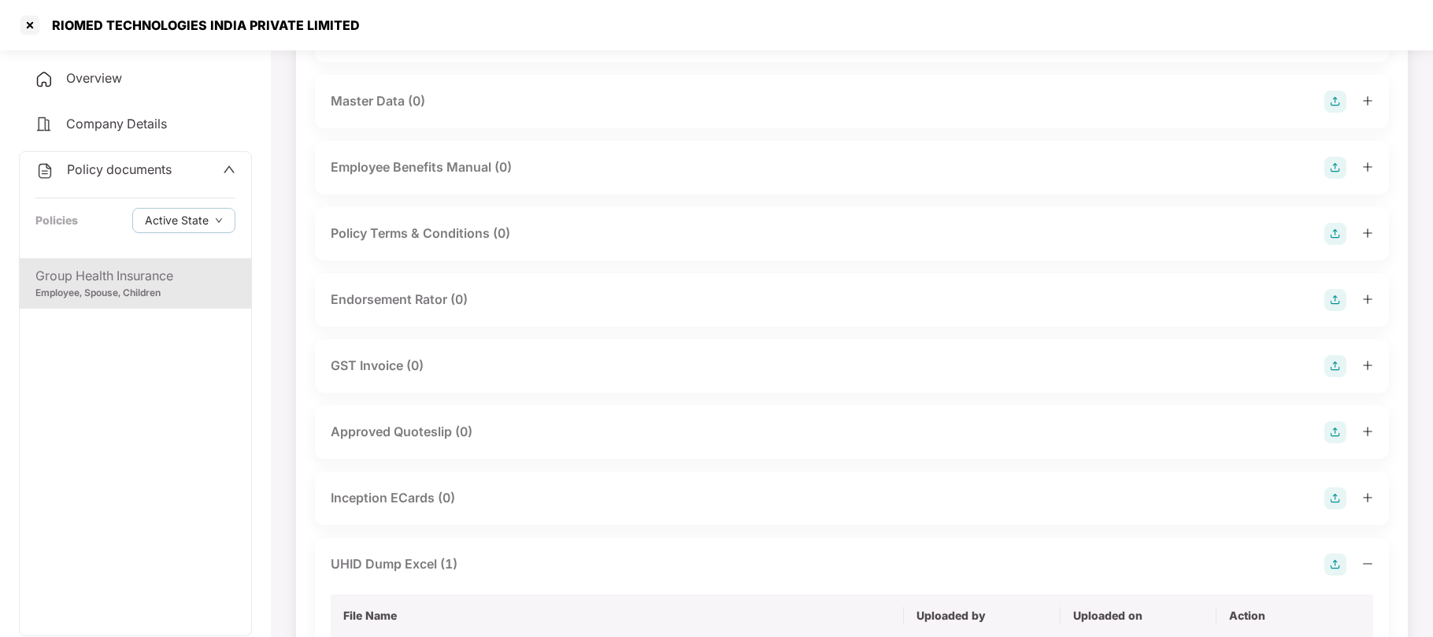
scroll to position [439, 0]
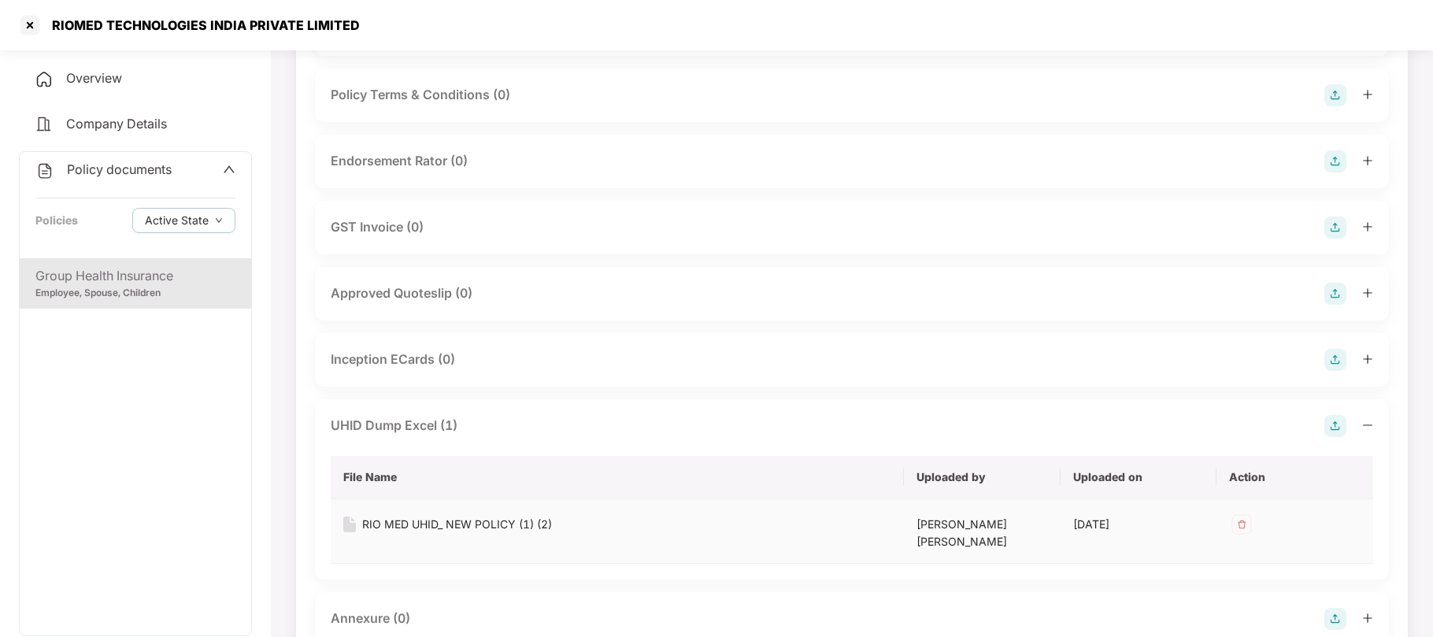
click at [1243, 523] on img at bounding box center [1241, 524] width 25 height 25
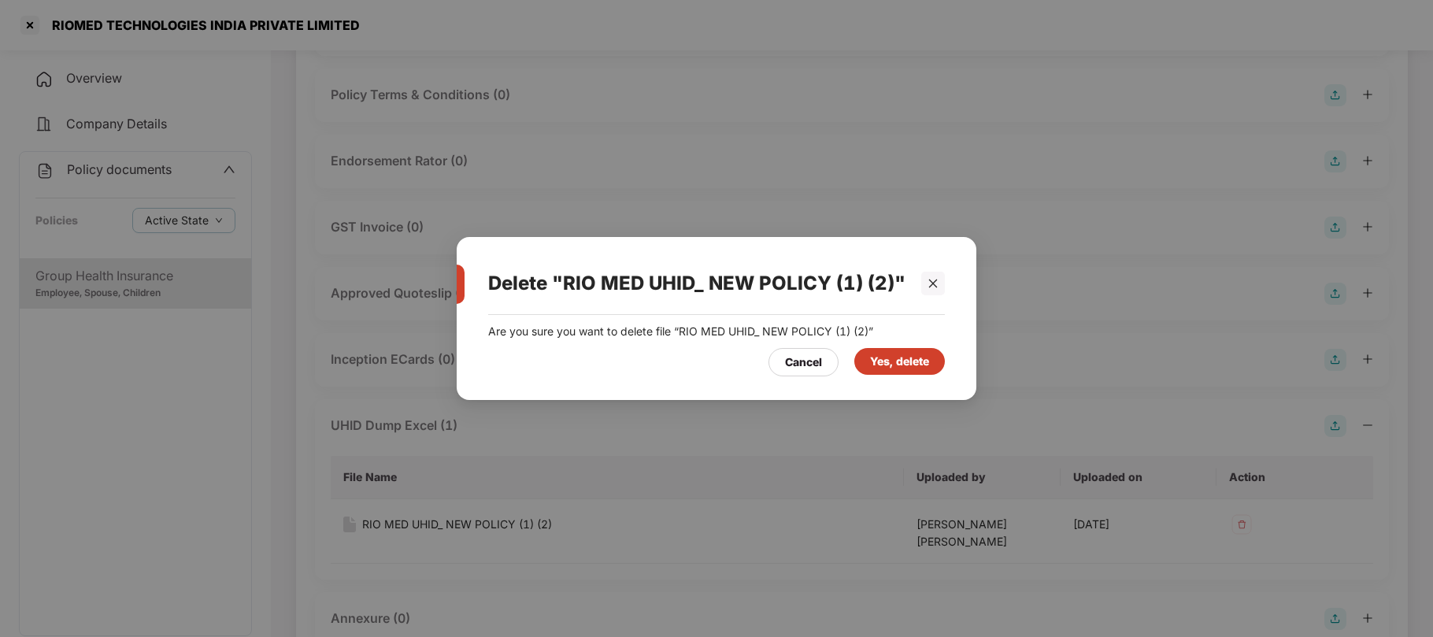
click at [880, 367] on div "Yes, delete" at bounding box center [899, 361] width 59 height 17
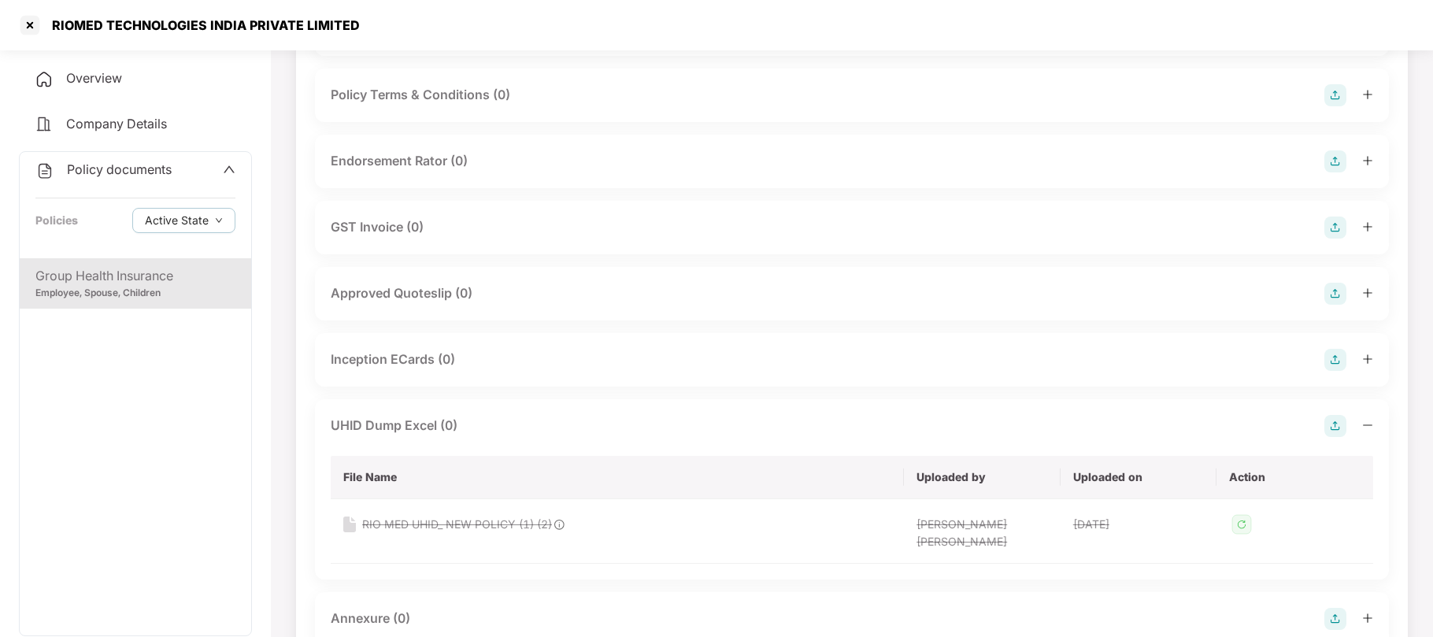
click at [1334, 428] on img at bounding box center [1336, 426] width 22 height 22
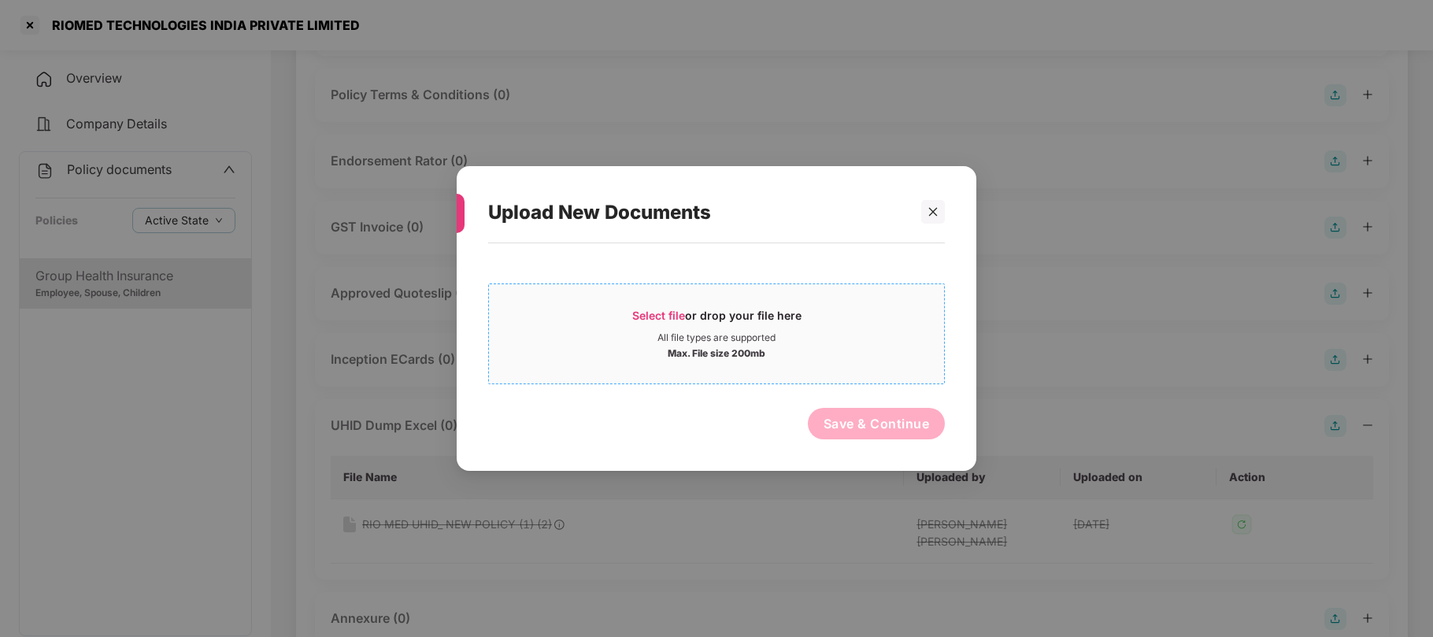
click at [669, 315] on span "Select file" at bounding box center [658, 315] width 53 height 13
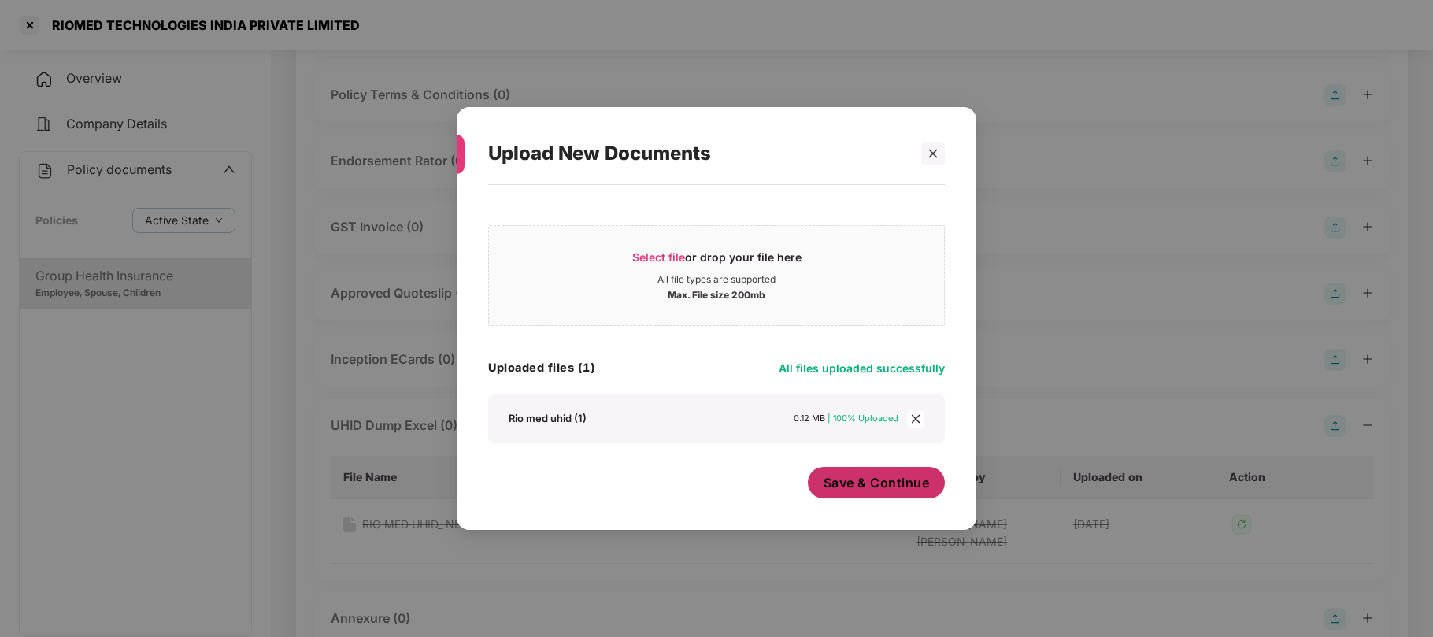
click at [902, 489] on span "Save & Continue" at bounding box center [877, 482] width 106 height 17
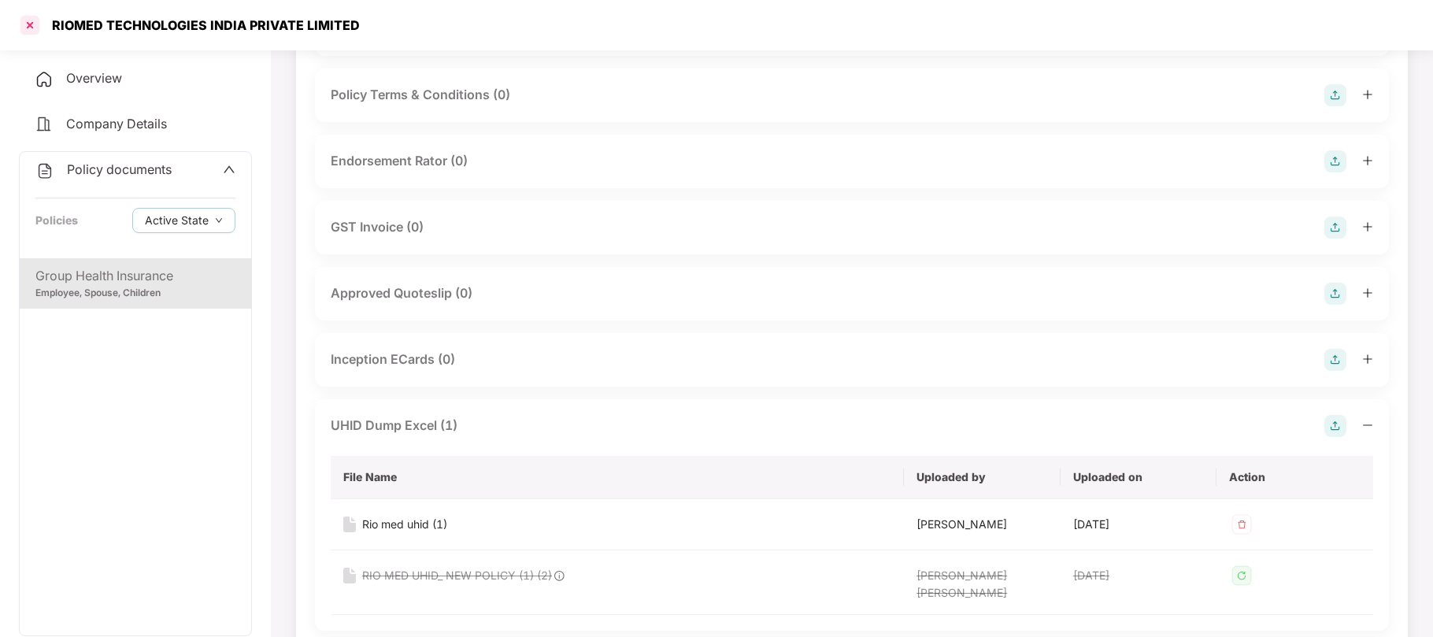
click at [29, 23] on div at bounding box center [29, 25] width 25 height 25
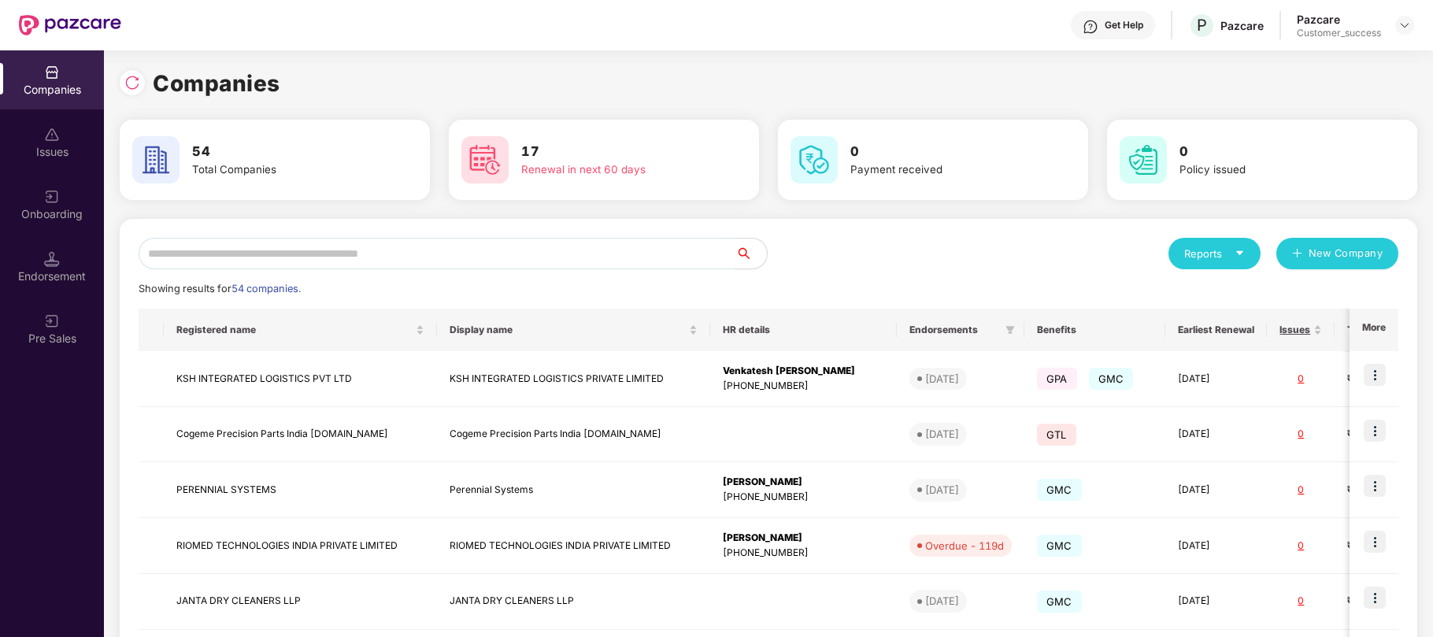
scroll to position [0, 0]
click at [269, 246] on input "text" at bounding box center [437, 254] width 597 height 32
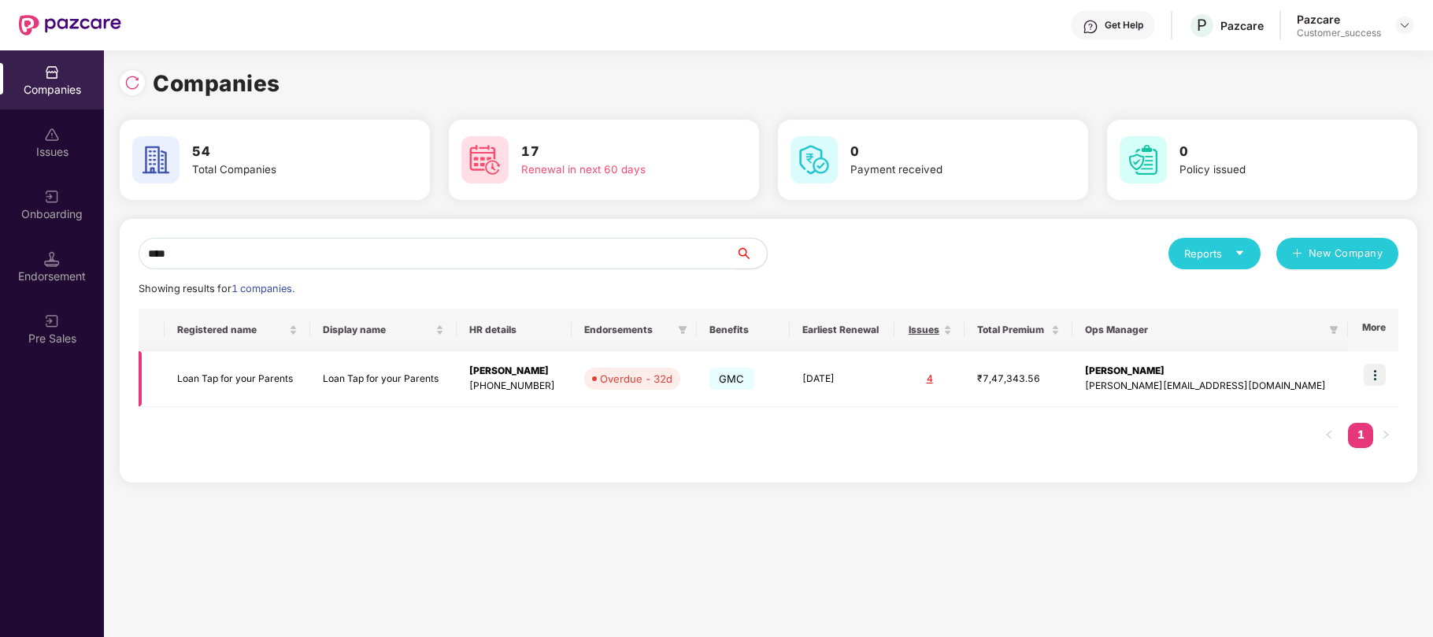
type input "****"
click at [237, 379] on td "Loan Tap for your Parents" at bounding box center [238, 379] width 146 height 56
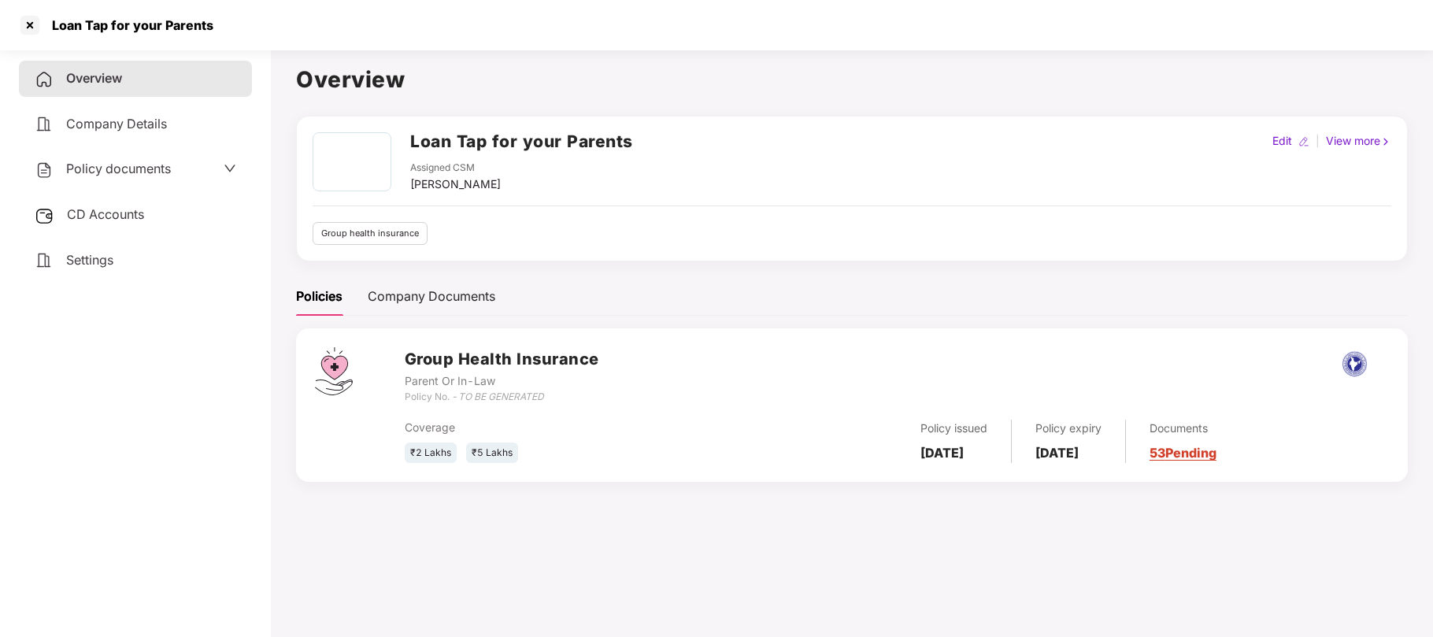
click at [118, 174] on span "Policy documents" at bounding box center [118, 169] width 105 height 16
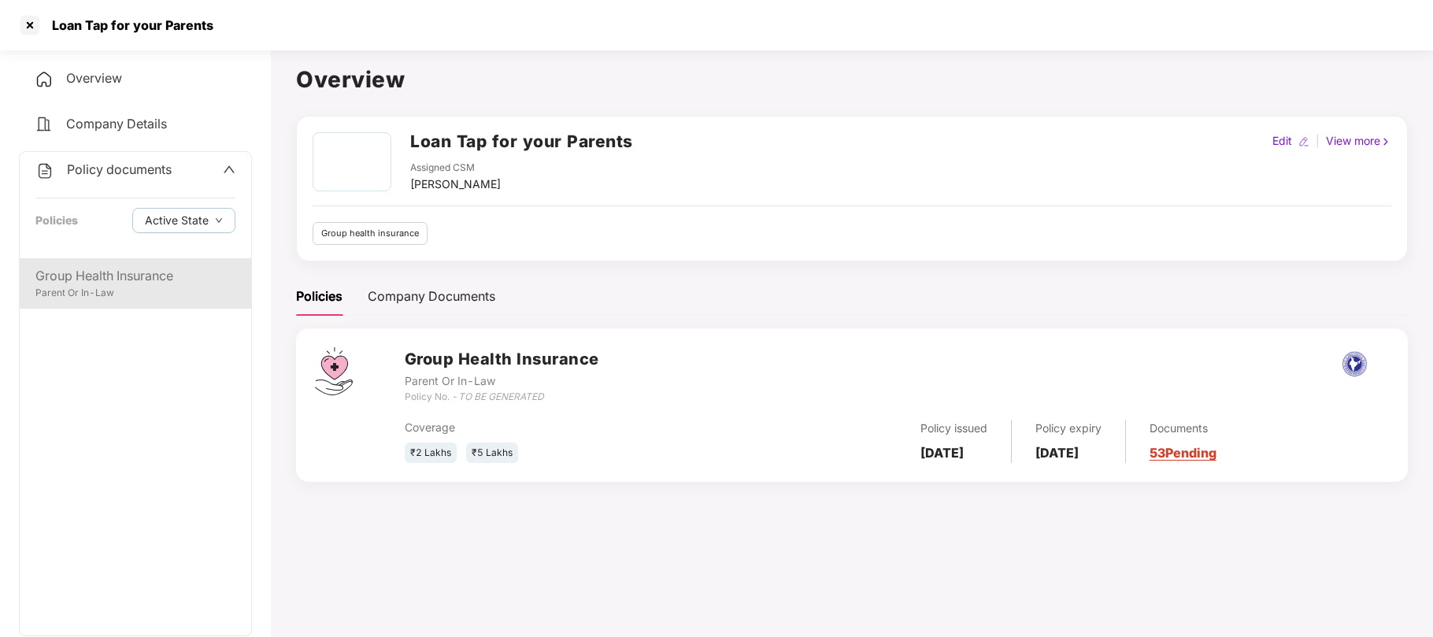
click at [109, 275] on div "Group Health Insurance" at bounding box center [135, 276] width 200 height 20
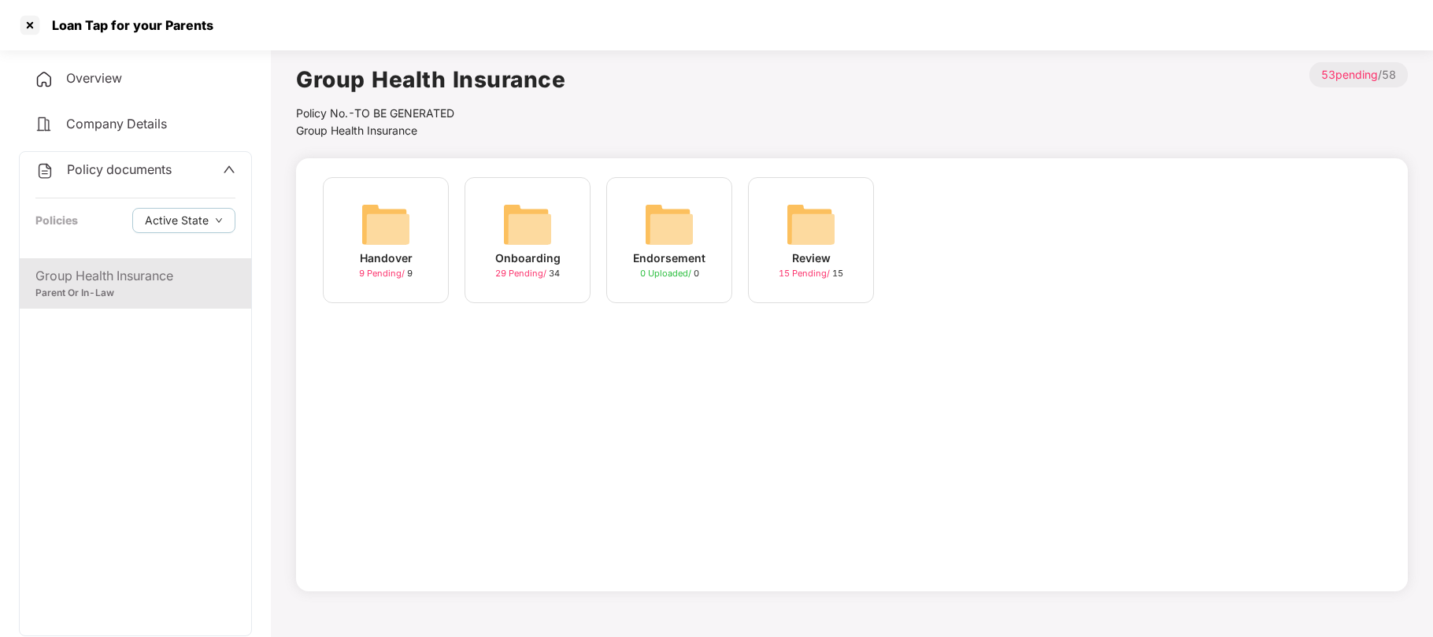
click at [527, 271] on span "29 Pending /" at bounding box center [522, 273] width 54 height 11
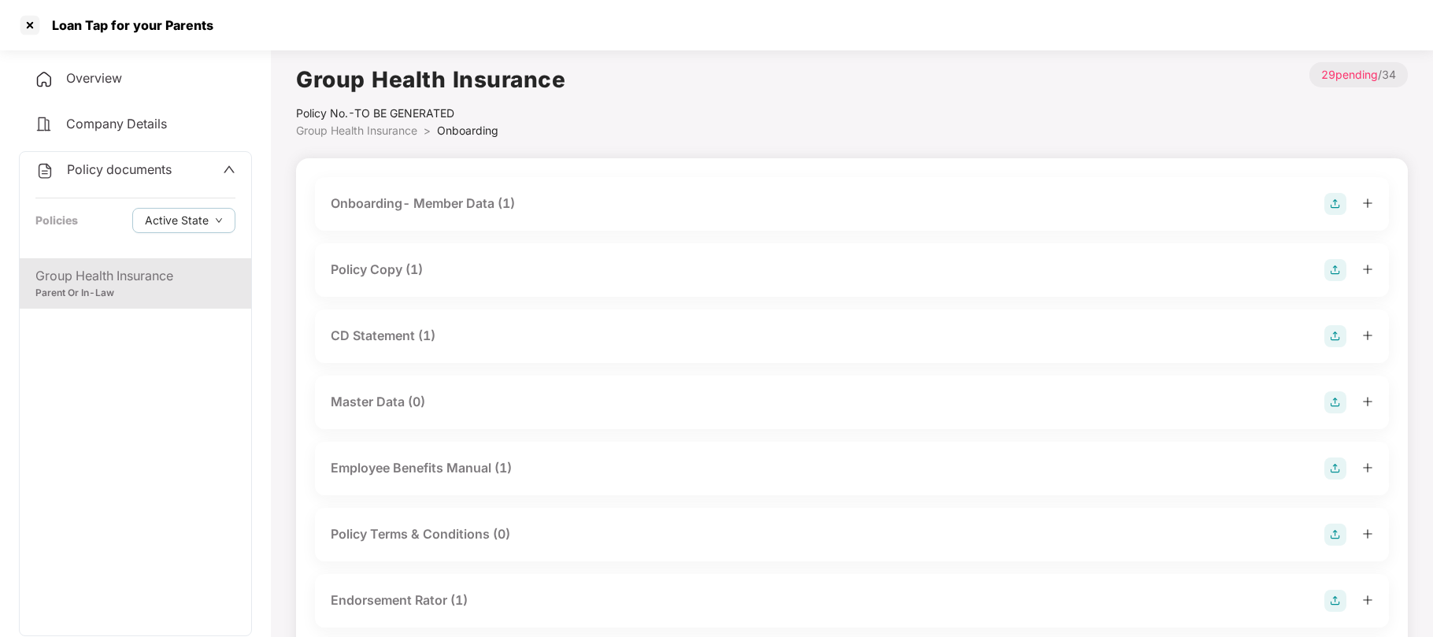
click at [406, 332] on div "CD Statement (1)" at bounding box center [383, 336] width 105 height 20
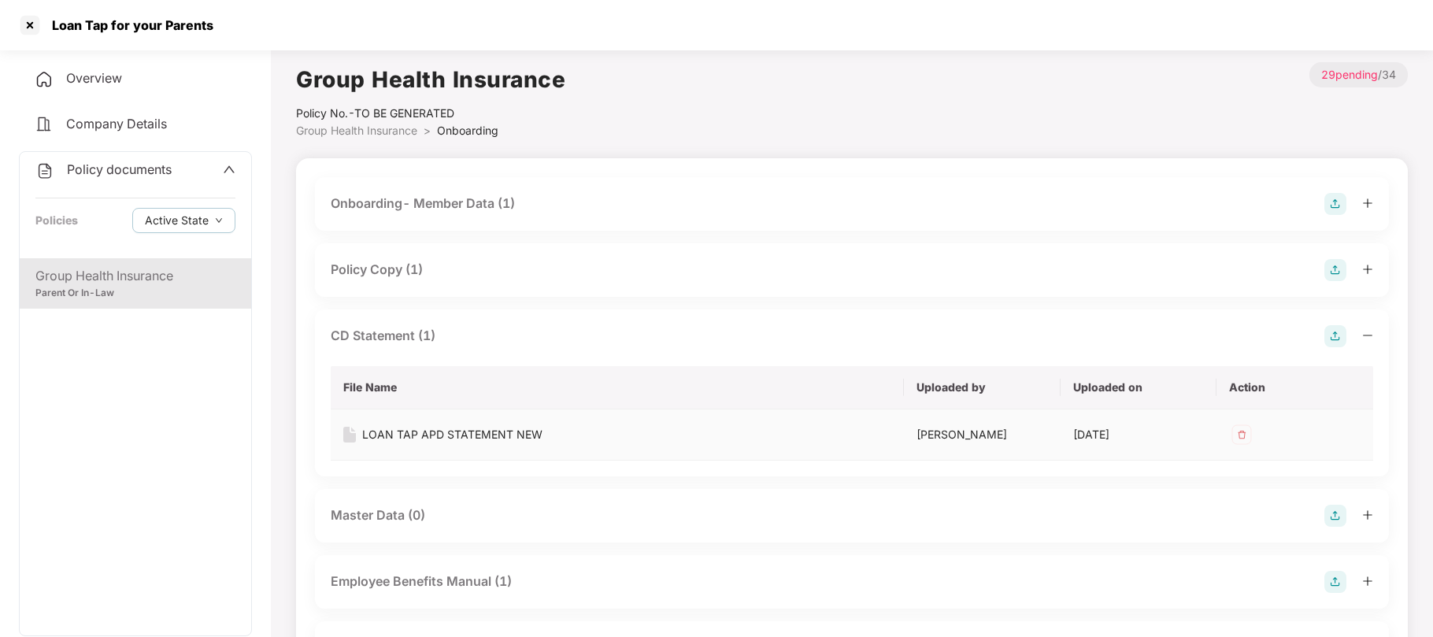
click at [521, 429] on div "LOAN TAP APD STATEMENT NEW" at bounding box center [452, 434] width 180 height 17
click at [27, 24] on div at bounding box center [29, 25] width 25 height 25
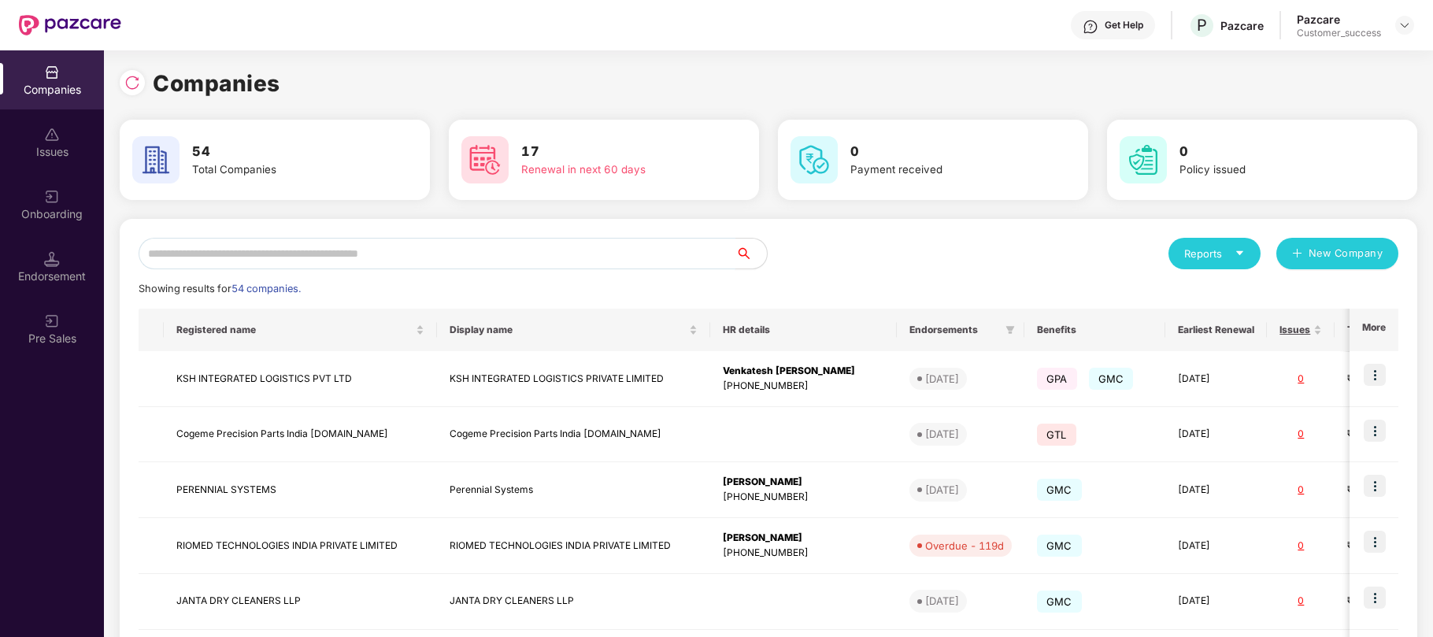
click at [496, 252] on input "text" at bounding box center [437, 254] width 597 height 32
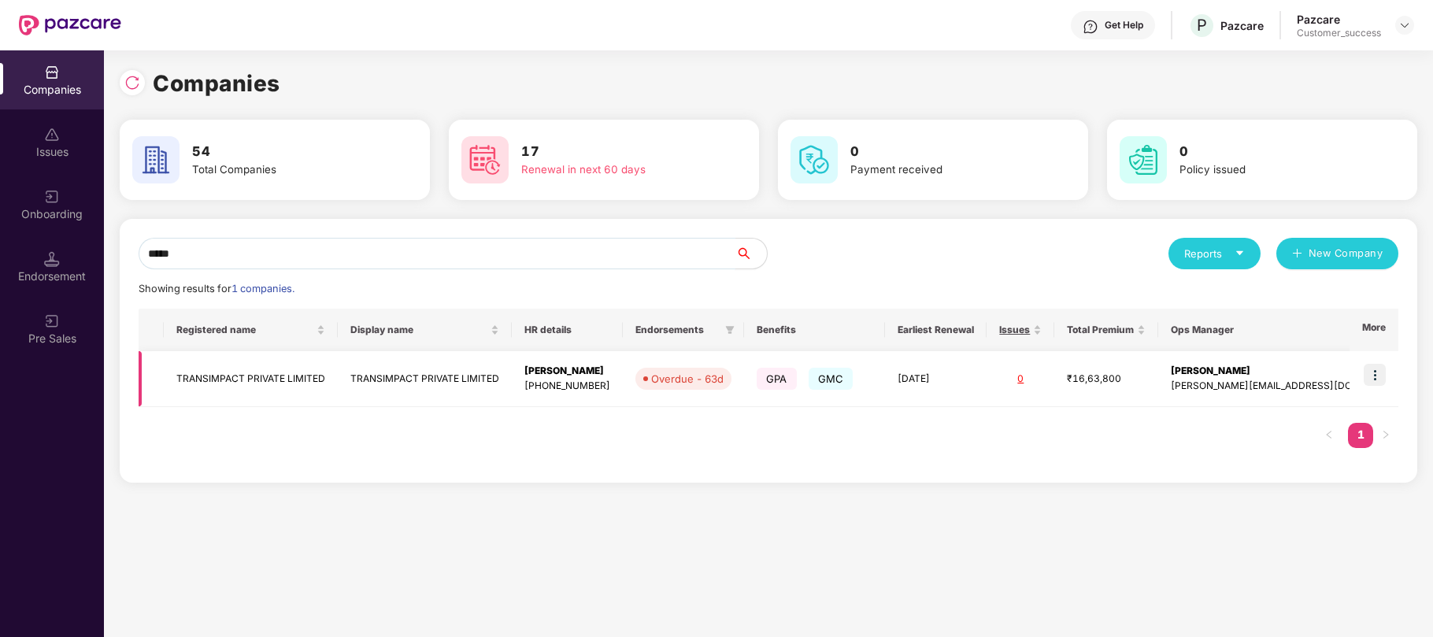
type input "*****"
click at [1373, 378] on img at bounding box center [1375, 375] width 22 height 22
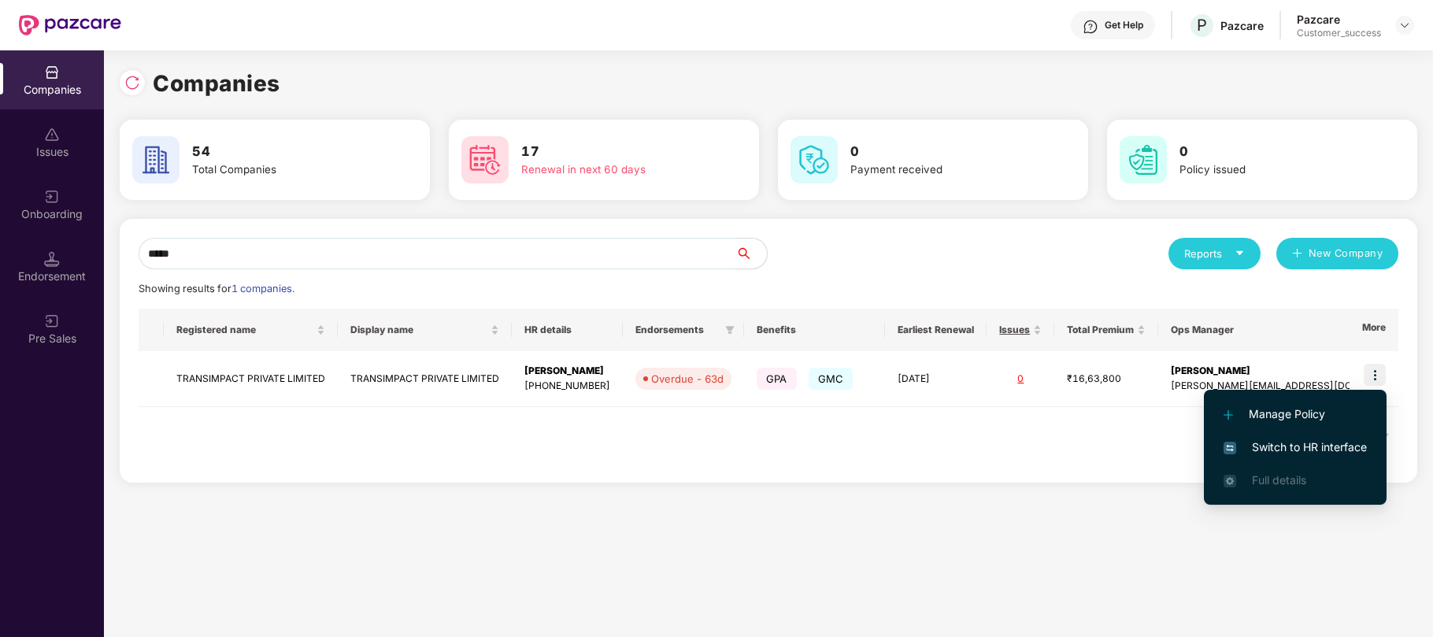
click at [1280, 443] on span "Switch to HR interface" at bounding box center [1295, 447] width 143 height 17
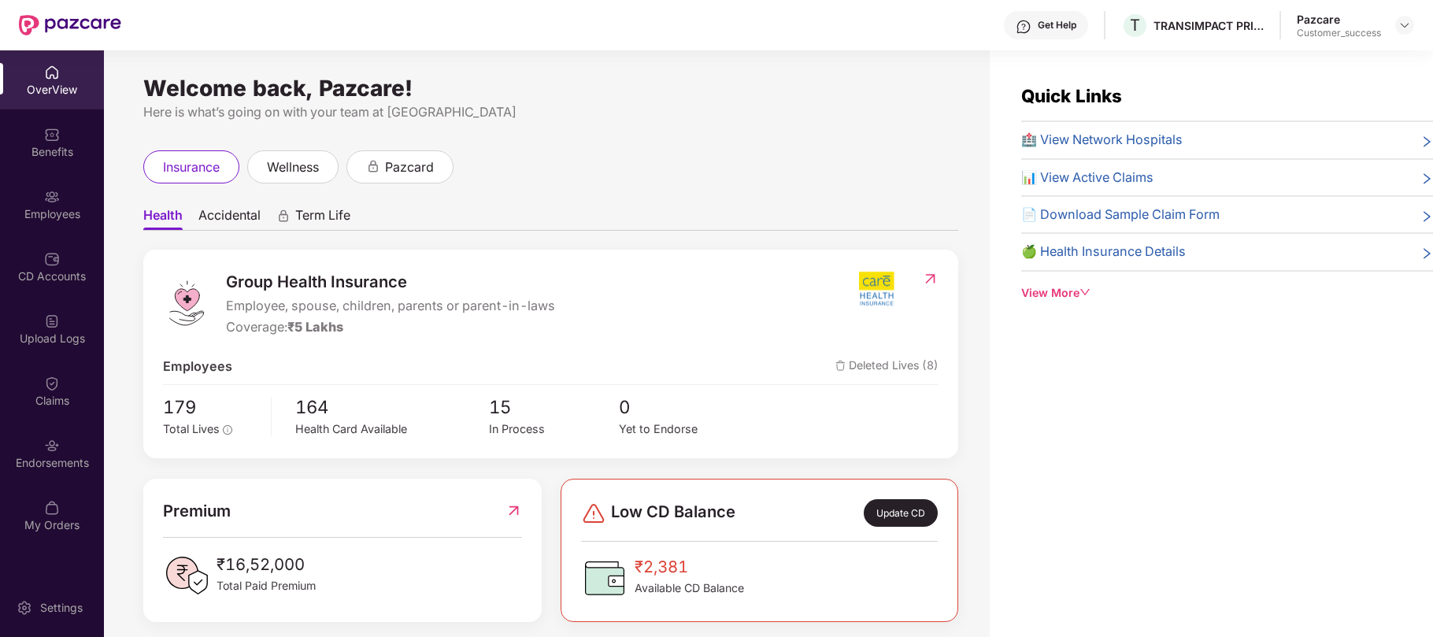
click at [51, 208] on div "Employees" at bounding box center [52, 214] width 104 height 16
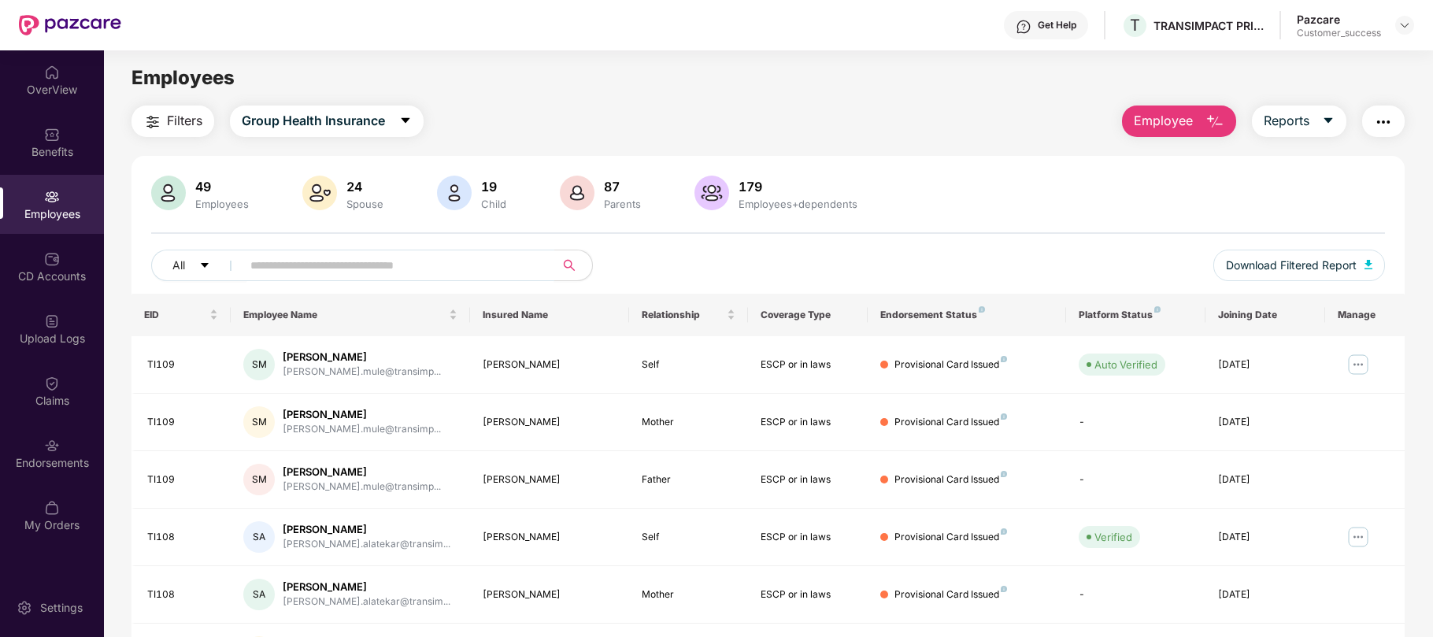
click at [486, 263] on input "text" at bounding box center [391, 266] width 283 height 24
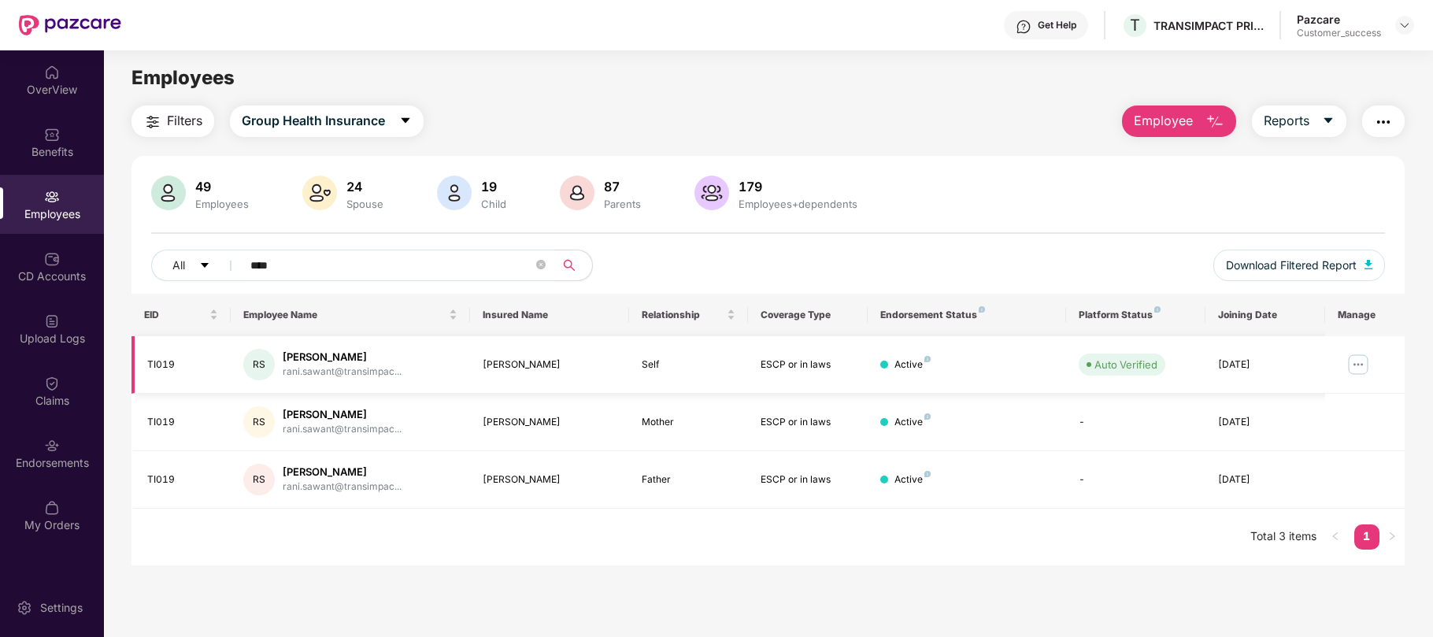
type input "****"
click at [1365, 369] on img at bounding box center [1358, 364] width 25 height 25
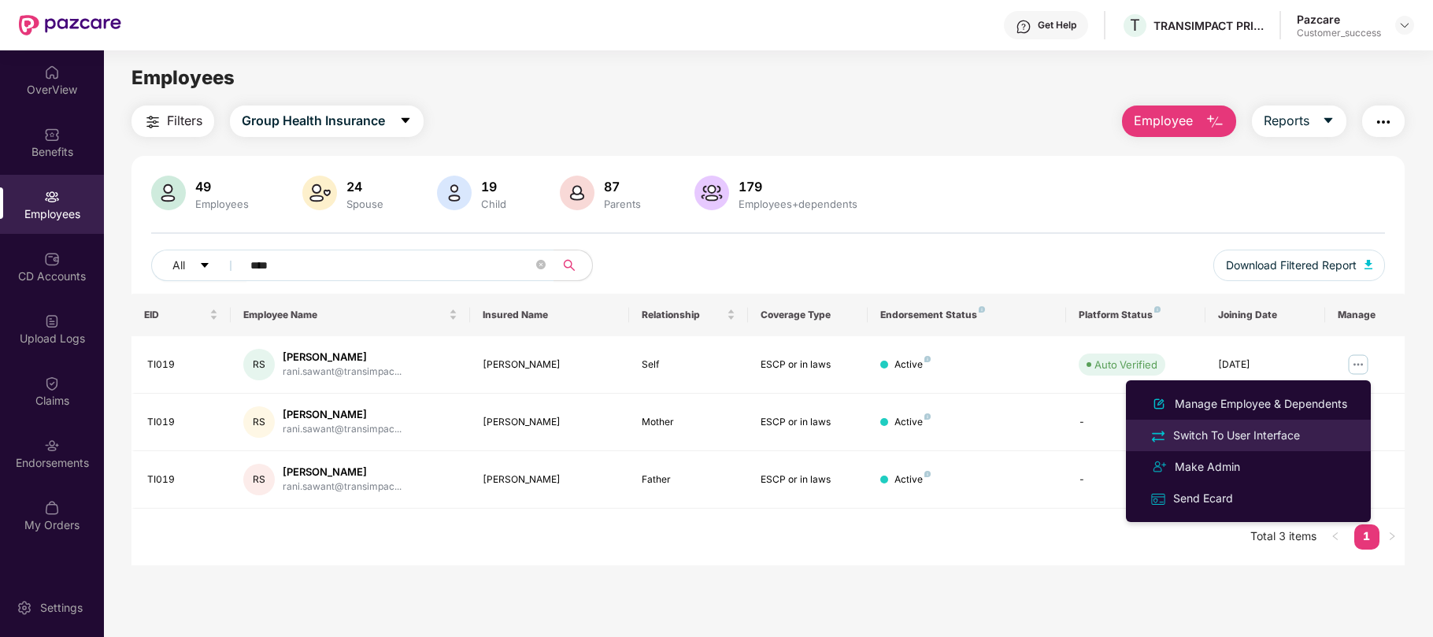
click at [1267, 436] on div "Switch To User Interface" at bounding box center [1236, 435] width 133 height 17
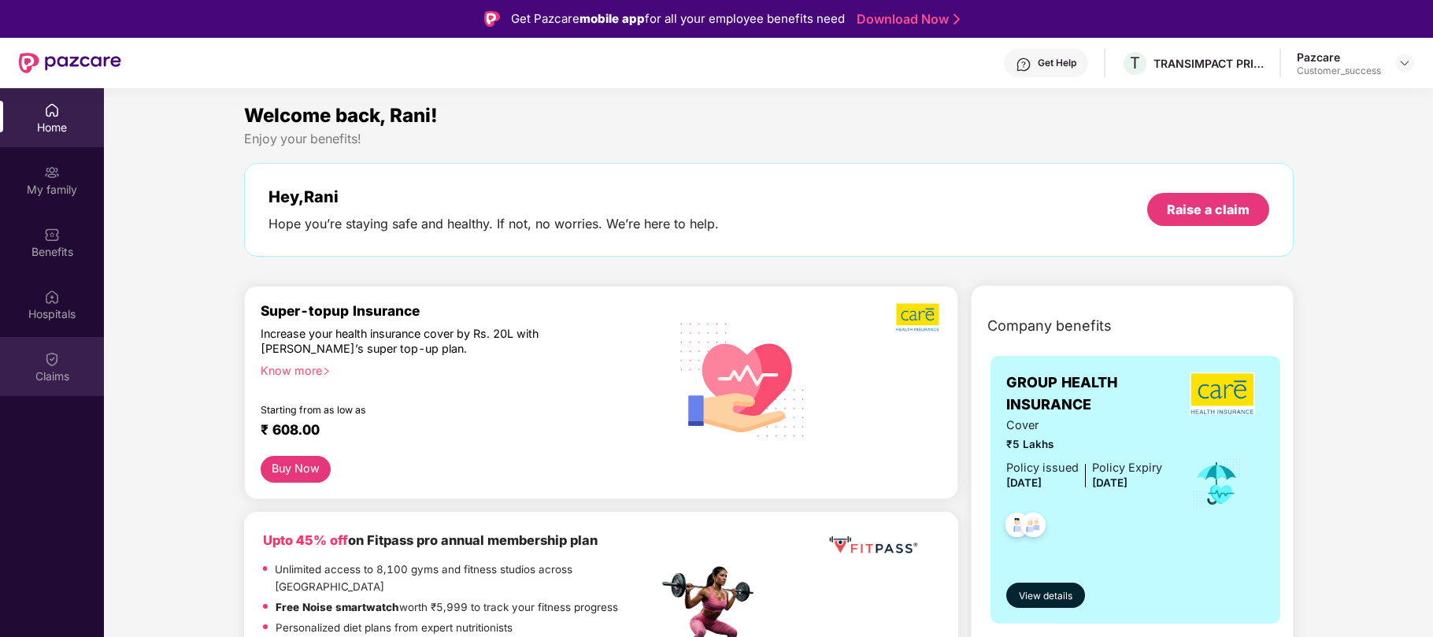
click at [55, 350] on div at bounding box center [52, 358] width 16 height 16
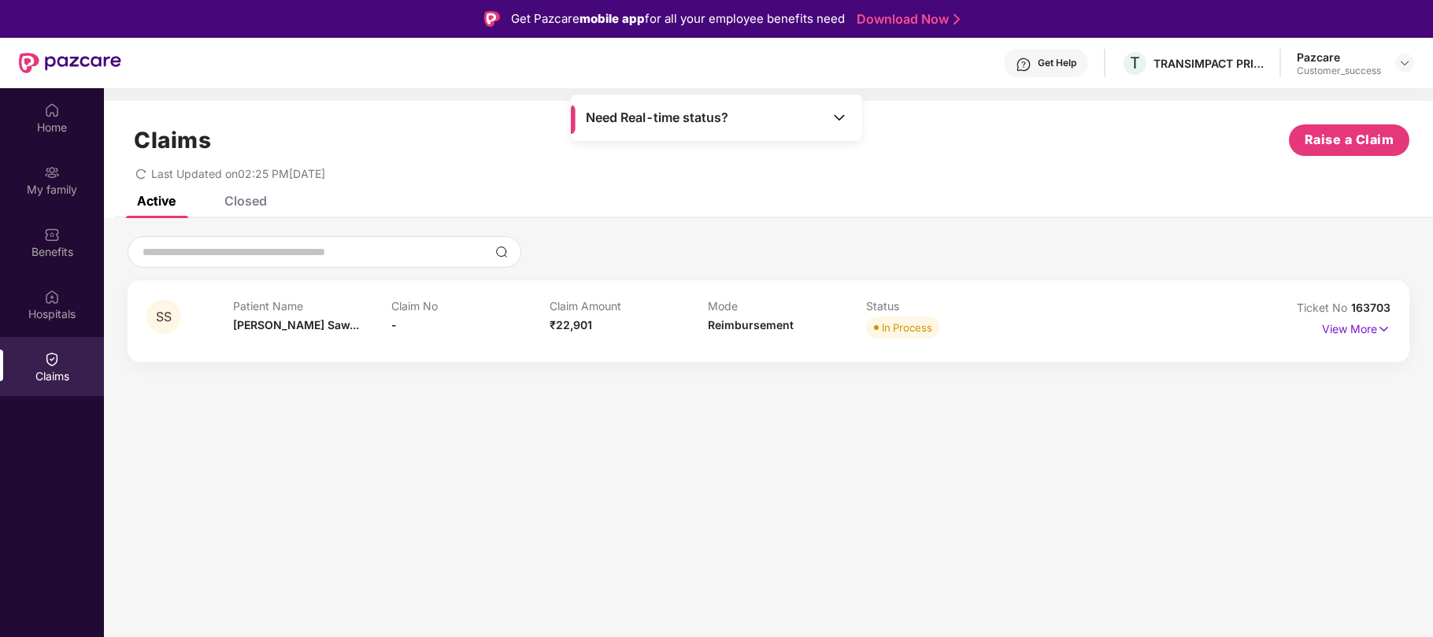
click at [1391, 329] on div "SS Patient Name [PERSON_NAME]... Claim No - Claim Amount ₹22,901 Mode Reimburse…" at bounding box center [769, 321] width 1282 height 82
click at [1377, 328] on img at bounding box center [1383, 329] width 13 height 17
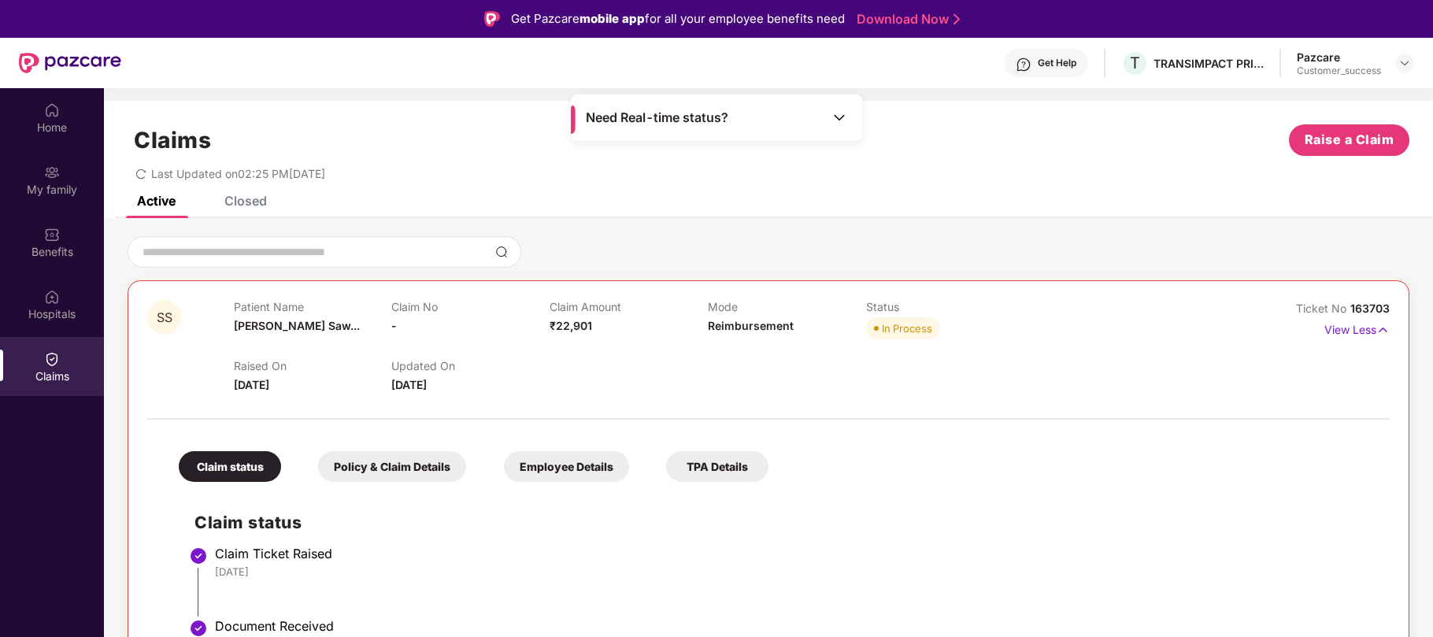
scroll to position [249, 0]
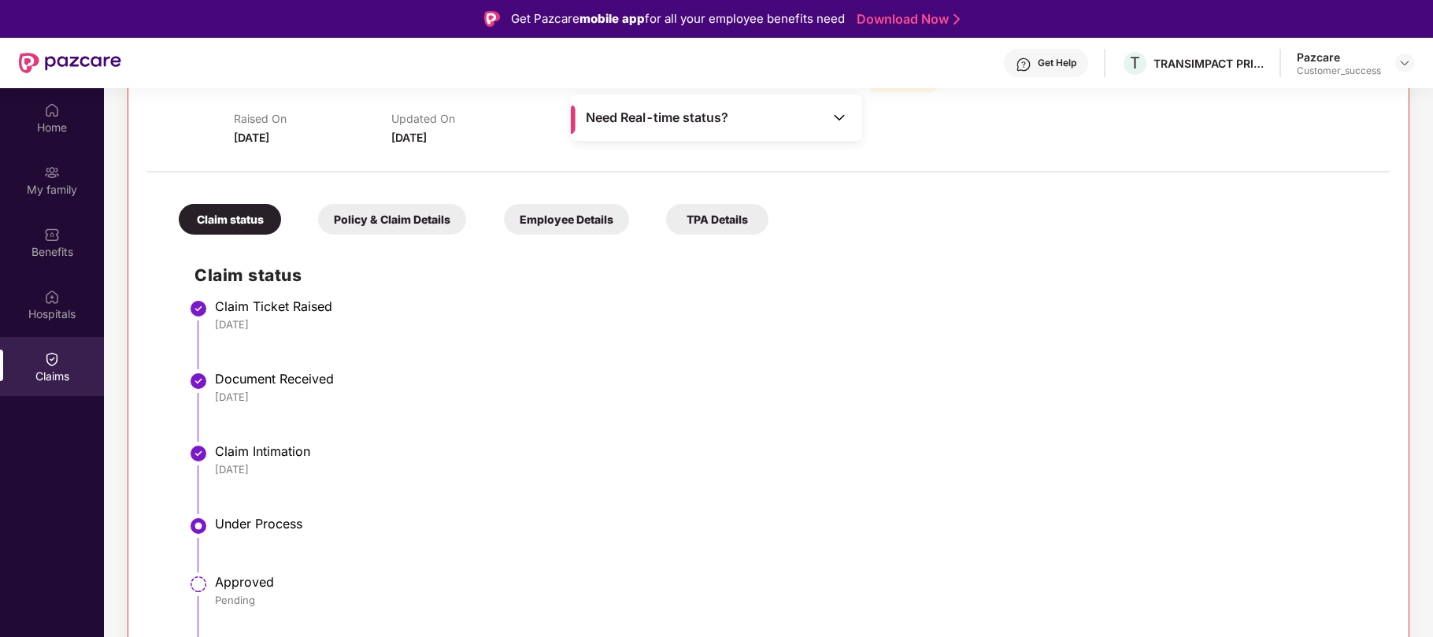
click at [55, 362] on img at bounding box center [52, 359] width 16 height 16
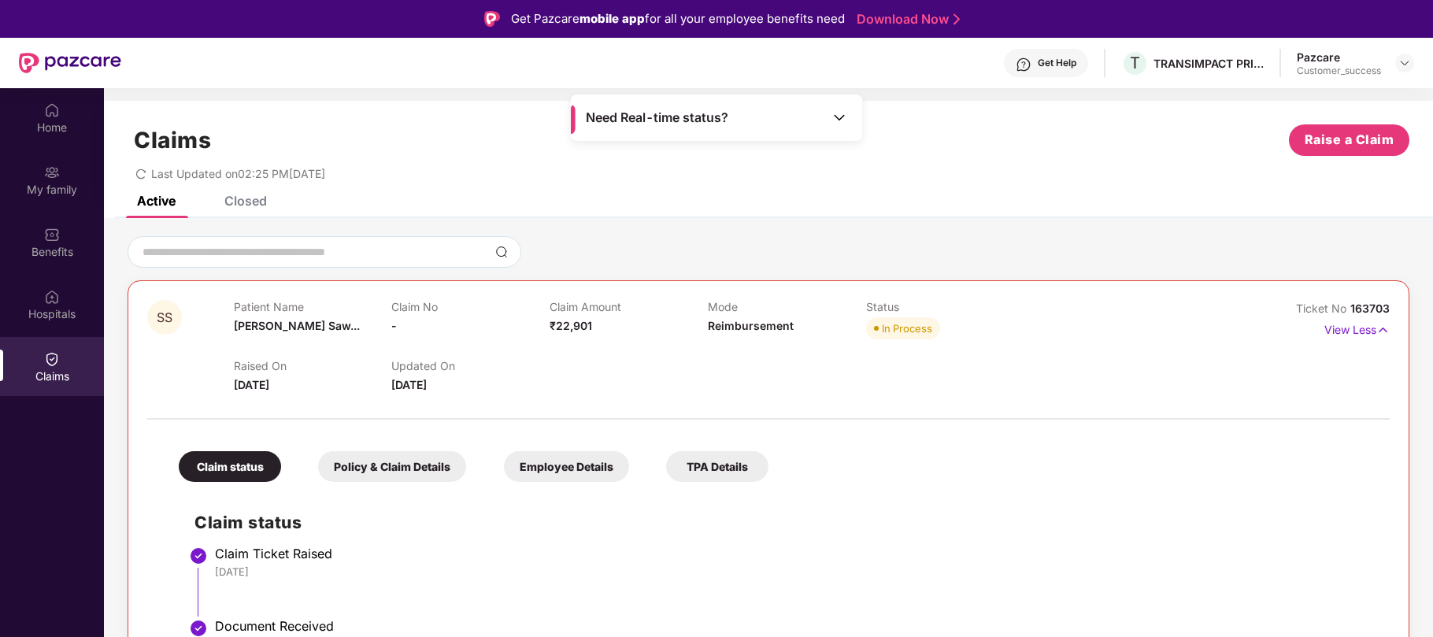
click at [254, 203] on div "Closed" at bounding box center [245, 201] width 43 height 16
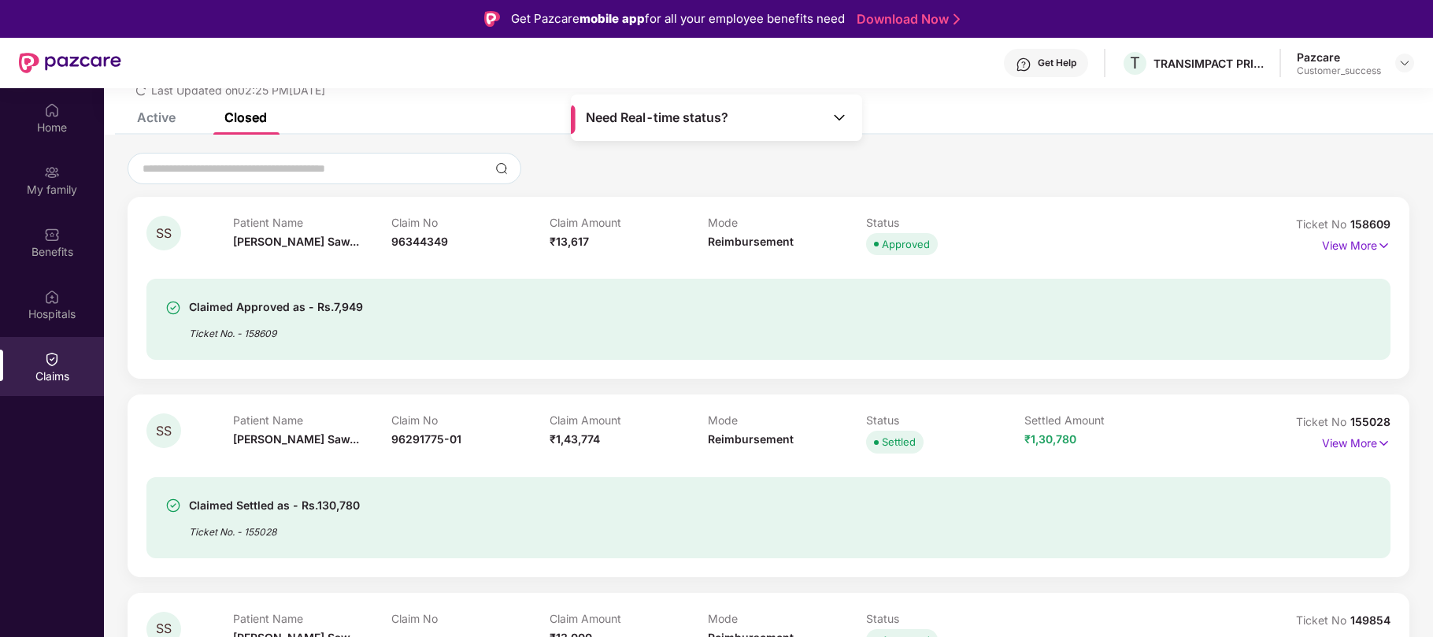
scroll to position [83, 0]
click at [1383, 243] on img at bounding box center [1383, 245] width 13 height 17
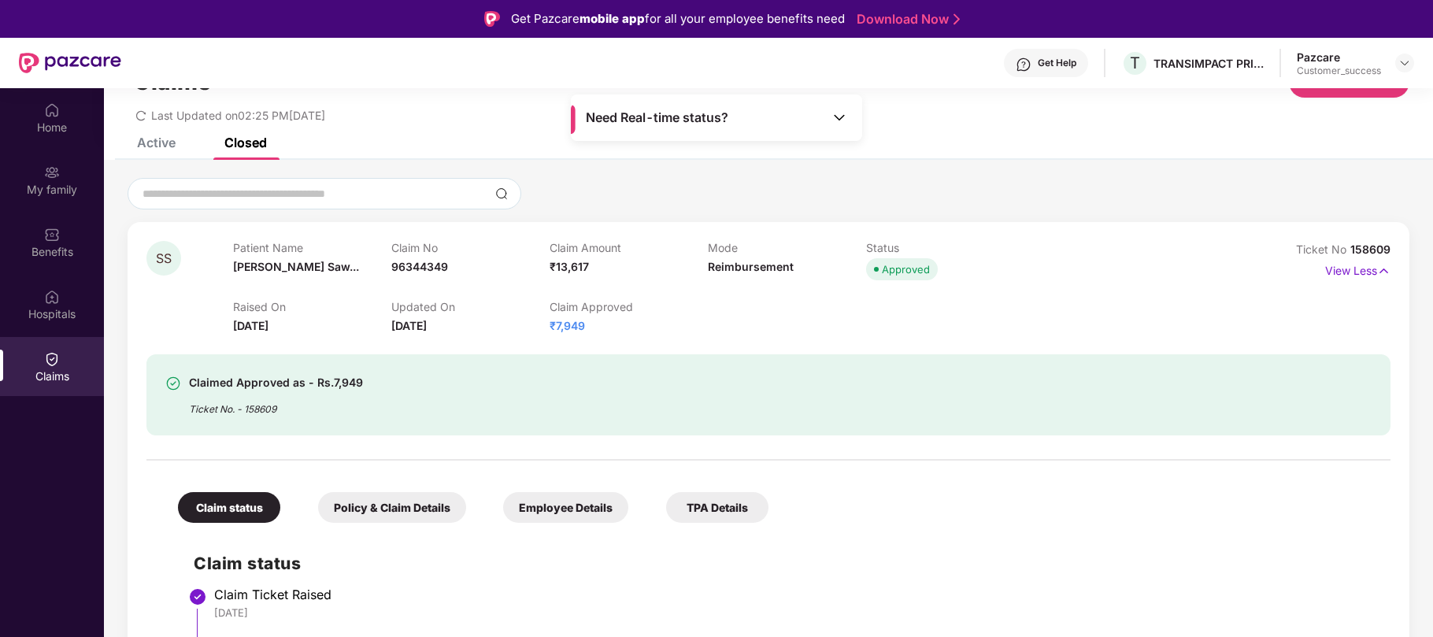
scroll to position [60, 0]
click at [169, 145] on div "Active" at bounding box center [156, 141] width 39 height 16
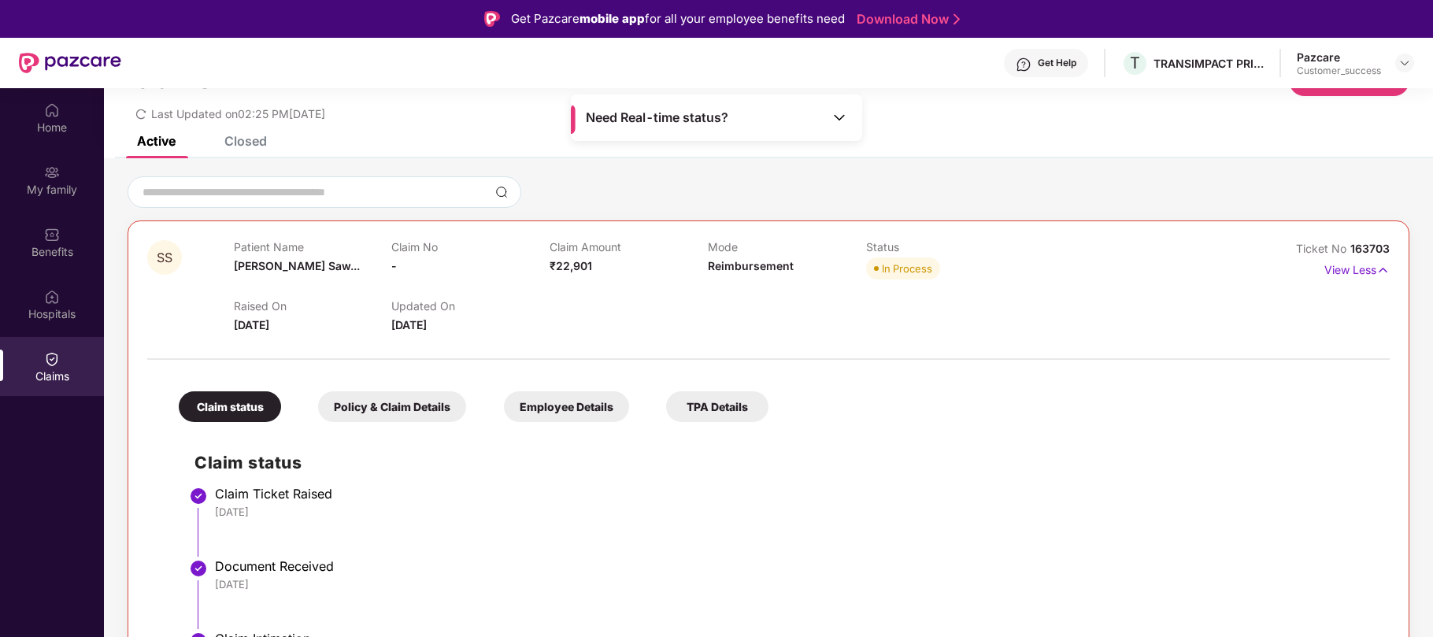
click at [235, 135] on div "Closed" at bounding box center [245, 141] width 43 height 16
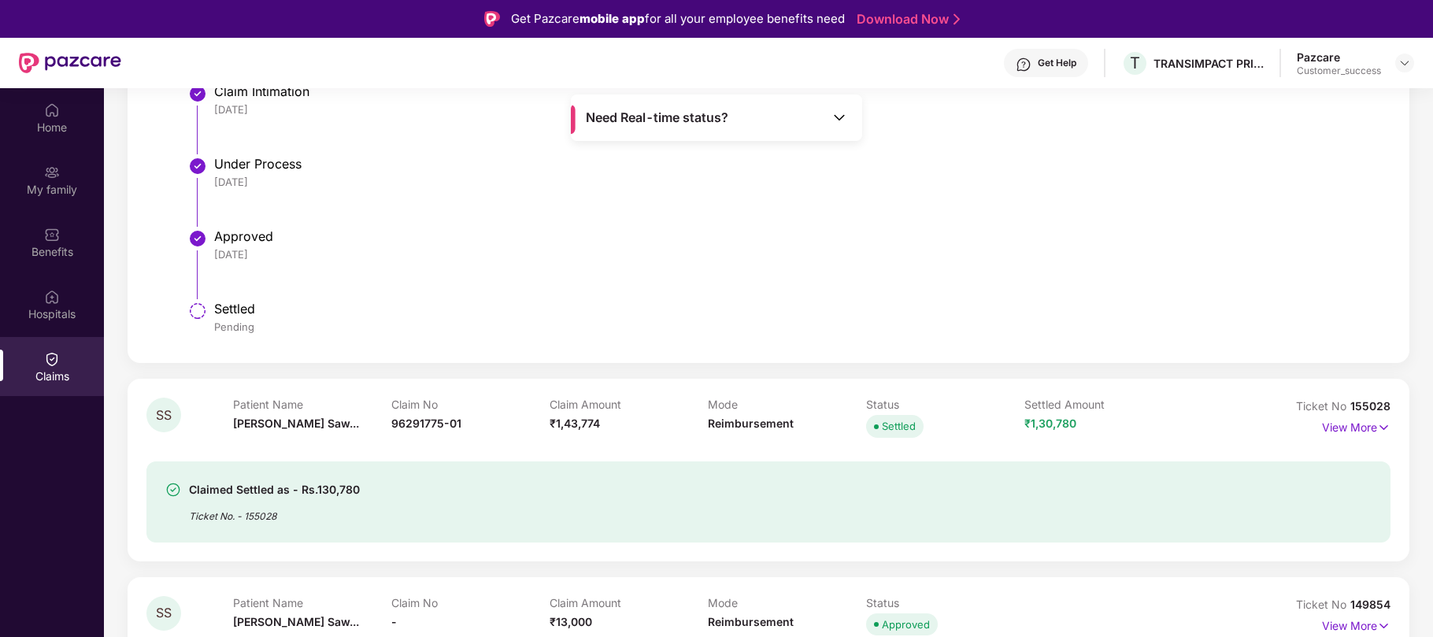
scroll to position [0, 0]
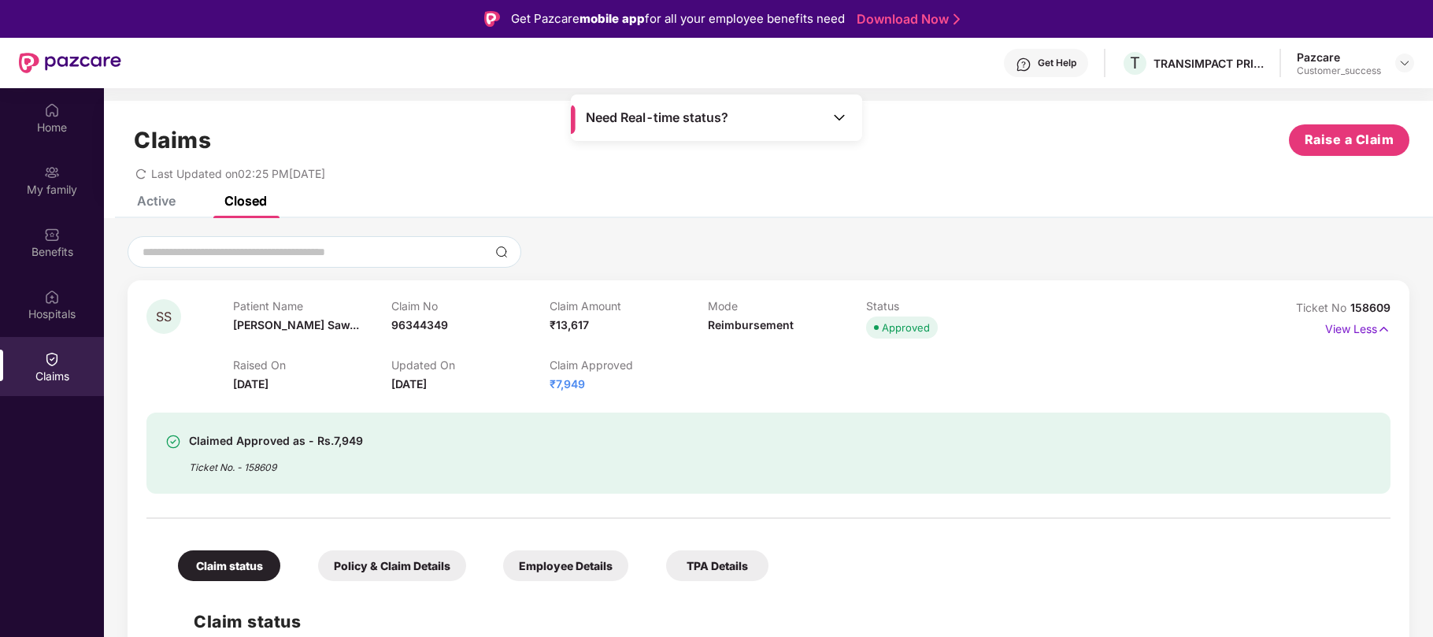
click at [159, 186] on div "Claims Raise a Claim Last Updated on 02:25 PM[DATE]" at bounding box center [768, 148] width 1329 height 95
click at [155, 202] on div "Active" at bounding box center [156, 201] width 39 height 16
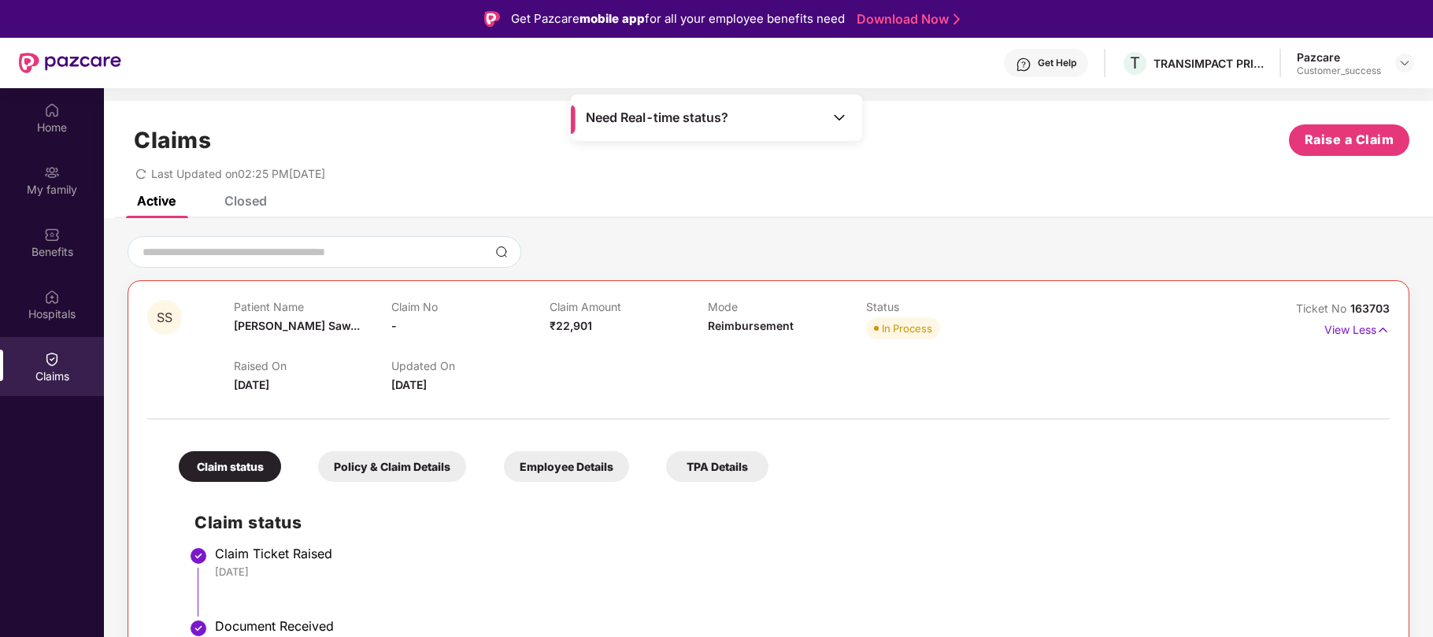
drag, startPoint x: 466, startPoint y: 379, endPoint x: 233, endPoint y: 304, distance: 244.8
click at [234, 304] on div "Patient Name [PERSON_NAME]... Claim No - Claim Amount ₹22,901 Mode Reimbursemen…" at bounding box center [708, 347] width 949 height 94
click at [234, 304] on p "Patient Name" at bounding box center [313, 306] width 158 height 13
